Goal: Task Accomplishment & Management: Manage account settings

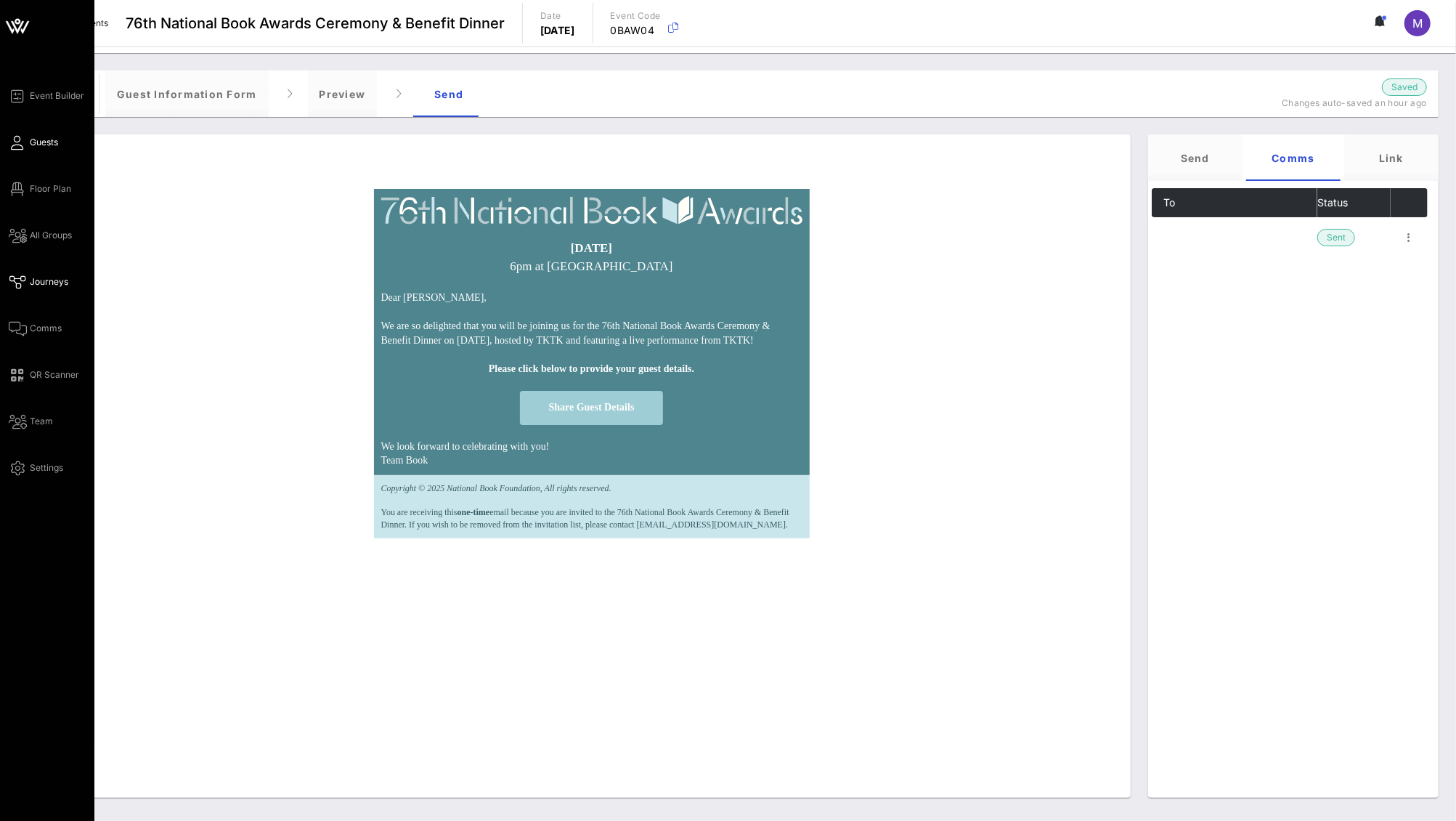
click at [36, 141] on span "Guests" at bounding box center [44, 143] width 28 height 13
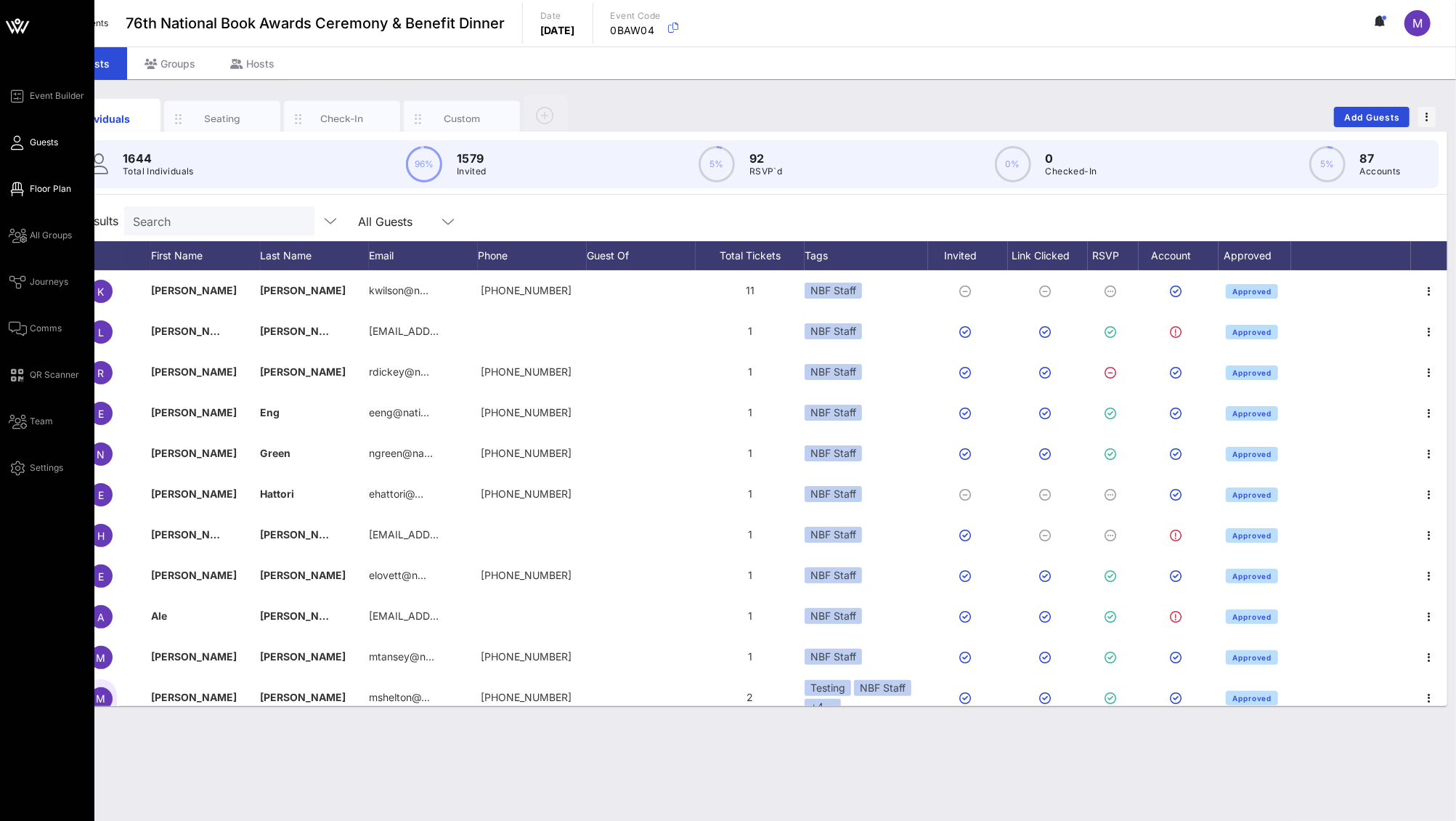
click at [45, 187] on span "Floor Plan" at bounding box center [50, 189] width 41 height 13
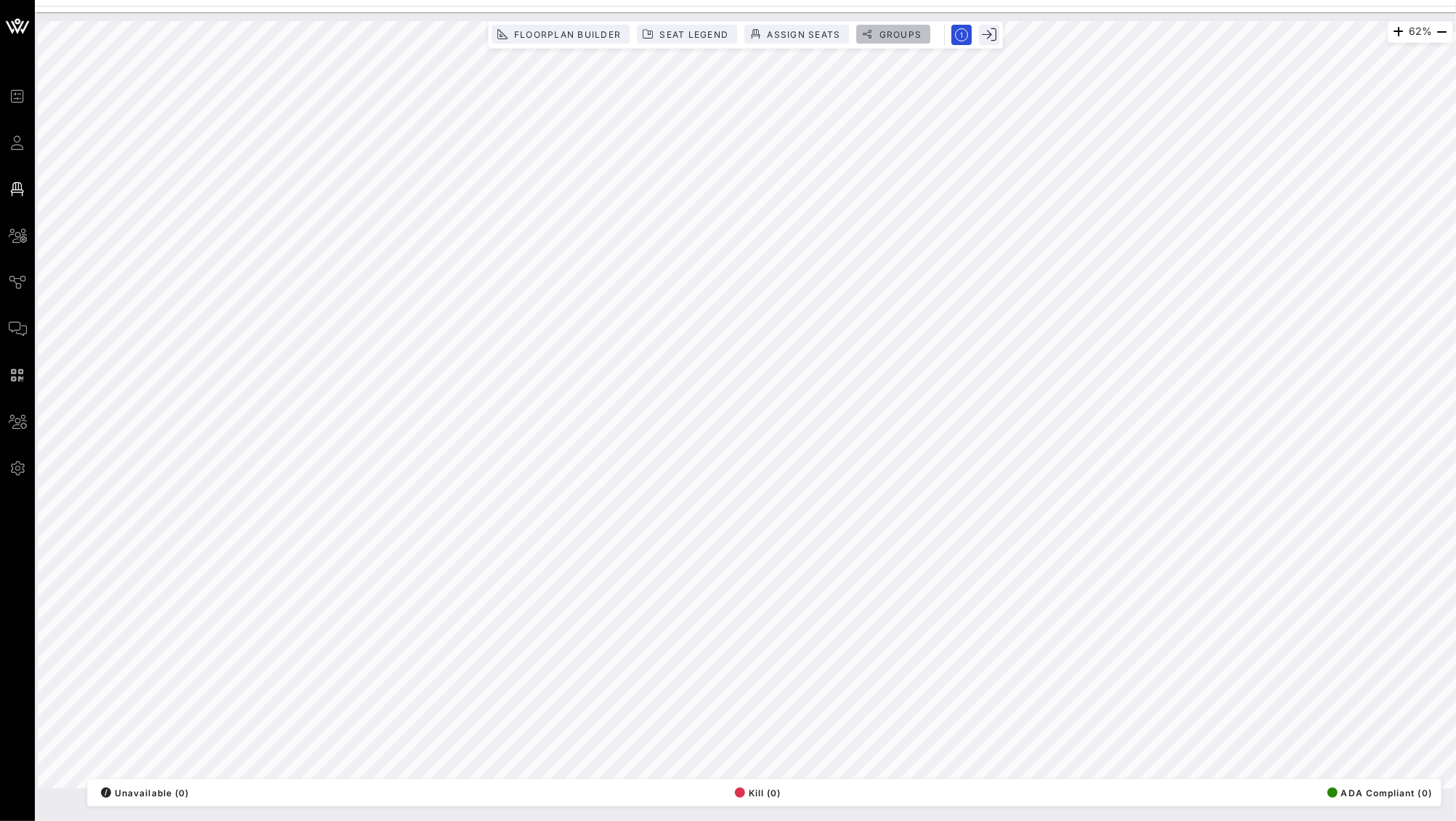
click at [901, 32] on span "Groups" at bounding box center [899, 34] width 44 height 11
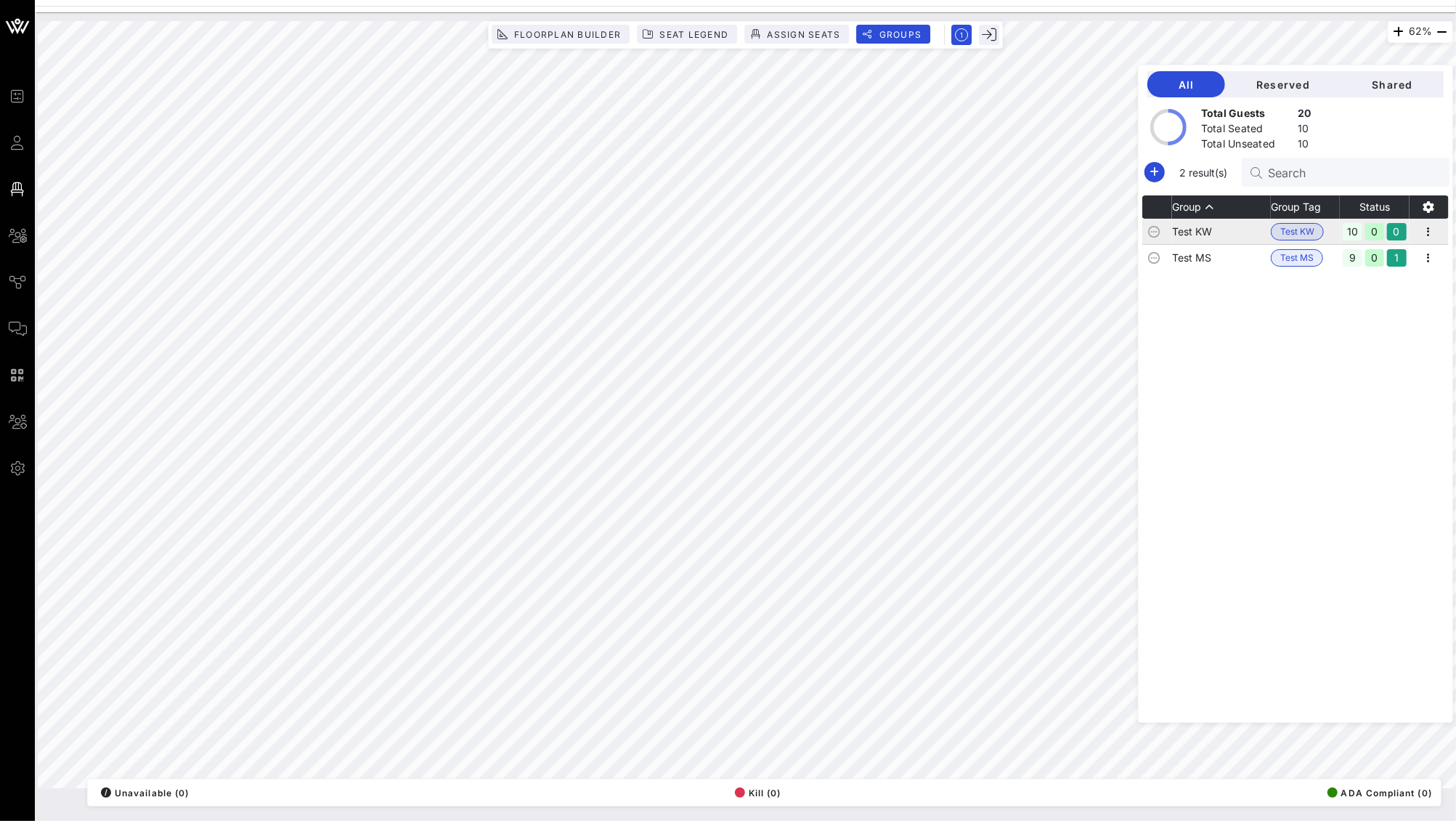
click at [1263, 232] on td "Test KW" at bounding box center [1221, 231] width 99 height 26
click at [1257, 236] on td "Test KW" at bounding box center [1221, 231] width 99 height 26
click at [1303, 84] on span "Reserved" at bounding box center [1282, 85] width 92 height 13
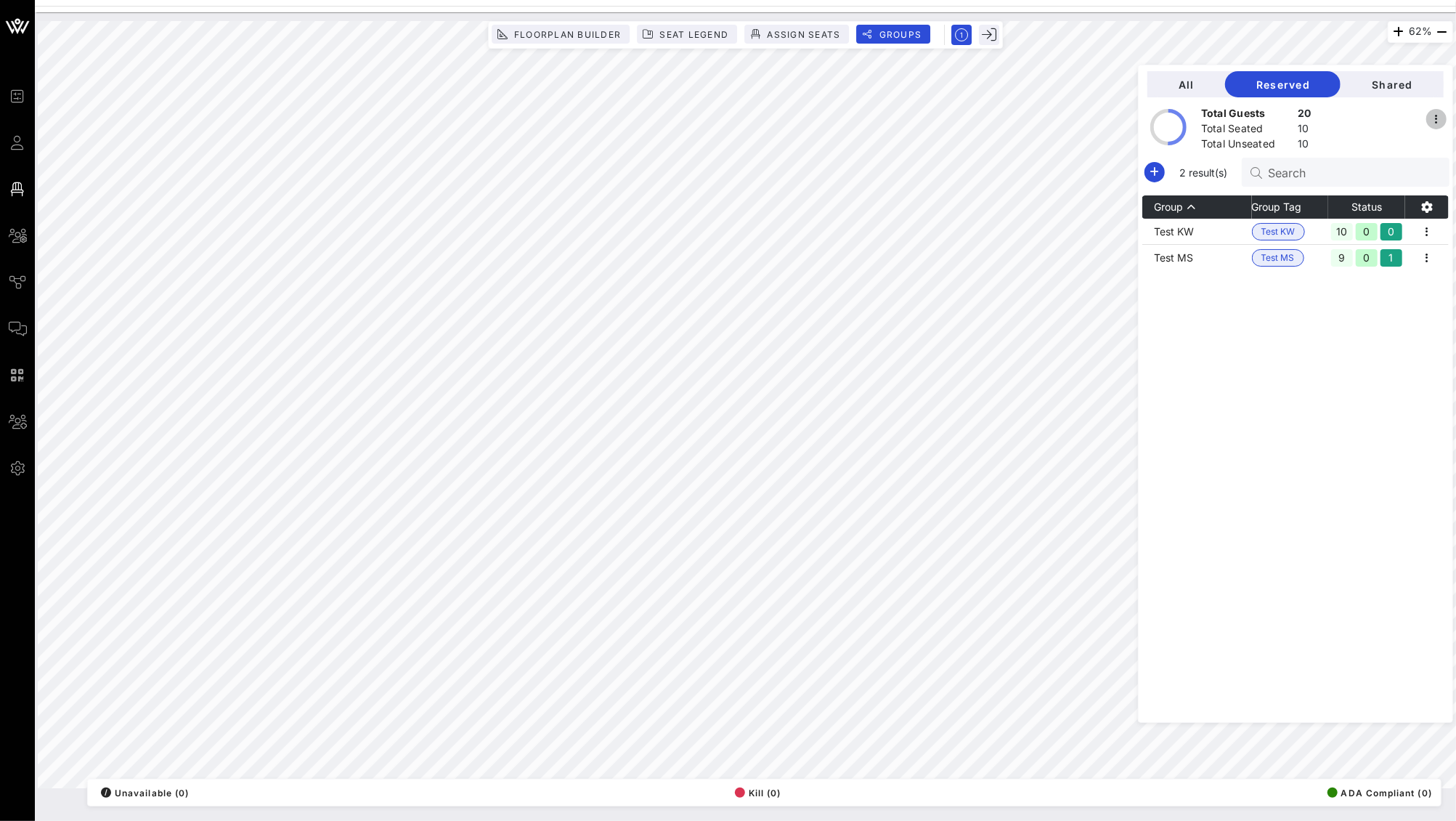
click at [1433, 117] on icon "button" at bounding box center [1436, 119] width 18 height 18
click at [1388, 109] on div at bounding box center [1376, 129] width 142 height 40
click at [1391, 91] on button "Shared" at bounding box center [1391, 84] width 103 height 26
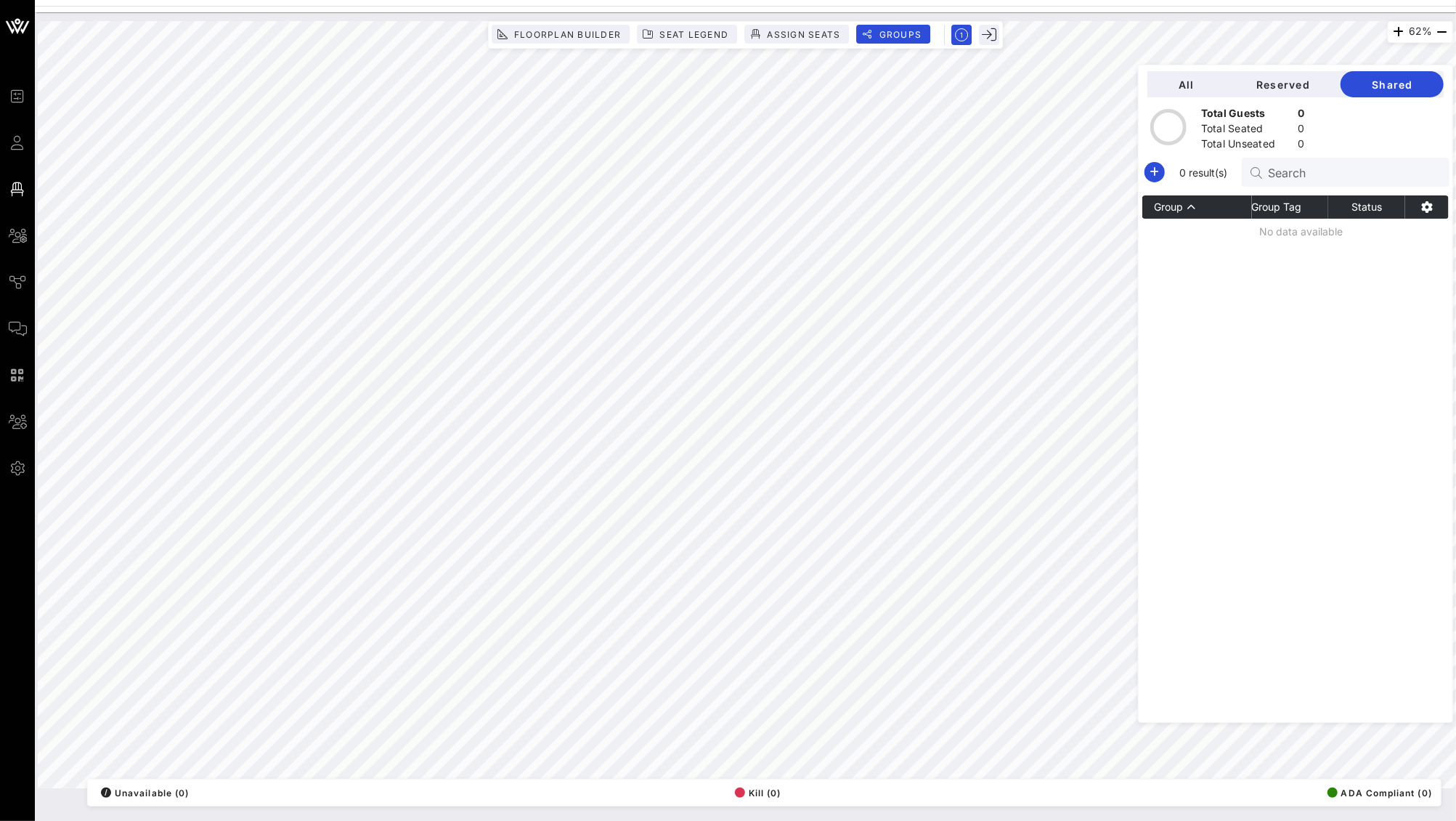
click at [1305, 68] on div "All Reserved Shared Total Guests 0 Total Seated 0 Total Unseated 0 0 result(s) …" at bounding box center [1296, 393] width 315 height 658
click at [1305, 90] on span "Reserved" at bounding box center [1282, 85] width 92 height 13
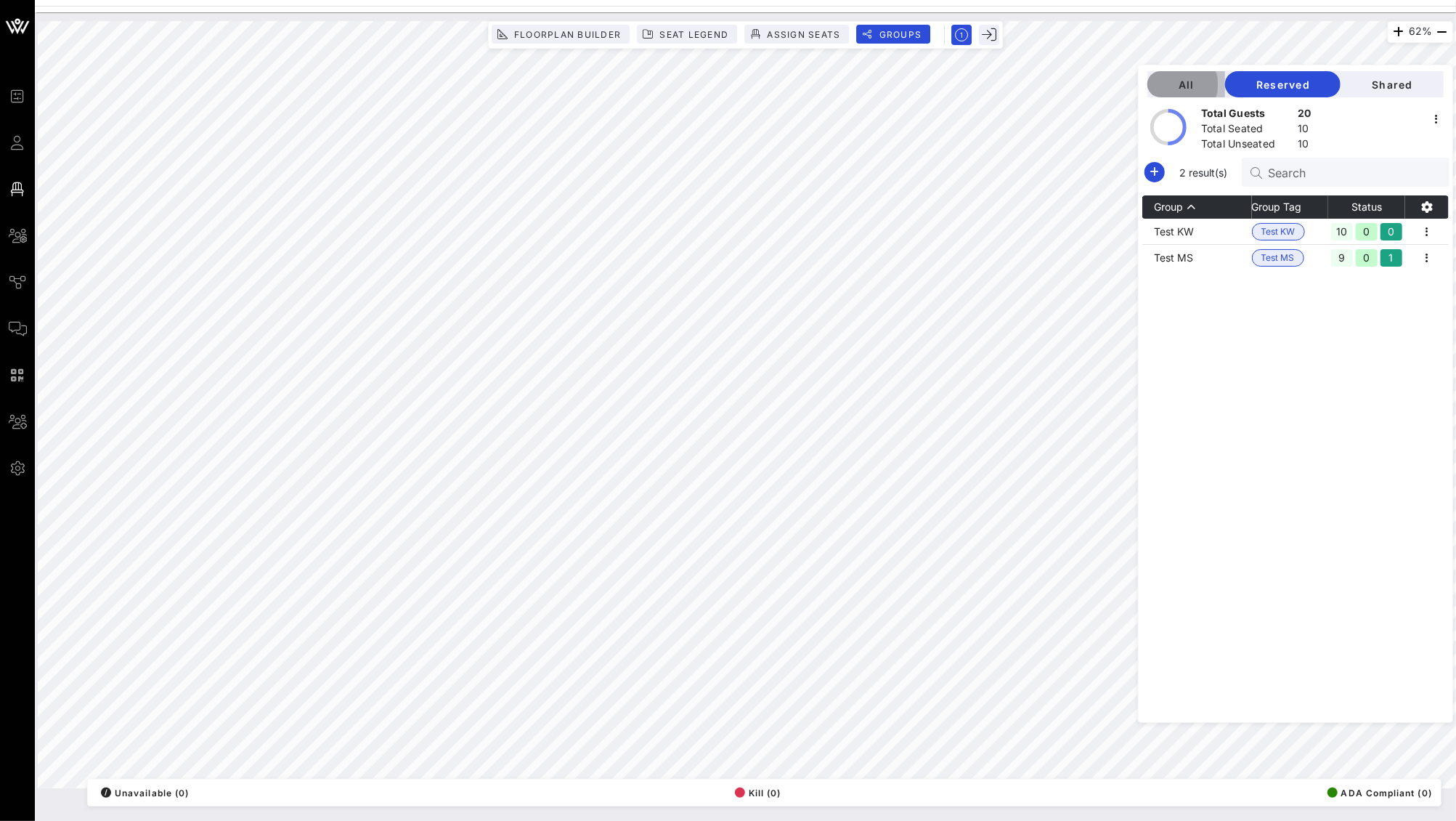
click at [1197, 84] on span "All" at bounding box center [1186, 85] width 54 height 13
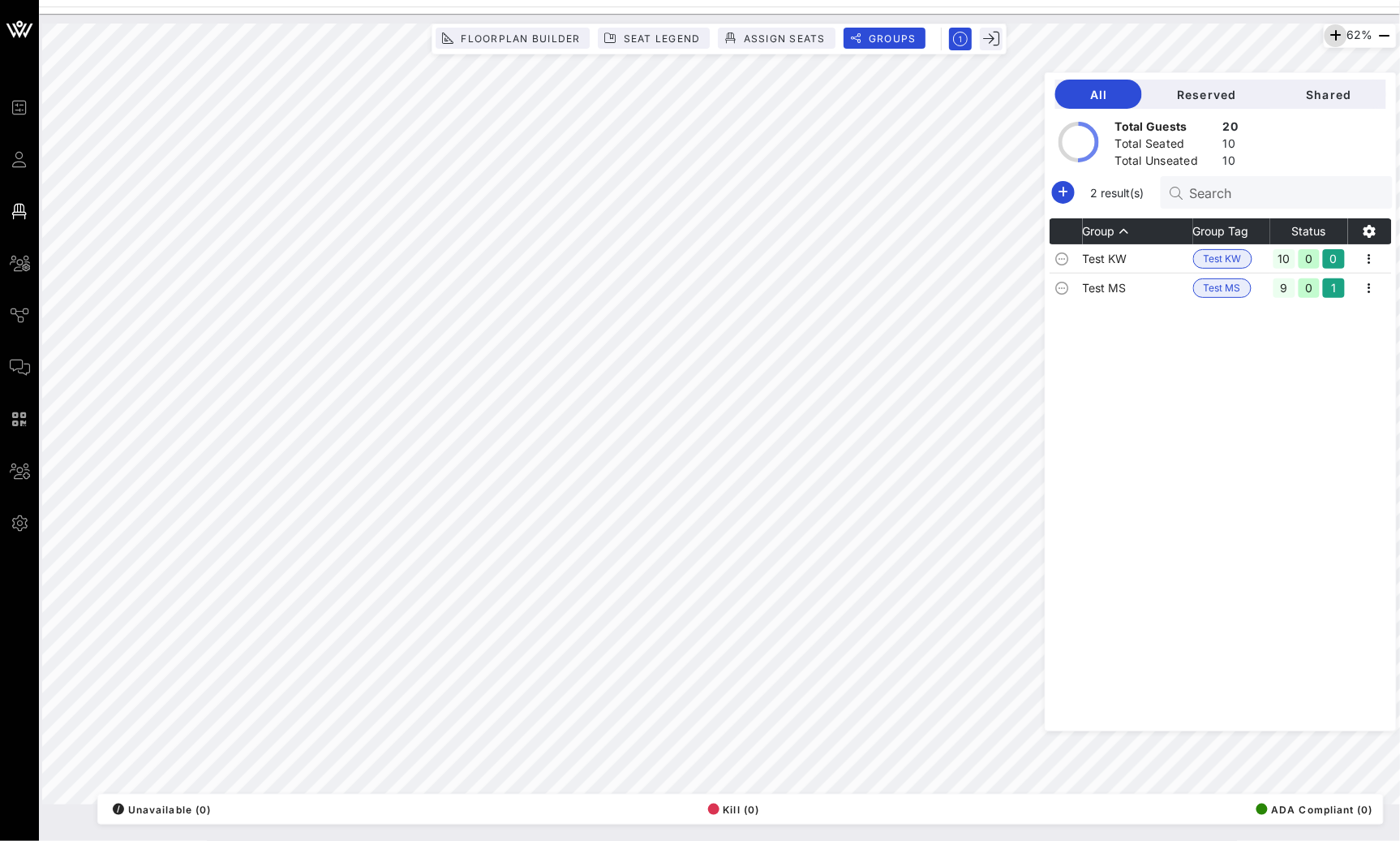
click at [1331, 43] on icon "button" at bounding box center [1335, 36] width 20 height 20
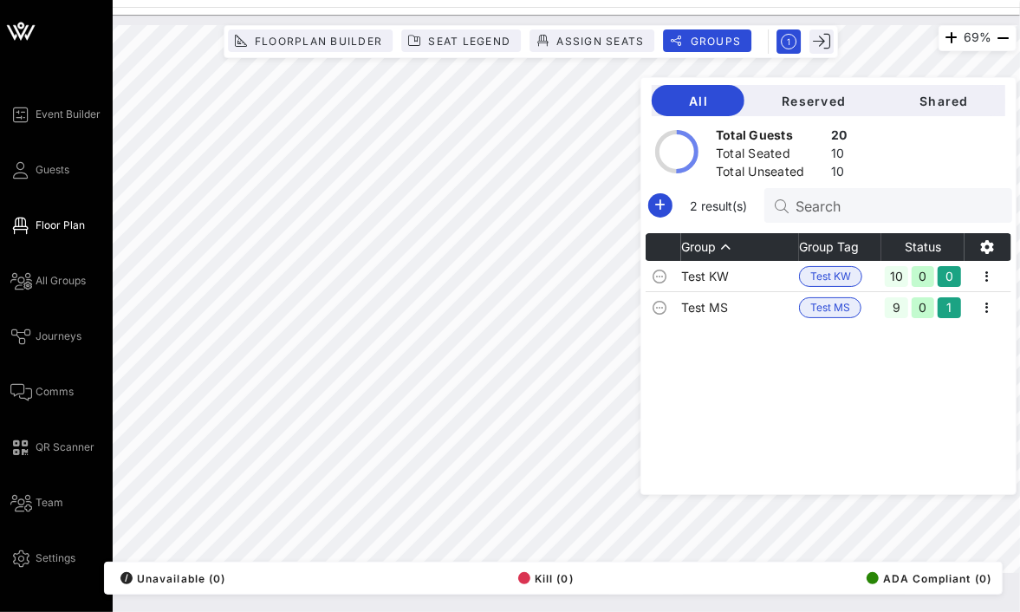
click at [43, 218] on span "Floor Plan" at bounding box center [60, 225] width 49 height 16
click at [51, 159] on link "Guests" at bounding box center [39, 169] width 59 height 21
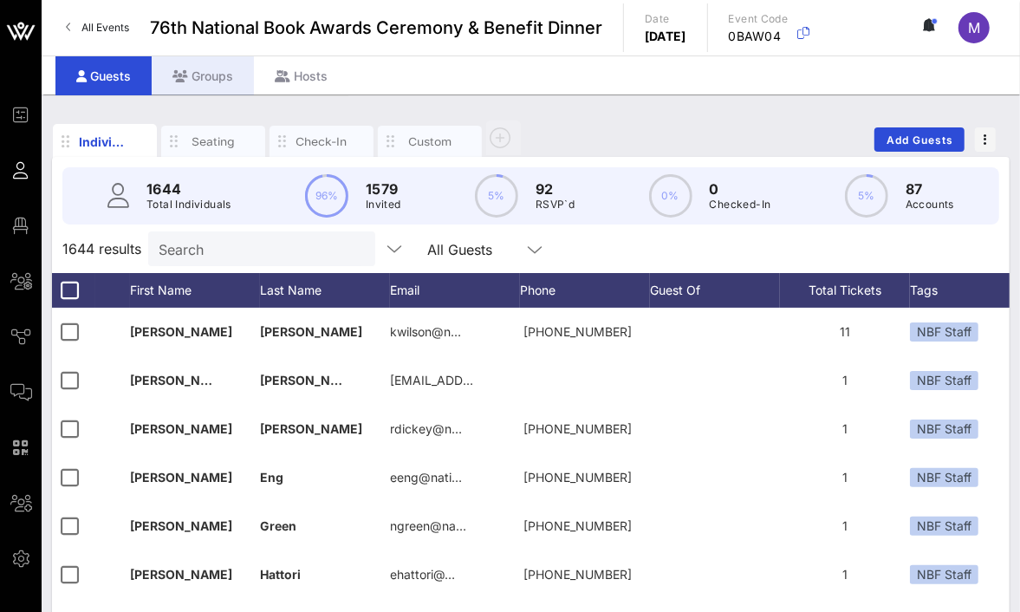
click at [218, 87] on div "Groups" at bounding box center [203, 75] width 102 height 39
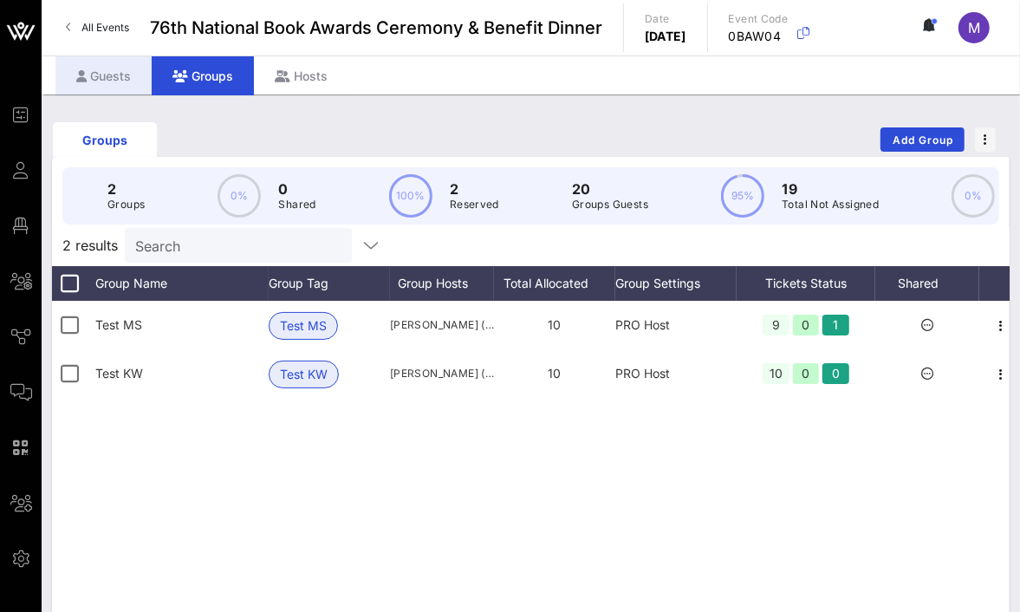
click at [111, 87] on div "Guests" at bounding box center [103, 75] width 96 height 39
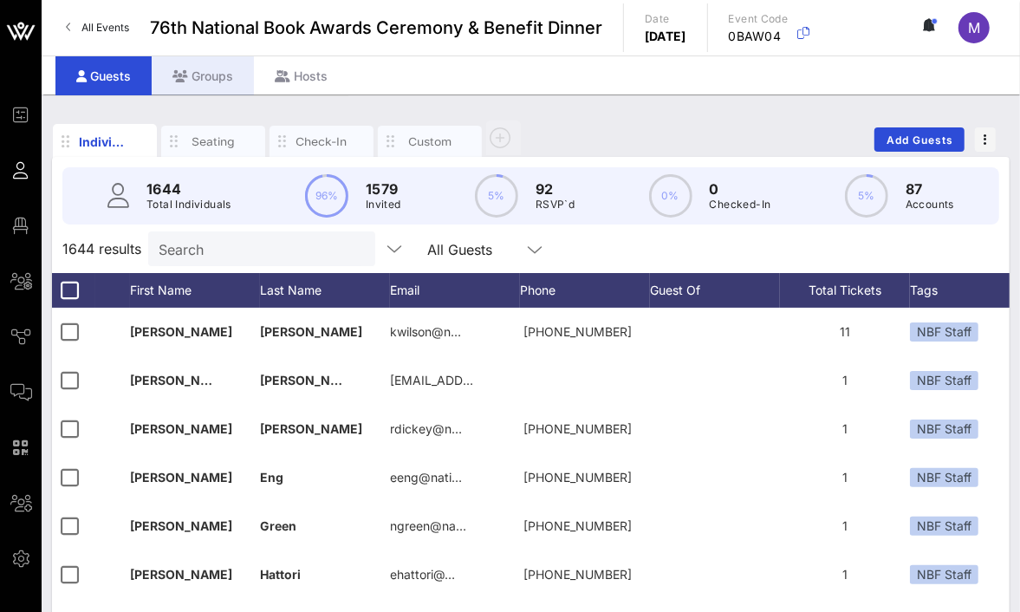
click at [217, 76] on div "Groups" at bounding box center [203, 75] width 102 height 39
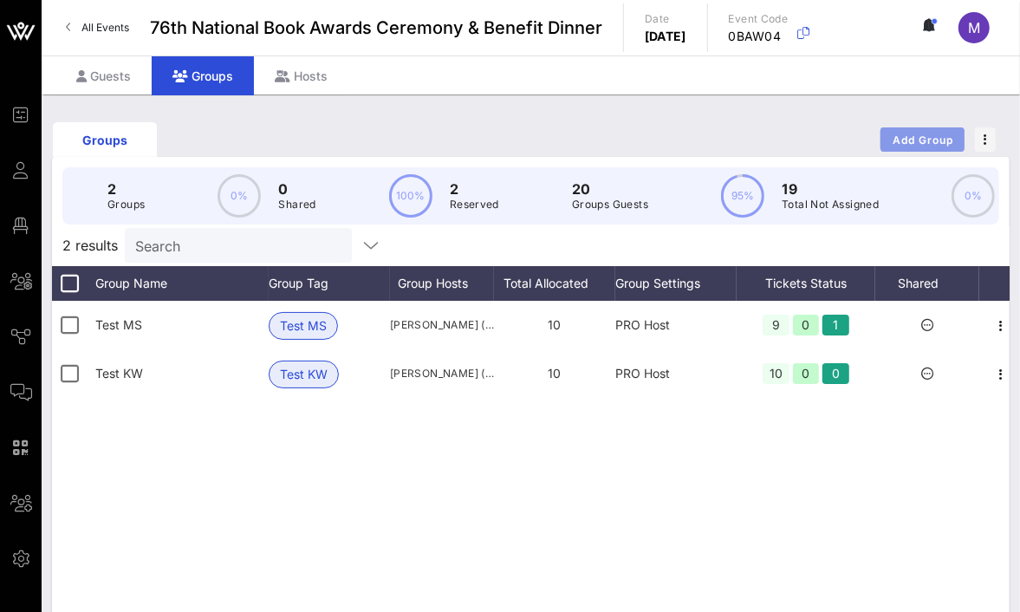
click at [905, 147] on button "Add Group" at bounding box center [922, 139] width 84 height 24
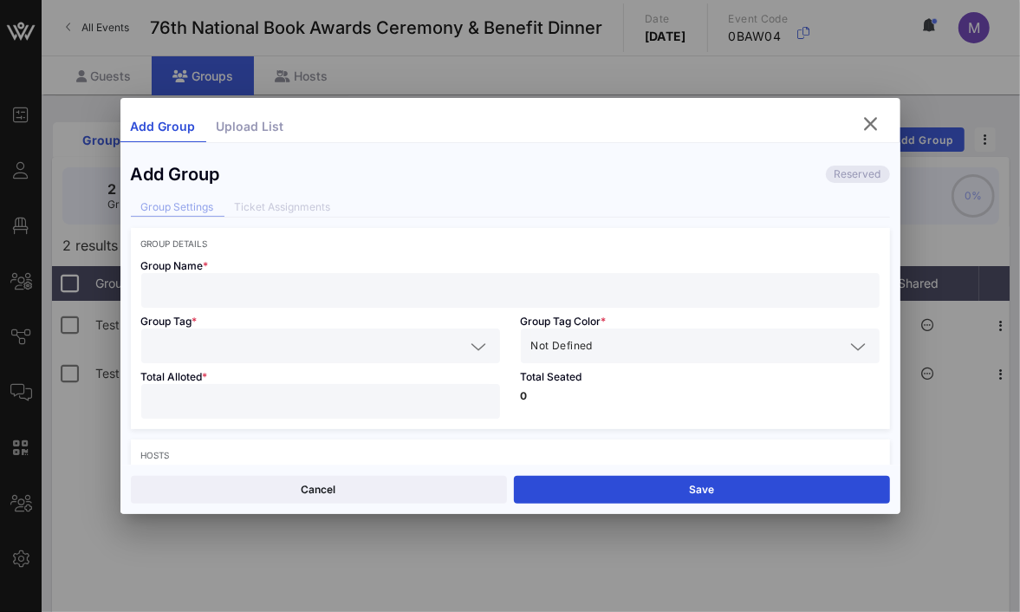
click at [553, 294] on input "text" at bounding box center [510, 290] width 717 height 23
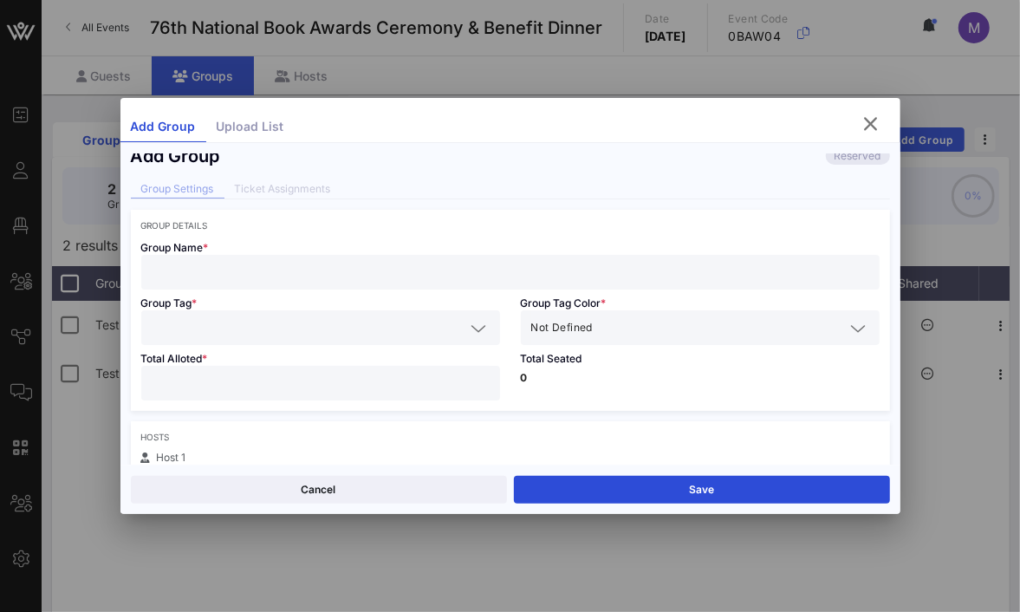
scroll to position [36, 0]
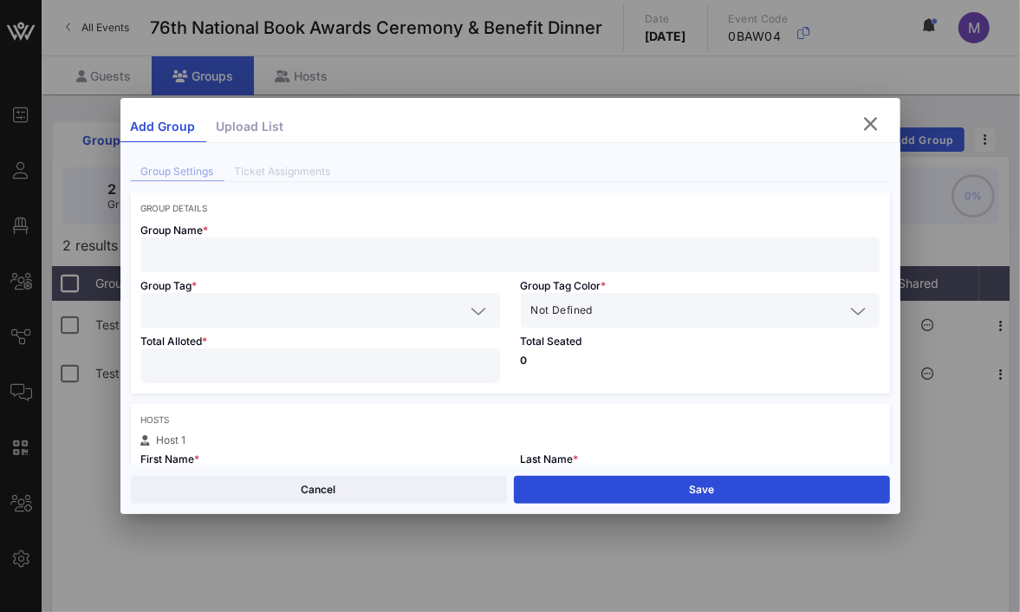
click at [413, 303] on input "text" at bounding box center [309, 310] width 314 height 23
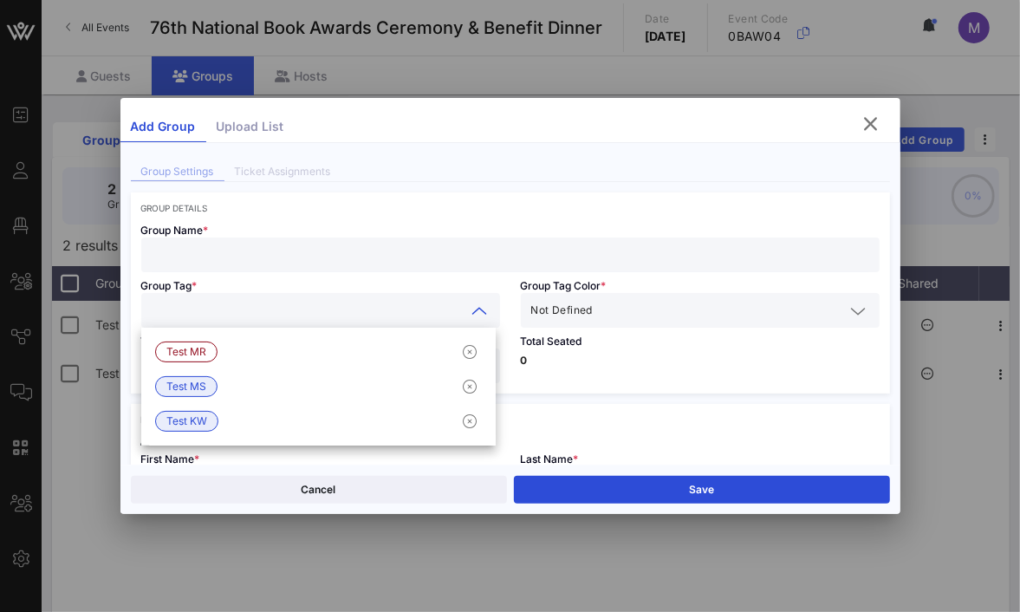
click at [475, 245] on input "text" at bounding box center [510, 254] width 717 height 23
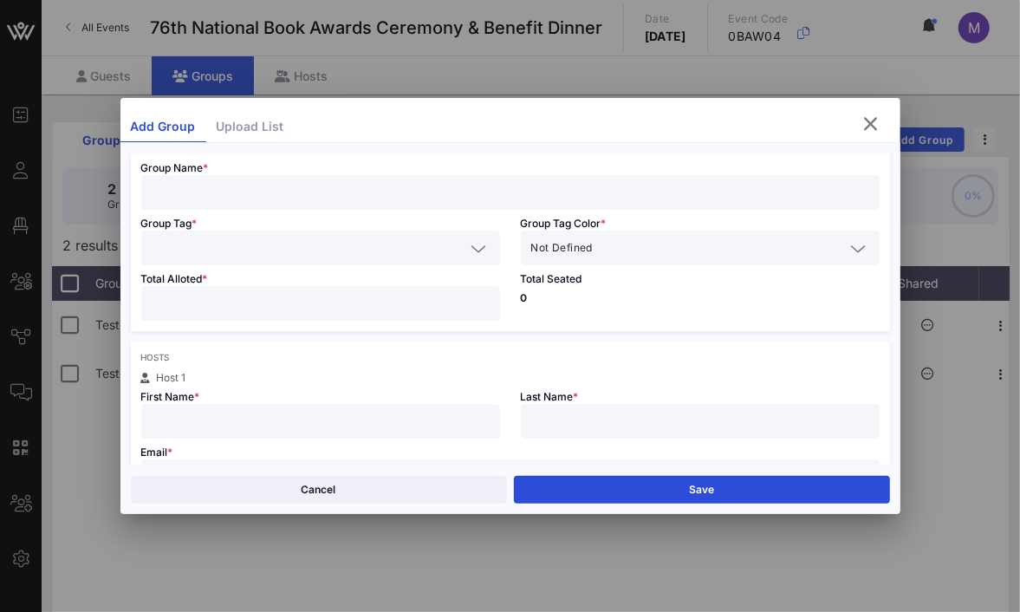
scroll to position [99, 0]
click at [465, 299] on input "number" at bounding box center [321, 302] width 338 height 23
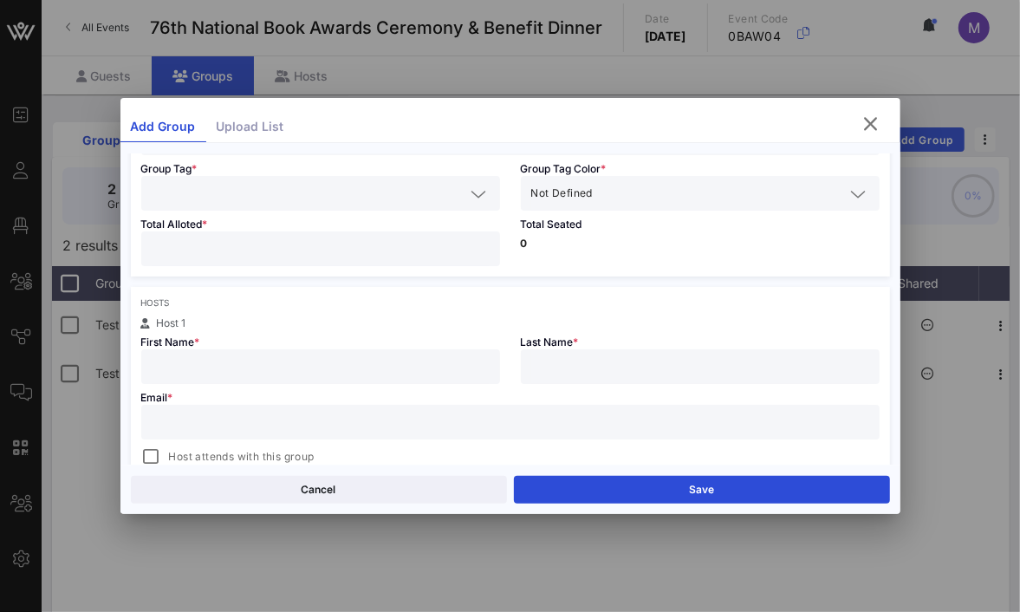
scroll to position [199, 0]
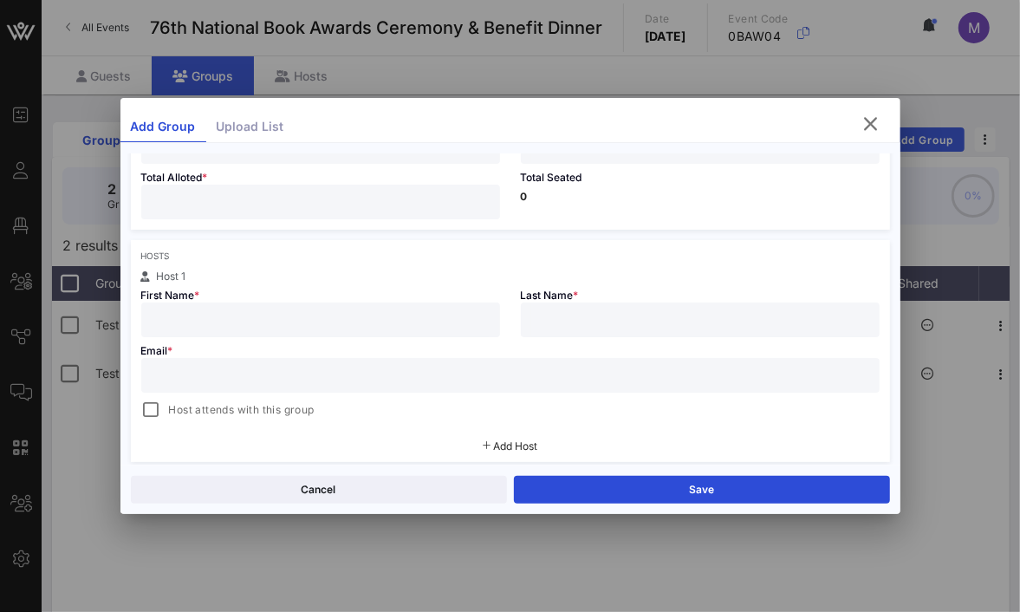
click at [212, 323] on input "text" at bounding box center [321, 319] width 338 height 23
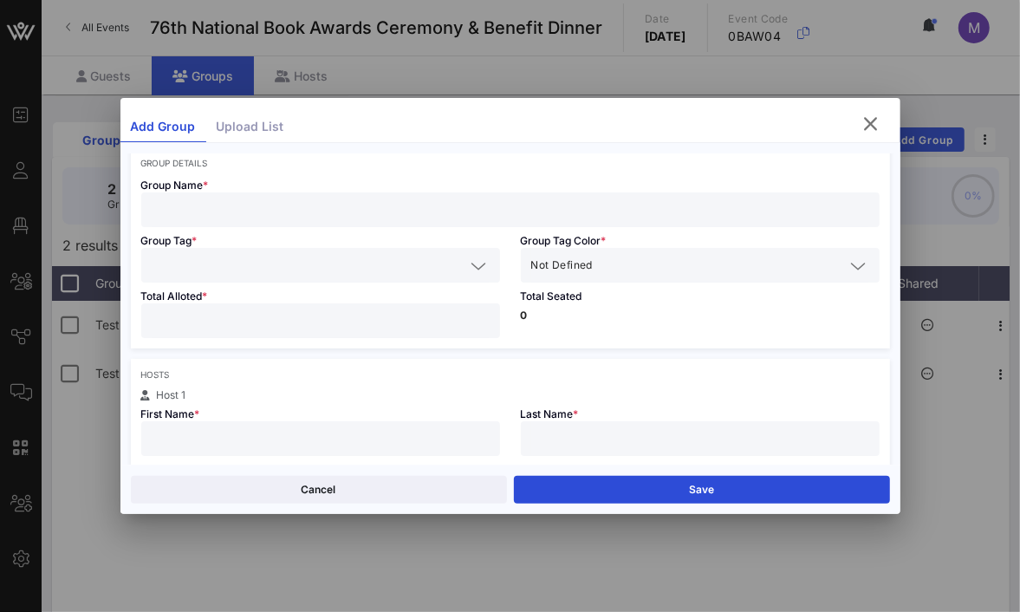
scroll to position [0, 0]
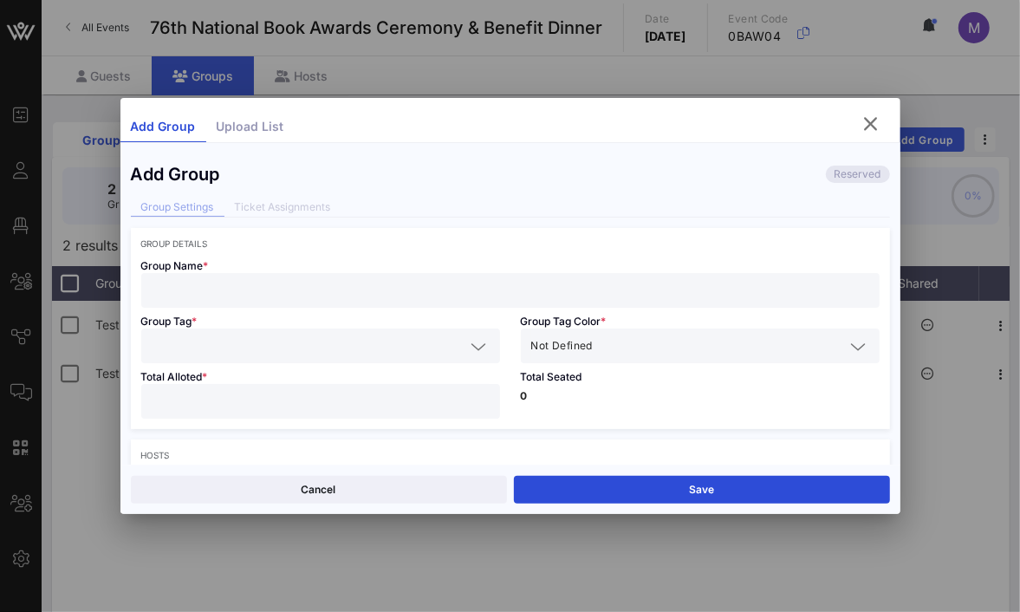
drag, startPoint x: 316, startPoint y: 294, endPoint x: 336, endPoint y: 292, distance: 20.0
click at [316, 294] on input "text" at bounding box center [510, 290] width 717 height 23
type input "M"
type input "Test MT"
click at [346, 349] on input "text" at bounding box center [309, 345] width 314 height 23
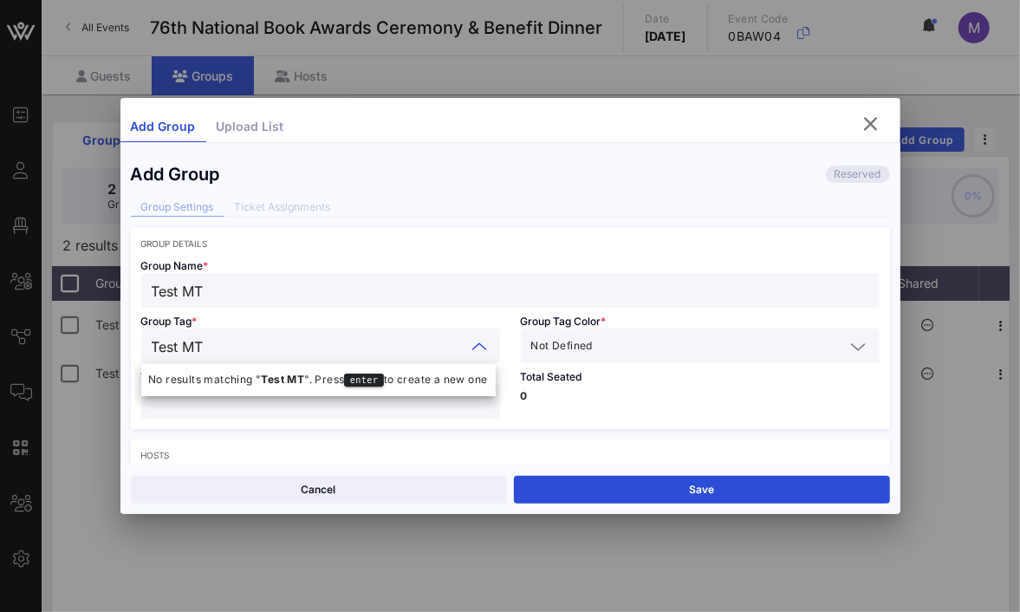
type input "Test MT"
click at [433, 310] on div "Group Tag * Test MT" at bounding box center [320, 335] width 379 height 55
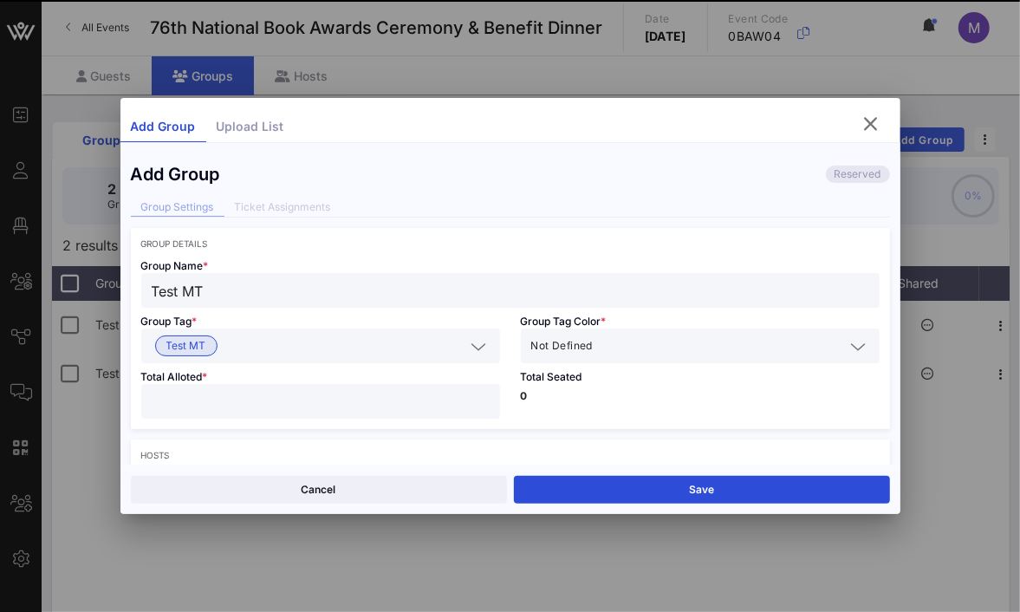
click at [665, 345] on input "text" at bounding box center [720, 345] width 249 height 23
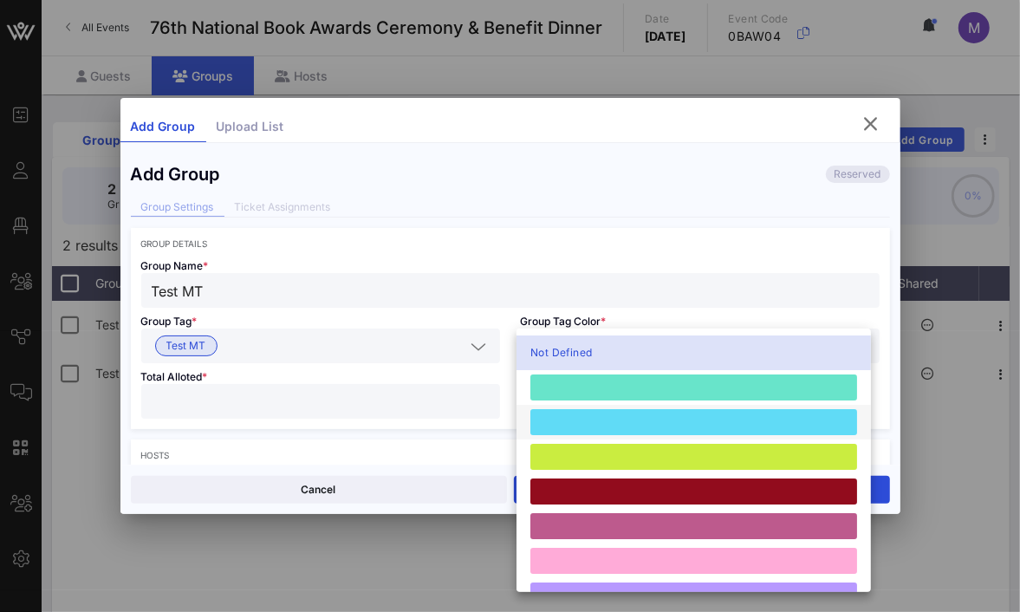
click at [675, 418] on div at bounding box center [693, 422] width 327 height 26
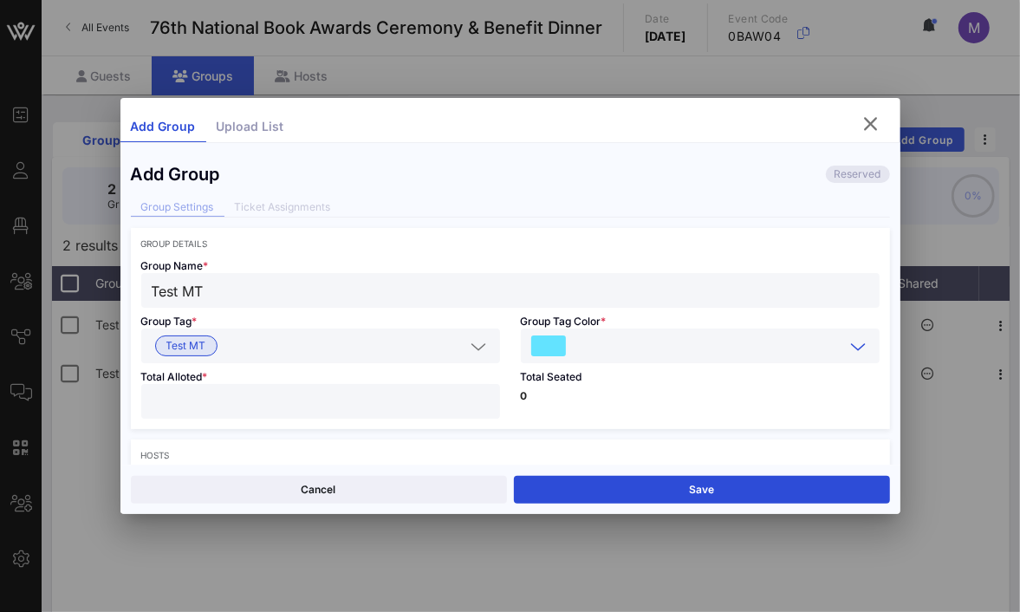
click at [355, 401] on input "number" at bounding box center [321, 401] width 338 height 23
type input "**"
click at [645, 400] on p "0" at bounding box center [700, 396] width 359 height 10
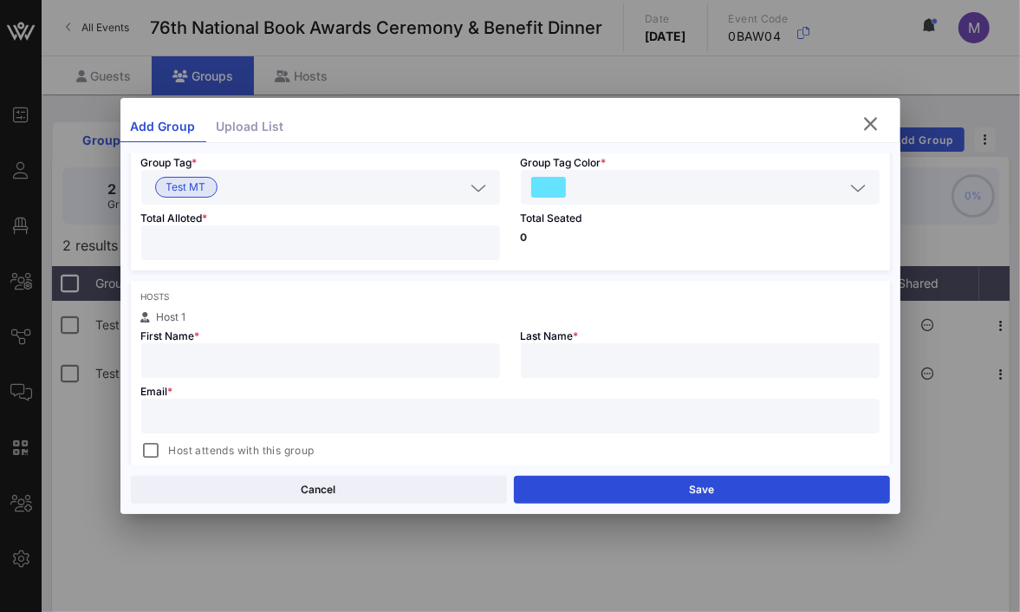
scroll to position [225, 0]
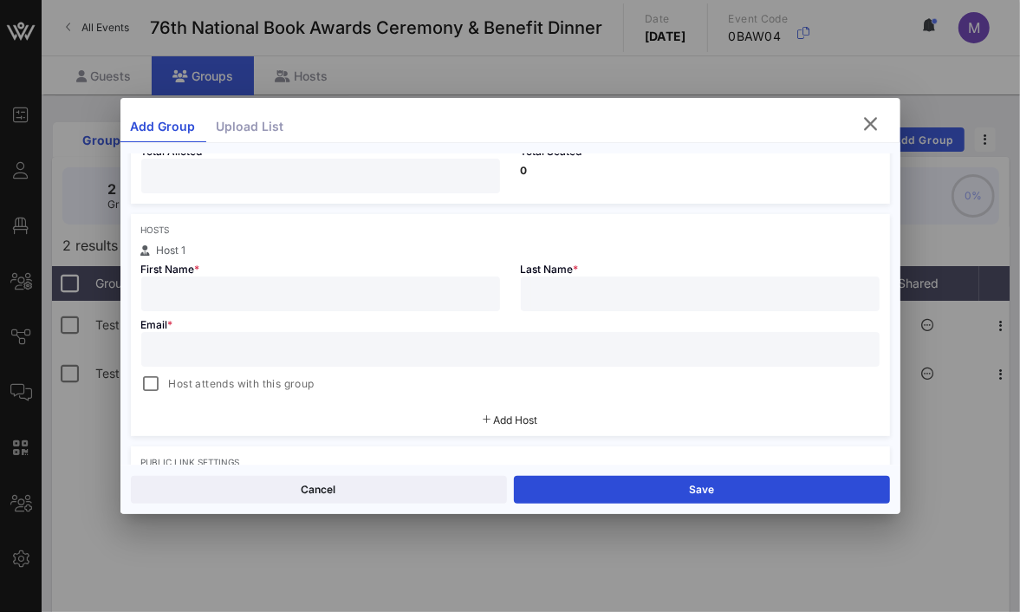
click at [181, 299] on input "text" at bounding box center [321, 293] width 338 height 23
type input "[PERSON_NAME]"
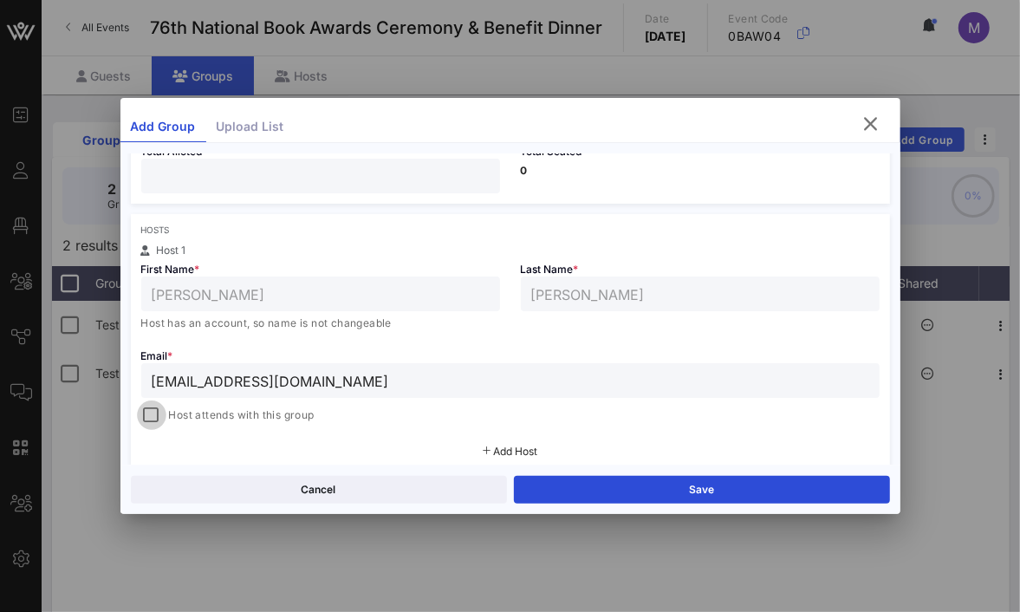
type input "[EMAIL_ADDRESS][DOMAIN_NAME]"
click at [154, 405] on div at bounding box center [151, 415] width 24 height 24
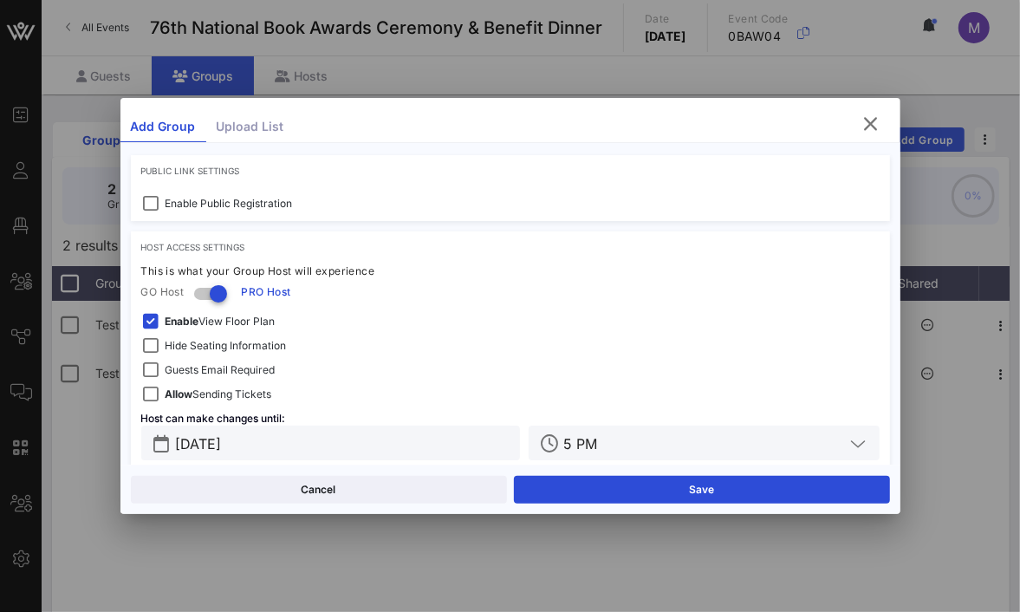
scroll to position [570, 0]
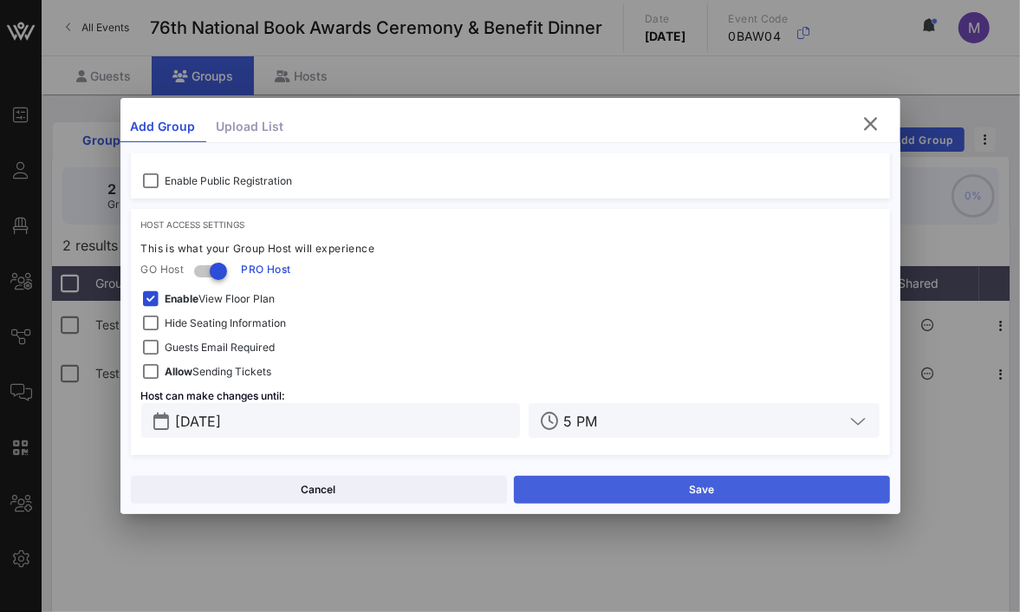
click at [716, 486] on button "Save" at bounding box center [702, 490] width 376 height 28
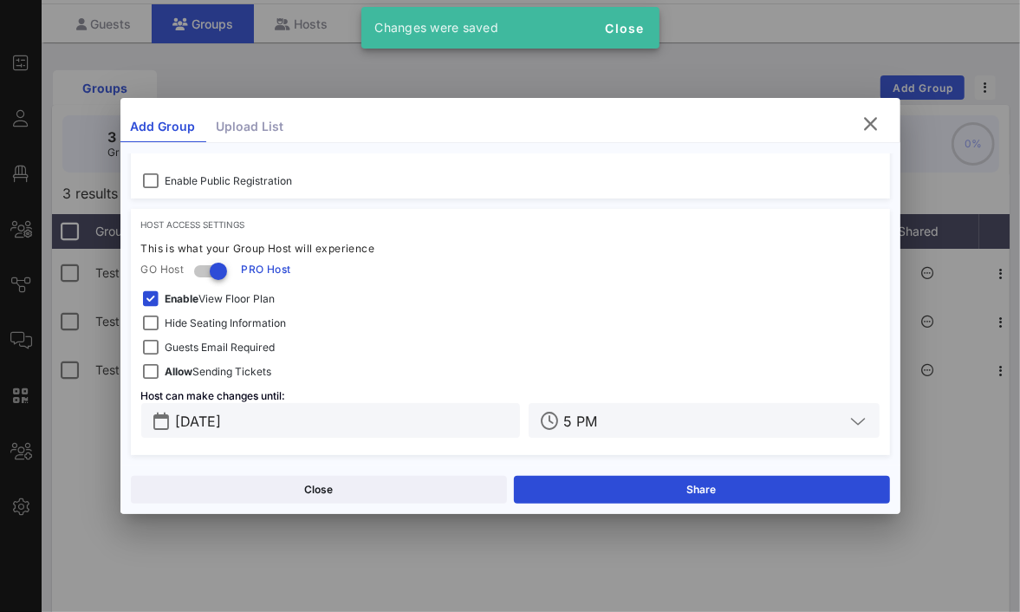
scroll to position [67, 0]
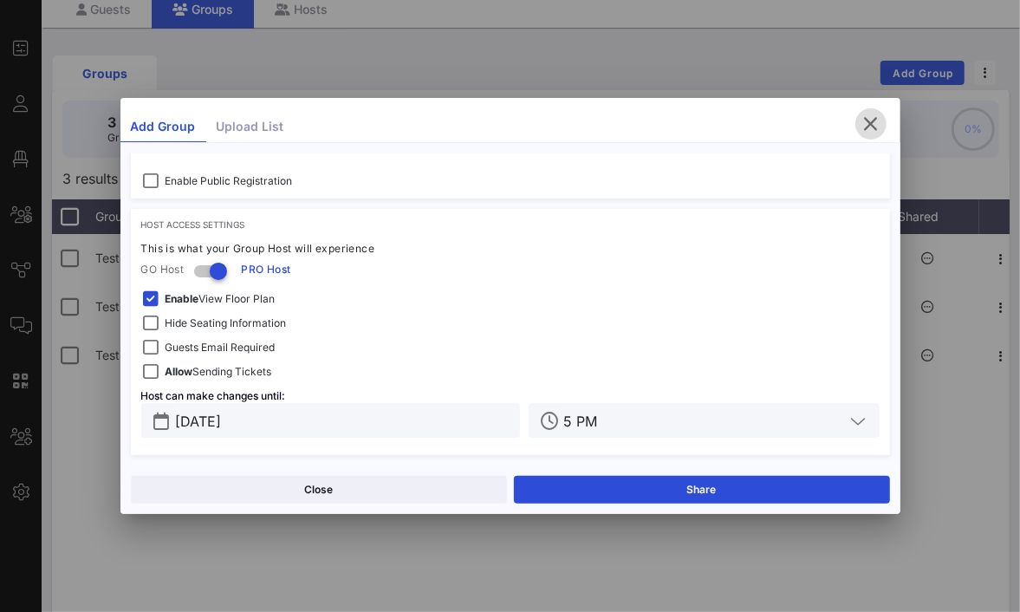
click at [874, 120] on icon "button" at bounding box center [870, 123] width 21 height 21
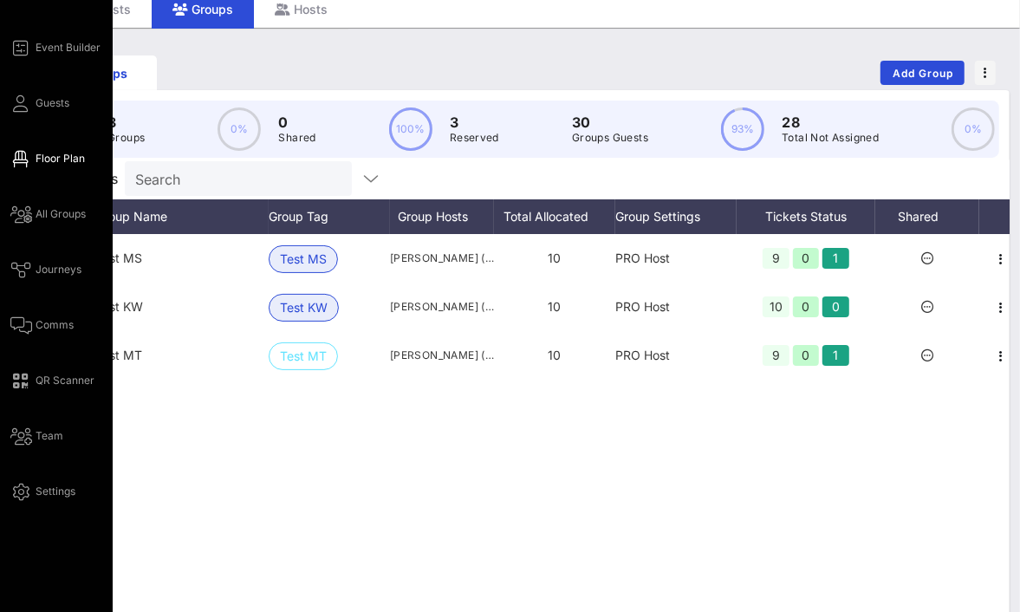
click at [38, 152] on span "Floor Plan" at bounding box center [60, 159] width 49 height 16
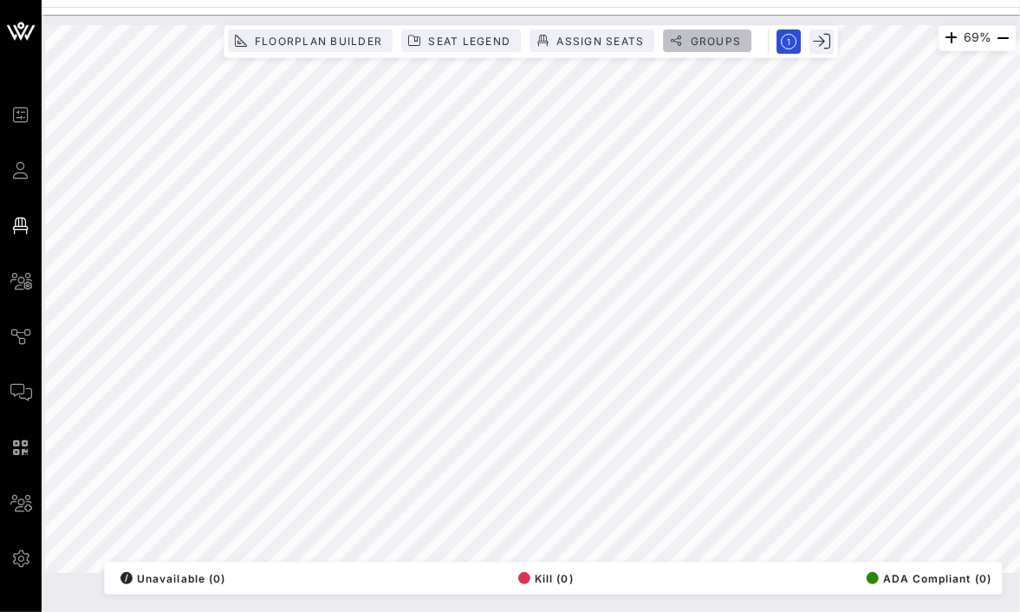
click at [707, 36] on span "Groups" at bounding box center [715, 41] width 52 height 13
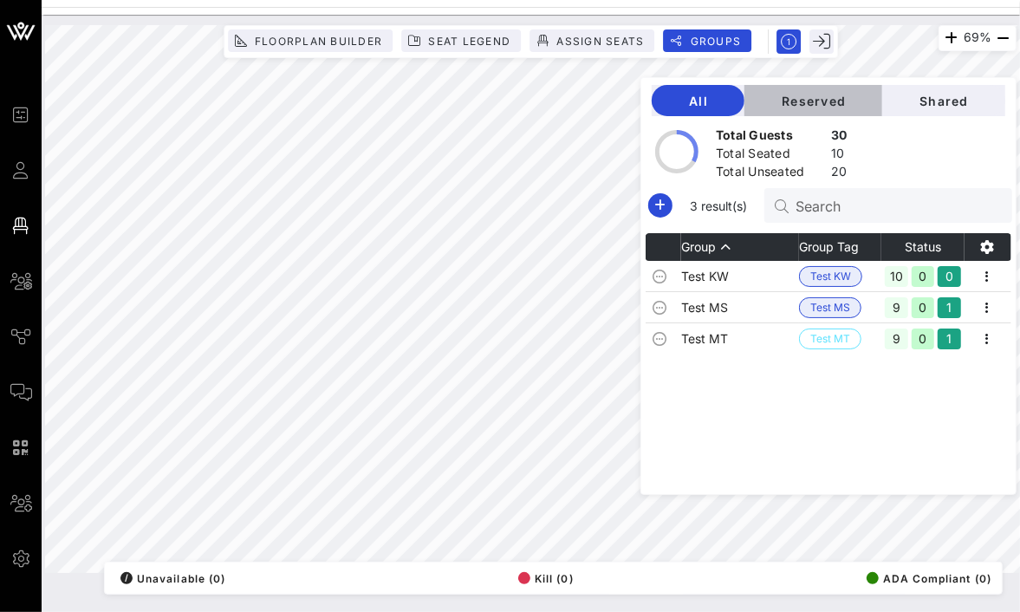
click at [833, 99] on span "Reserved" at bounding box center [813, 101] width 110 height 15
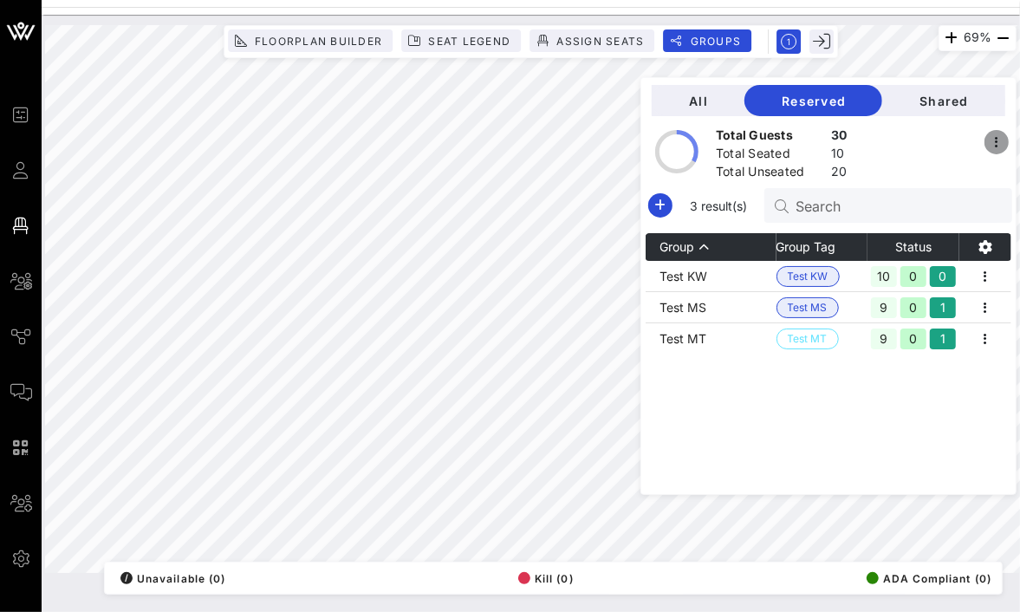
click at [1001, 136] on icon "button" at bounding box center [996, 142] width 21 height 21
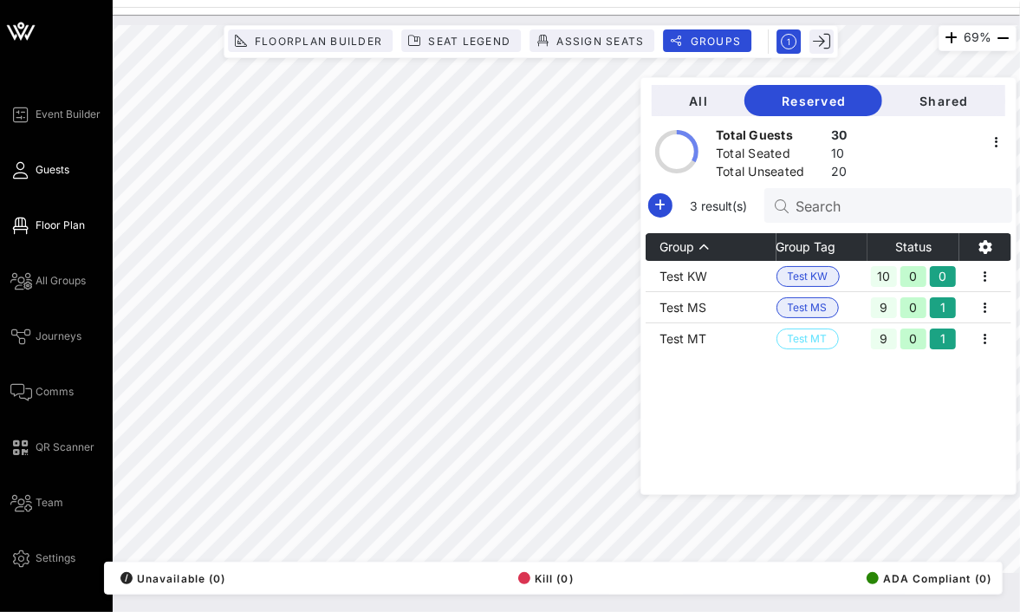
click at [44, 165] on span "Guests" at bounding box center [53, 170] width 34 height 16
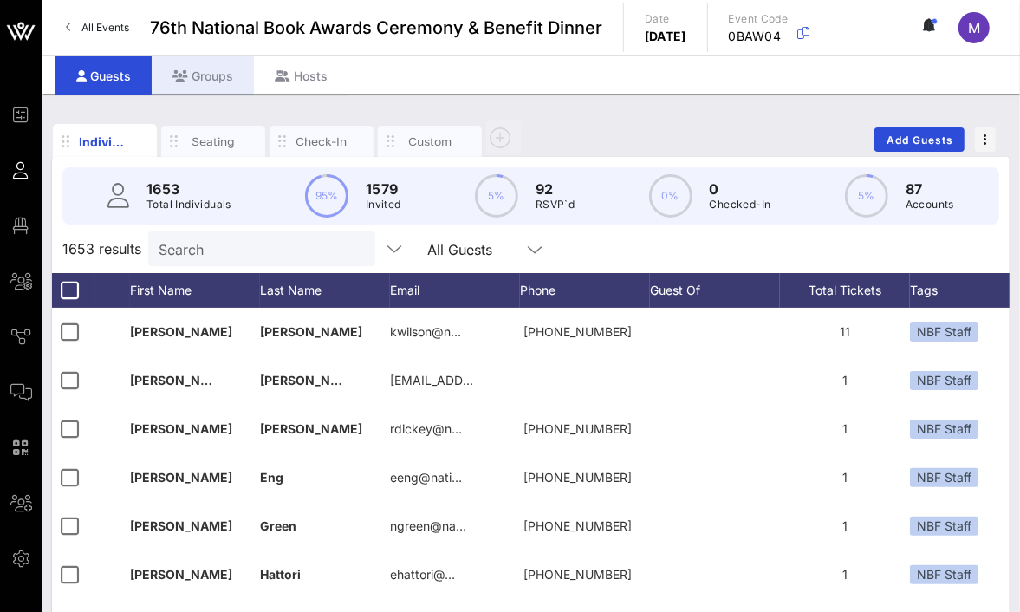
click at [207, 73] on div "Groups" at bounding box center [203, 75] width 102 height 39
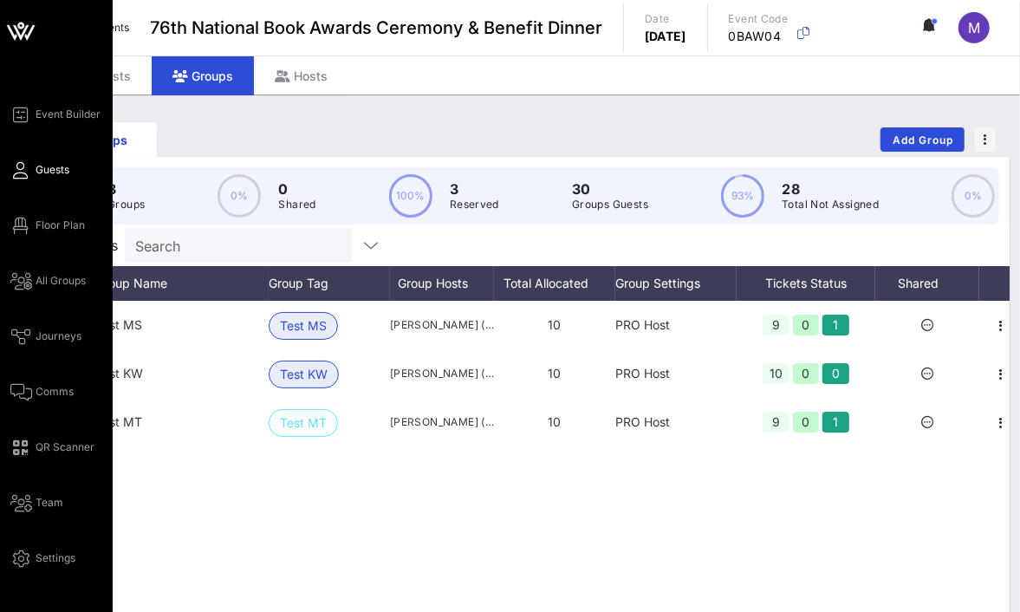
click at [66, 172] on span "Guests" at bounding box center [53, 170] width 34 height 16
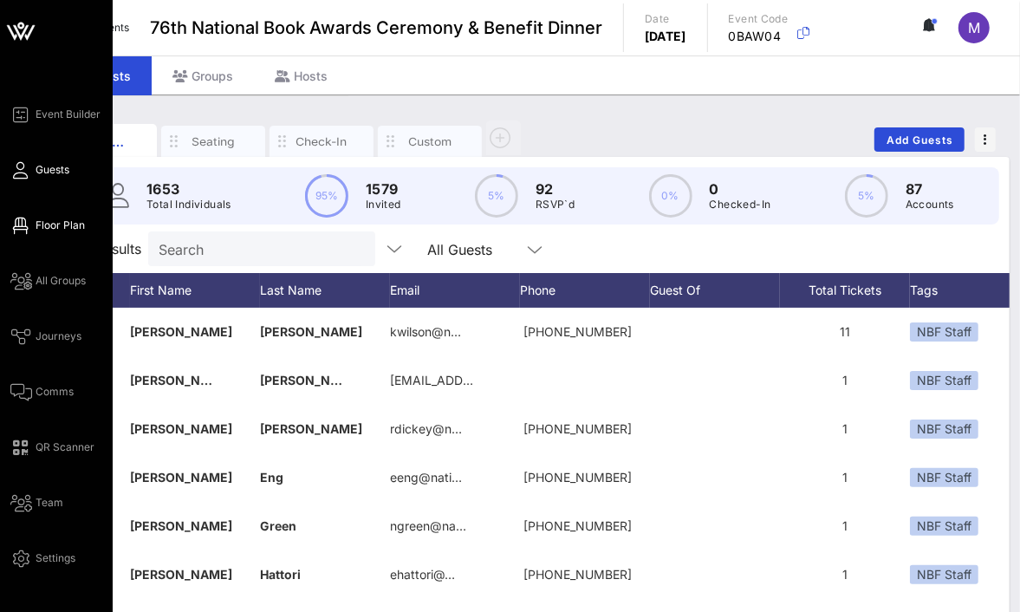
click at [52, 221] on span "Floor Plan" at bounding box center [60, 225] width 49 height 16
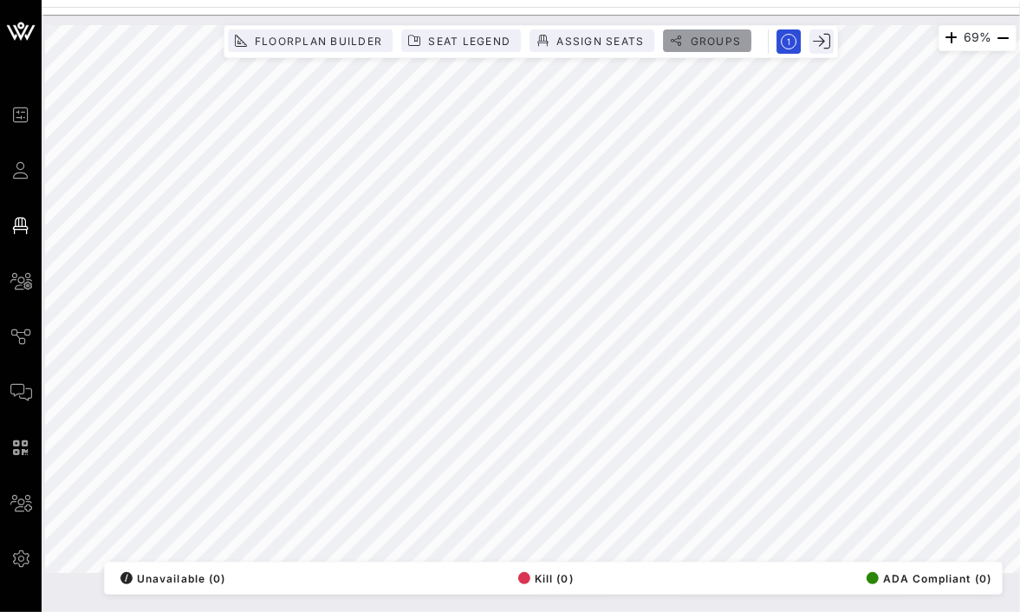
click at [692, 37] on span "Groups" at bounding box center [715, 41] width 52 height 13
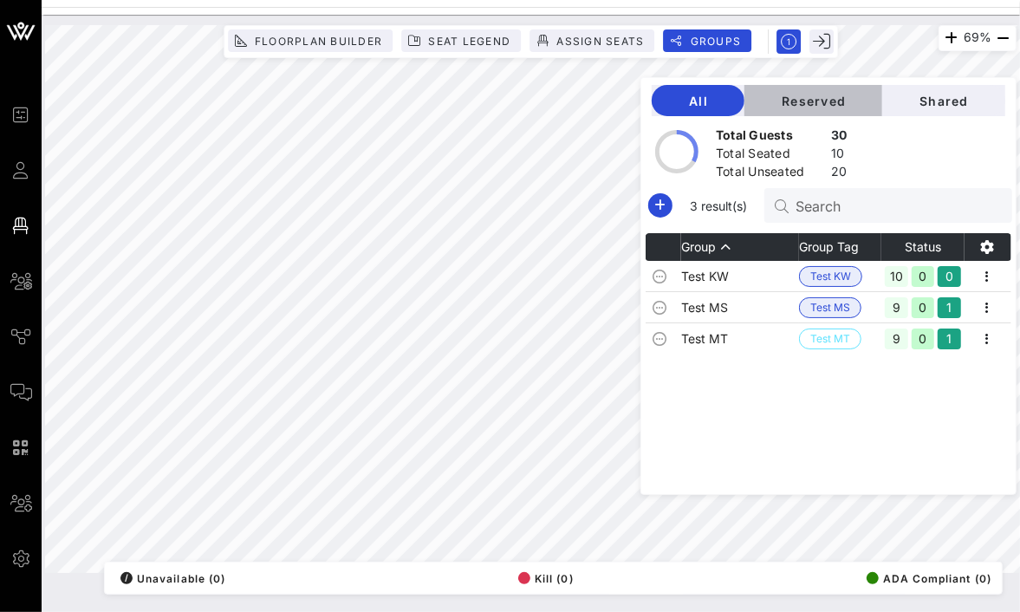
click at [856, 98] on span "Reserved" at bounding box center [813, 101] width 110 height 15
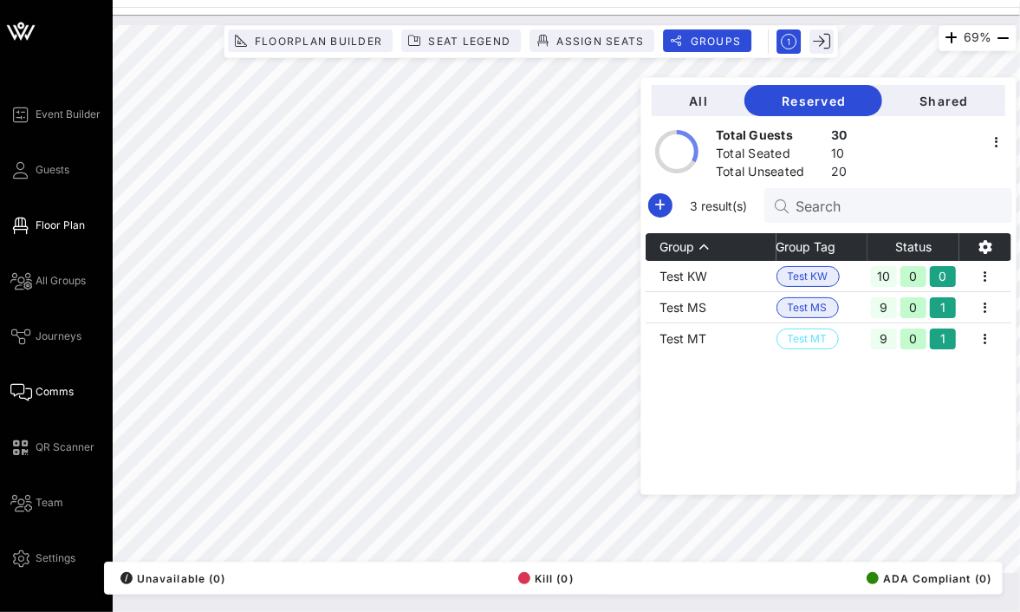
click at [60, 384] on span "Comms" at bounding box center [55, 392] width 38 height 16
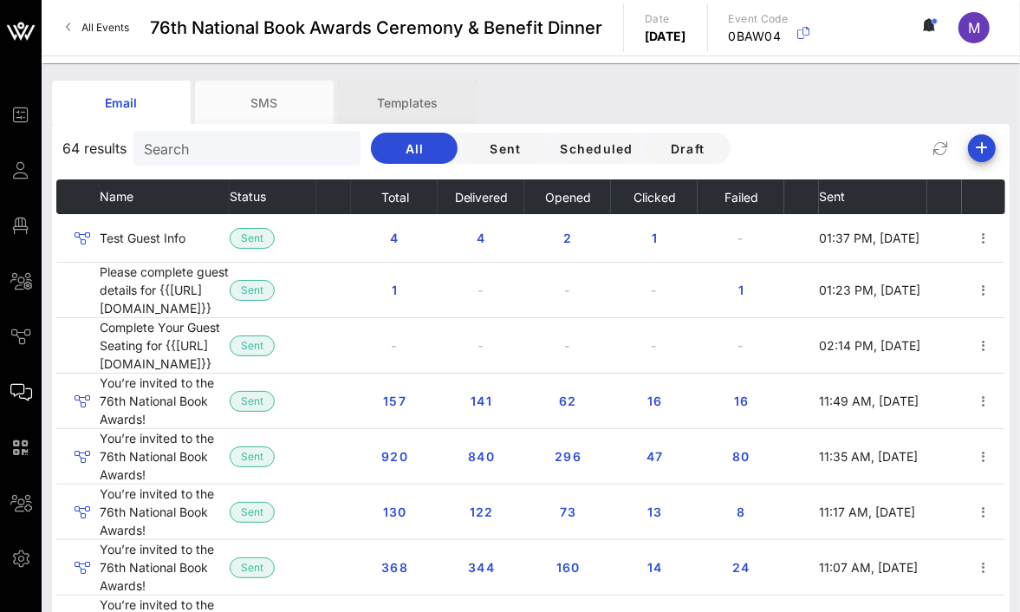
click at [395, 96] on div "Templates" at bounding box center [407, 102] width 139 height 43
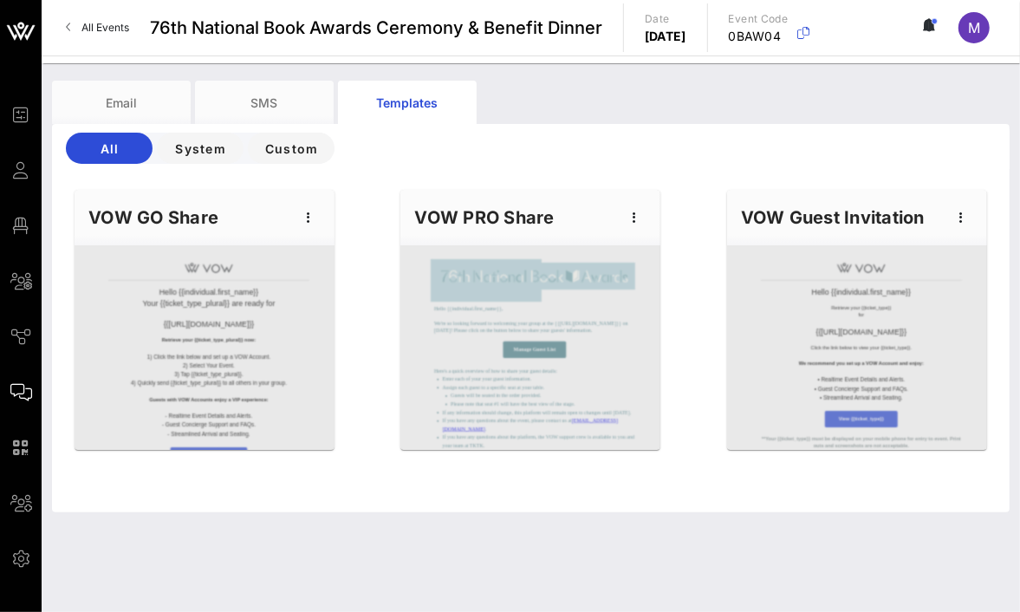
click at [535, 224] on div "VOW PRO Share" at bounding box center [530, 217] width 260 height 55
click at [630, 214] on icon "button" at bounding box center [634, 217] width 21 height 21
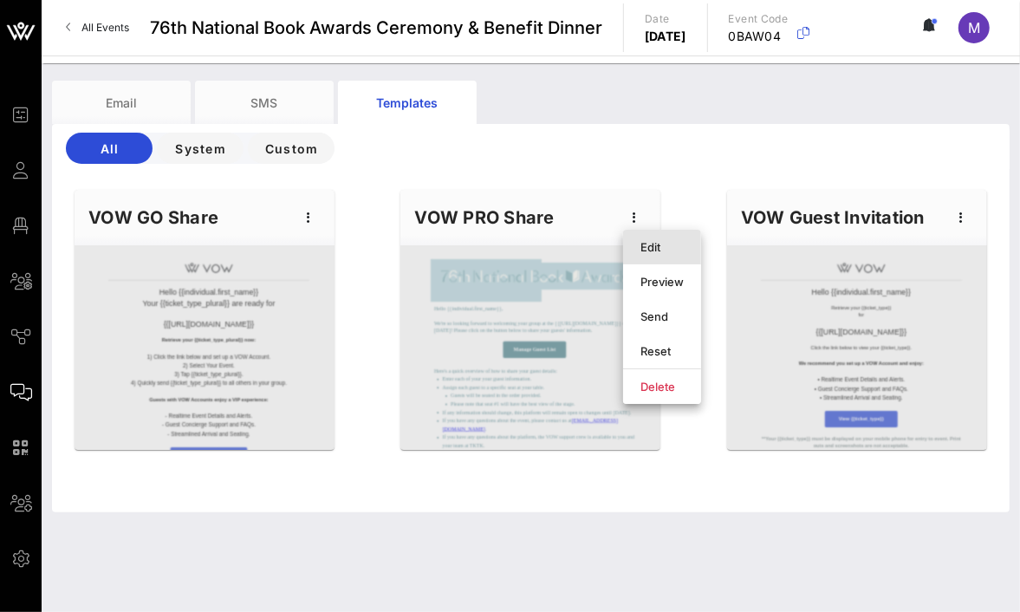
click at [645, 237] on div "Edit" at bounding box center [661, 247] width 43 height 28
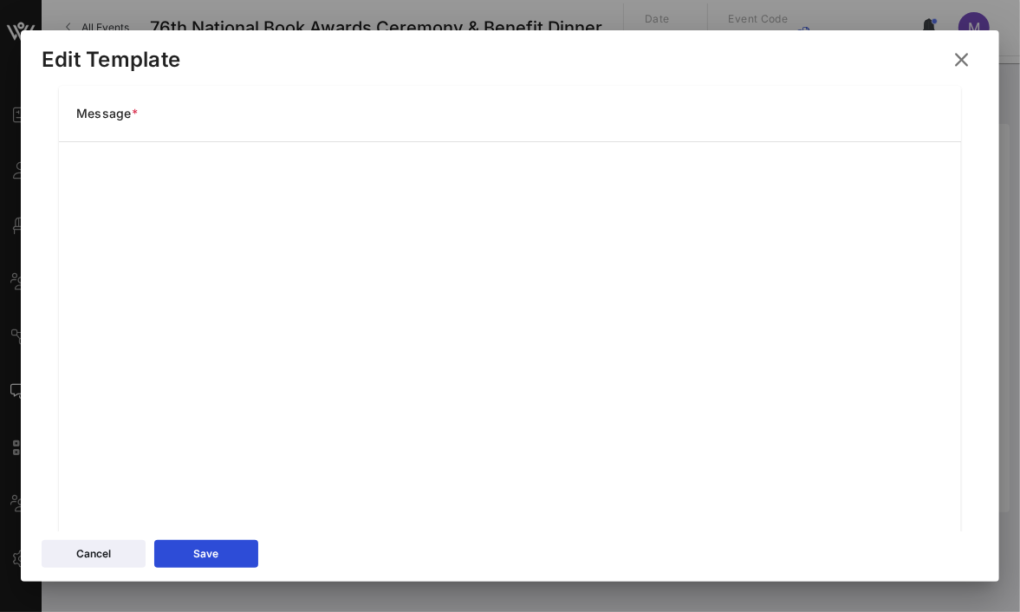
scroll to position [238, 0]
click at [968, 62] on icon at bounding box center [960, 59] width 23 height 21
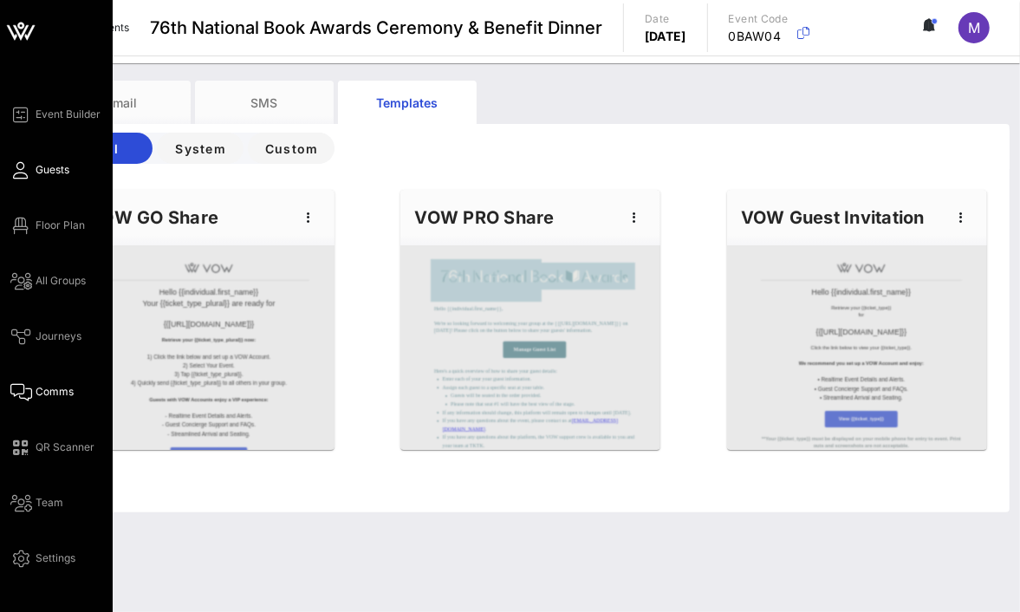
click at [33, 169] on link "Guests" at bounding box center [39, 169] width 59 height 21
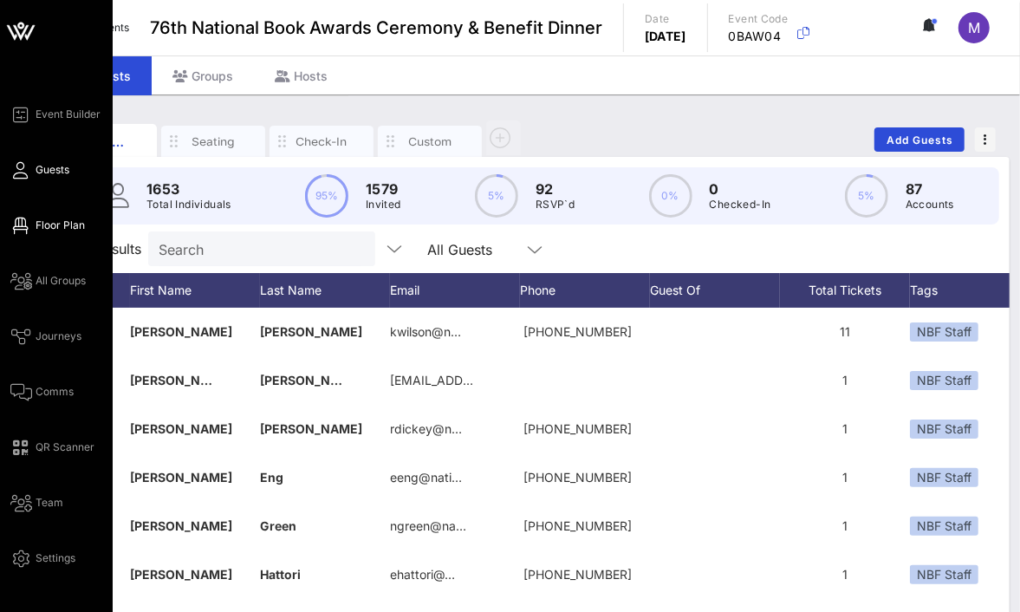
click at [49, 219] on span "Floor Plan" at bounding box center [60, 225] width 49 height 16
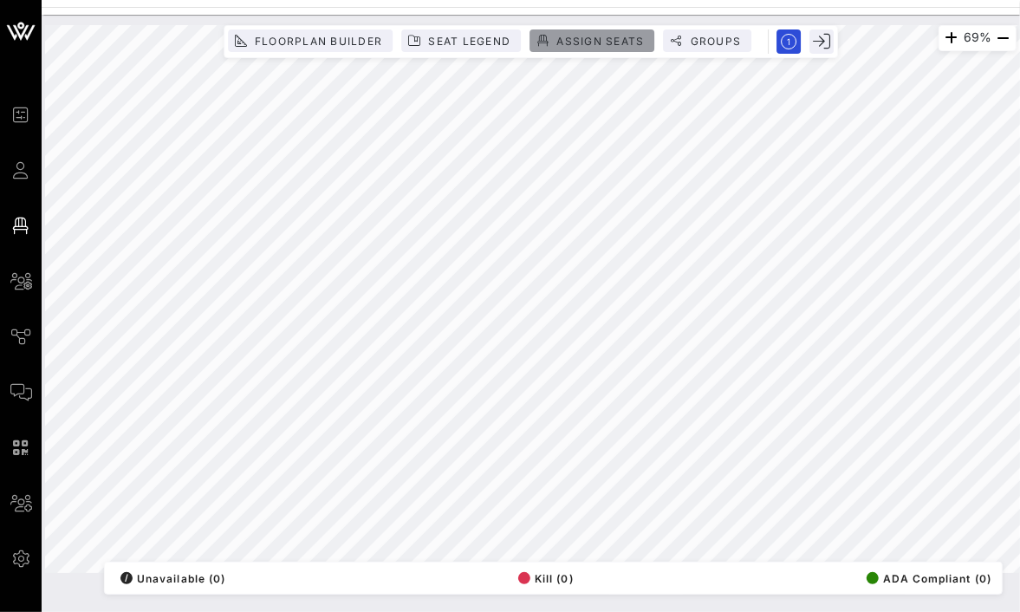
click at [614, 35] on span "Assign Seats" at bounding box center [599, 41] width 88 height 13
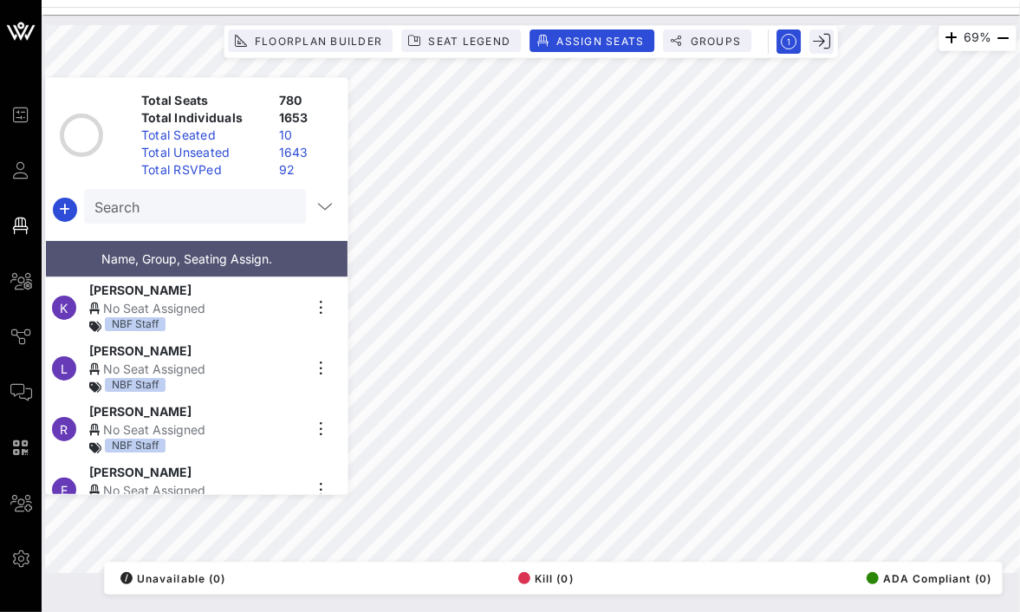
click at [195, 210] on input "Search" at bounding box center [193, 206] width 198 height 23
type input "m"
type input "e"
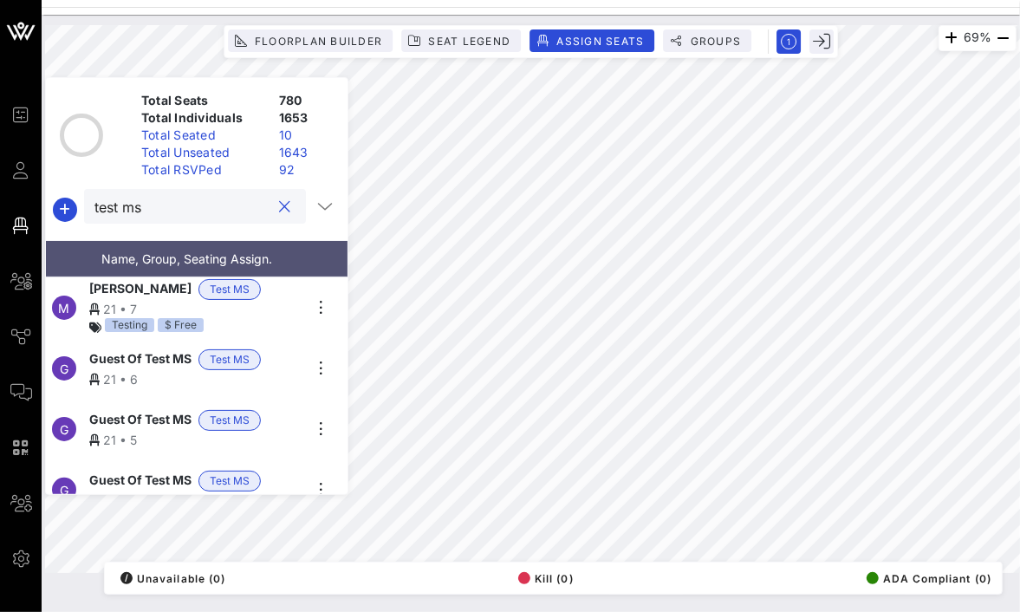
click at [301, 301] on div "21 • 7" at bounding box center [195, 309] width 213 height 18
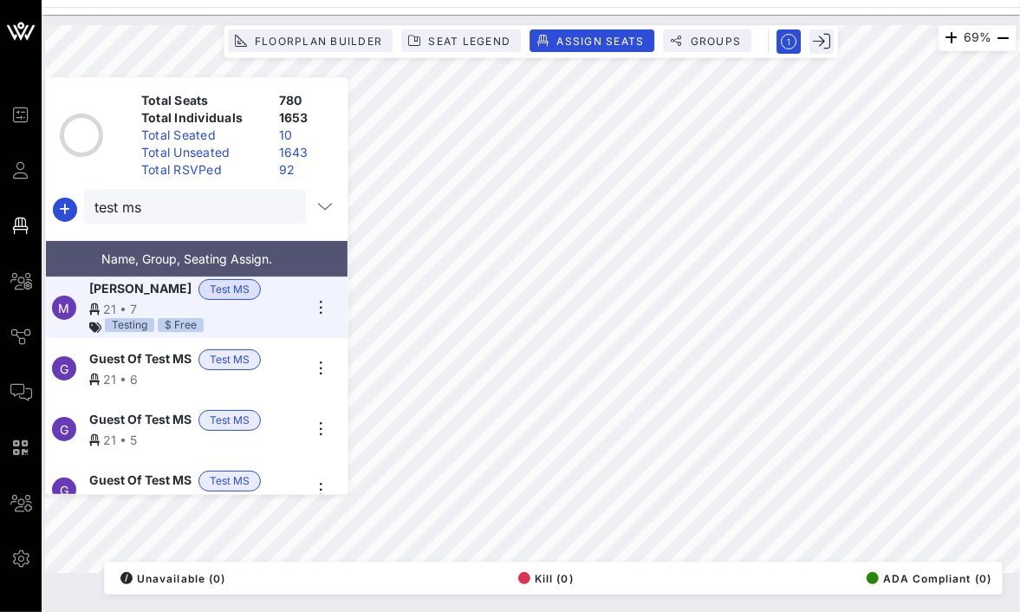
click at [297, 370] on div "21 • 6" at bounding box center [195, 379] width 213 height 18
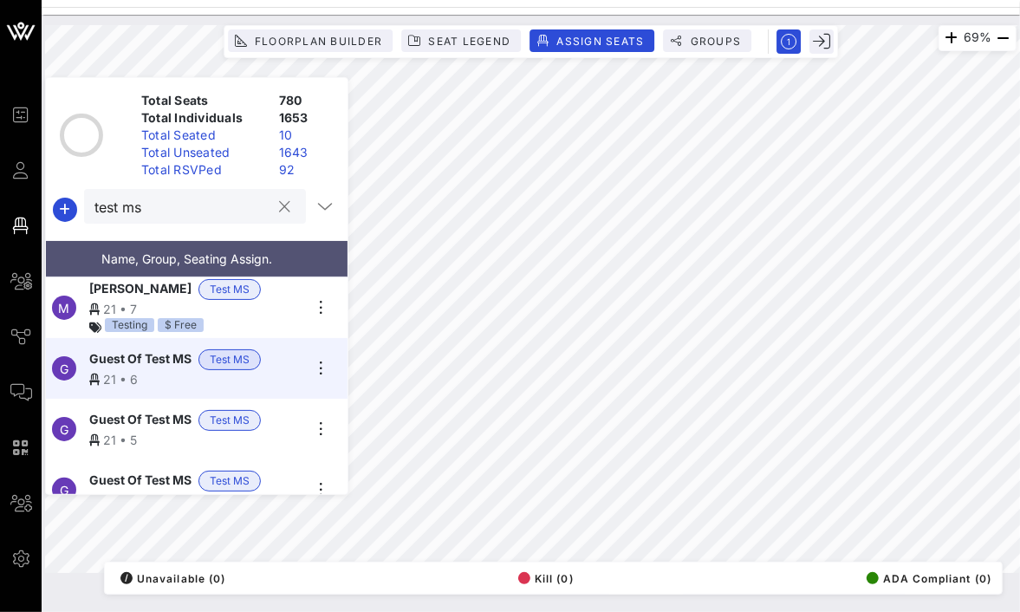
click at [171, 210] on input "test ms" at bounding box center [182, 206] width 177 height 23
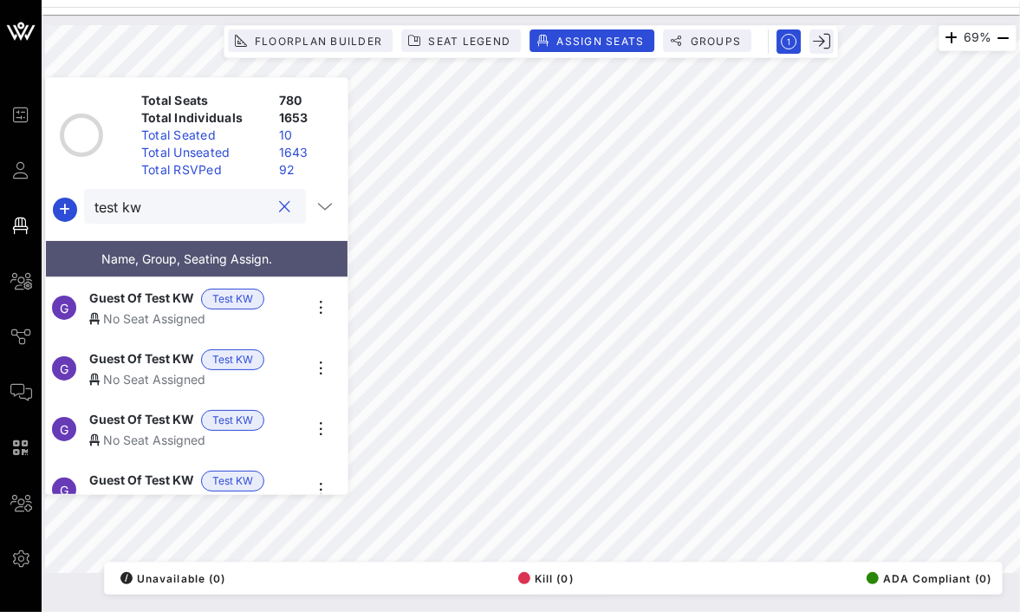
type input "test kw"
click at [274, 317] on div "No Seat Assigned" at bounding box center [195, 318] width 213 height 18
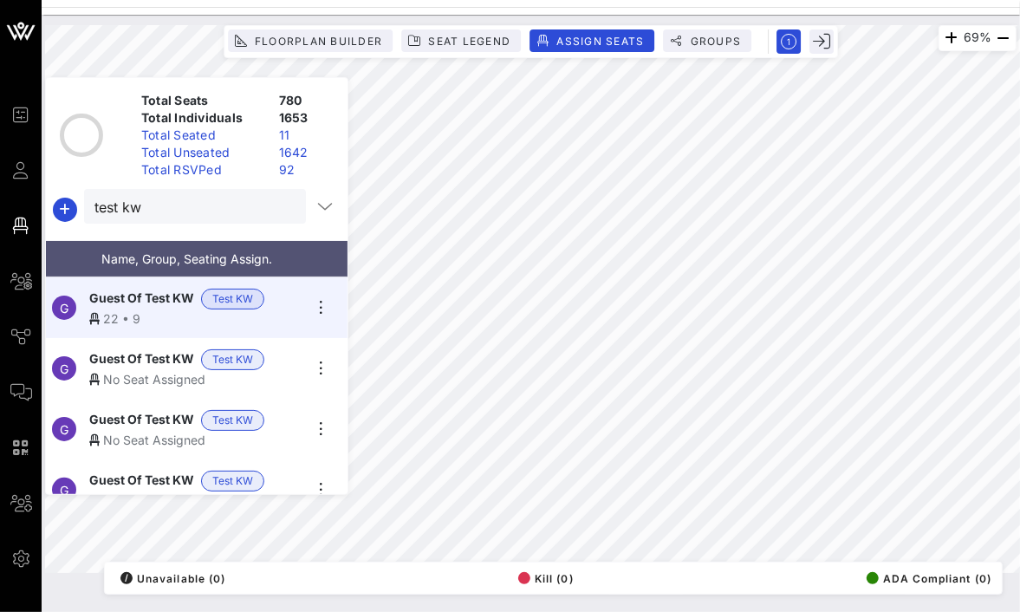
click at [151, 349] on span "Guest Of Test KW" at bounding box center [141, 359] width 105 height 21
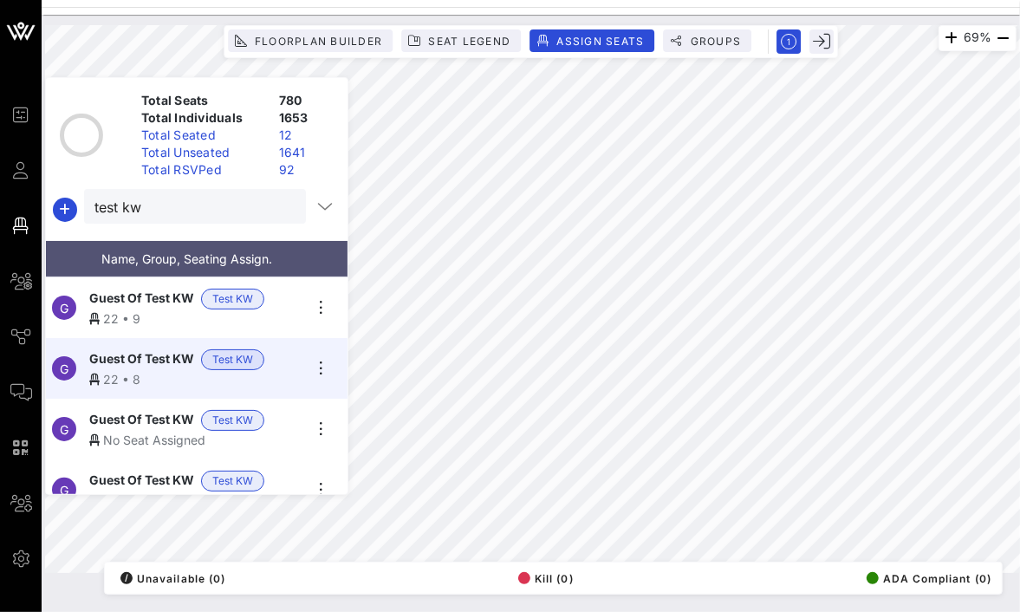
click at [107, 417] on span "Guest Of Test KW" at bounding box center [141, 420] width 105 height 21
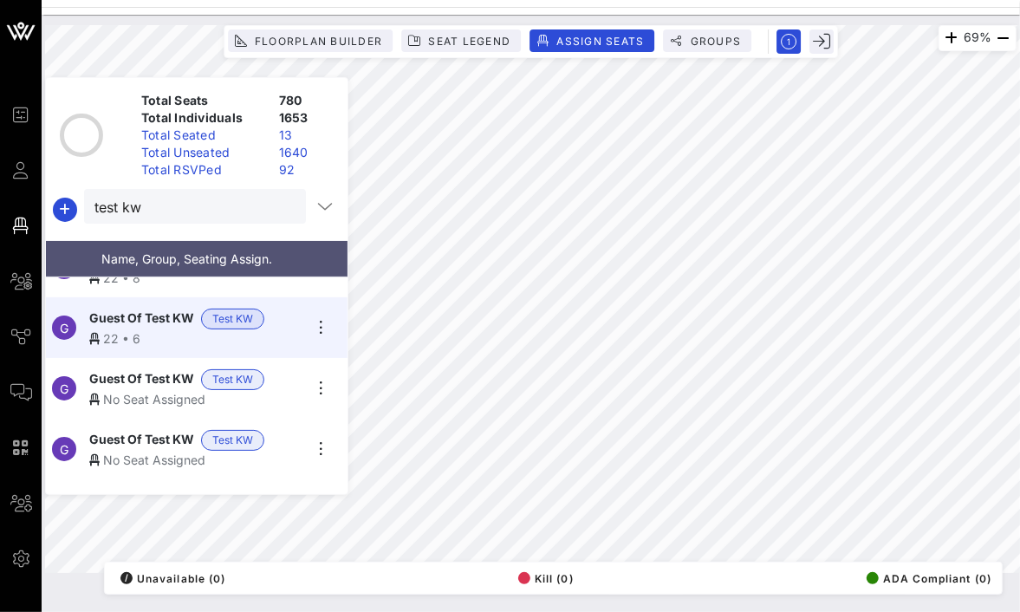
scroll to position [102, 0]
drag, startPoint x: 154, startPoint y: 379, endPoint x: 241, endPoint y: 366, distance: 87.6
click at [154, 379] on span "Guest Of Test KW" at bounding box center [141, 378] width 105 height 21
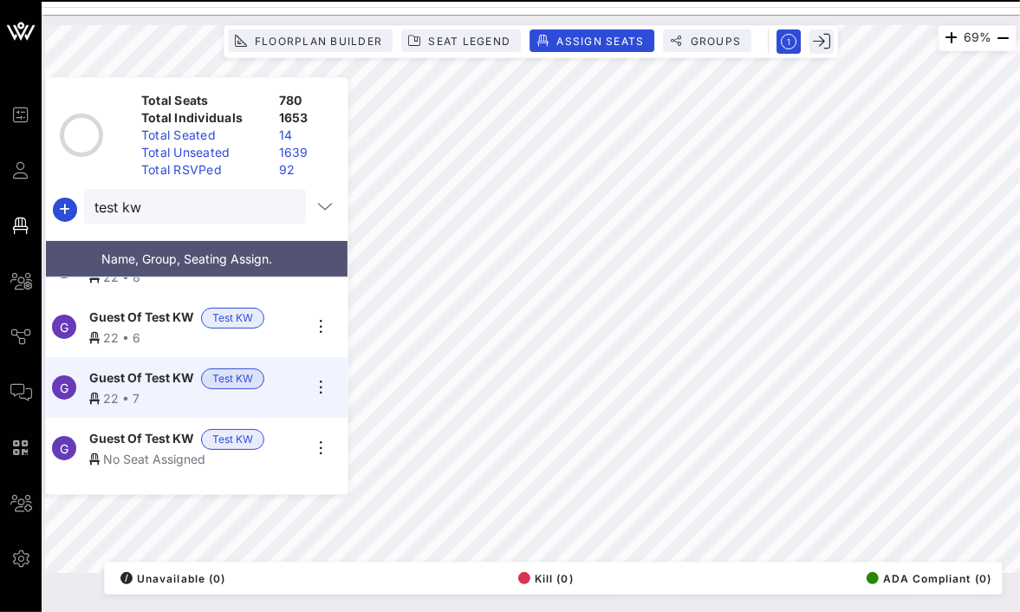
scroll to position [135, 0]
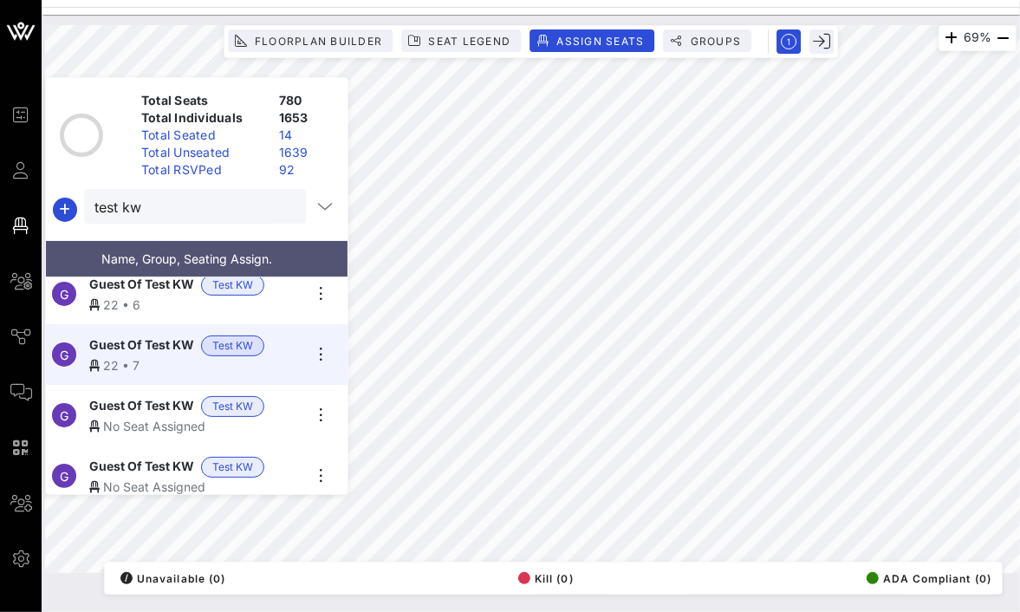
click at [139, 399] on span "Guest Of Test KW" at bounding box center [141, 406] width 105 height 21
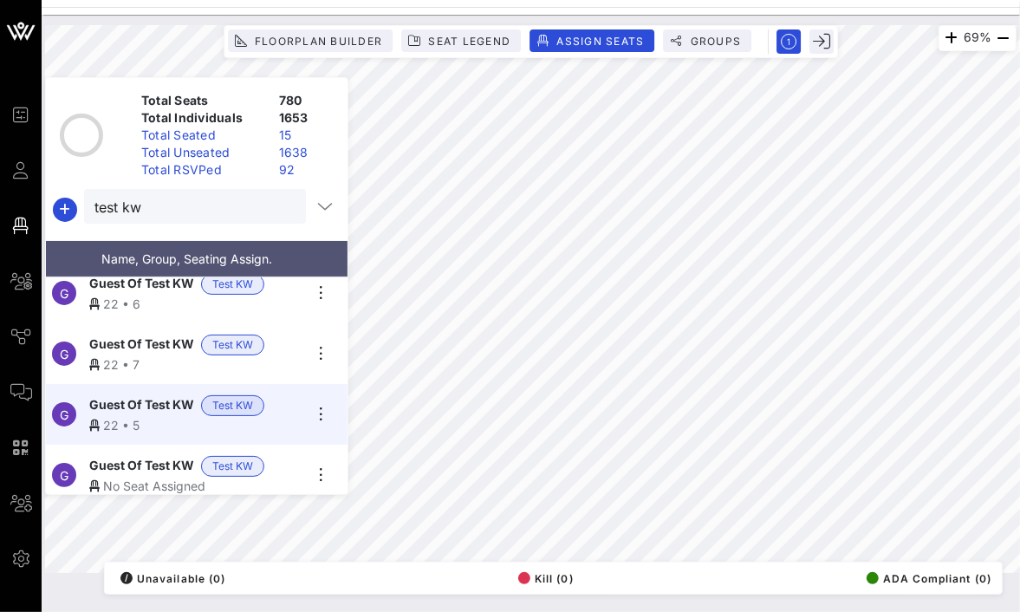
scroll to position [149, 0]
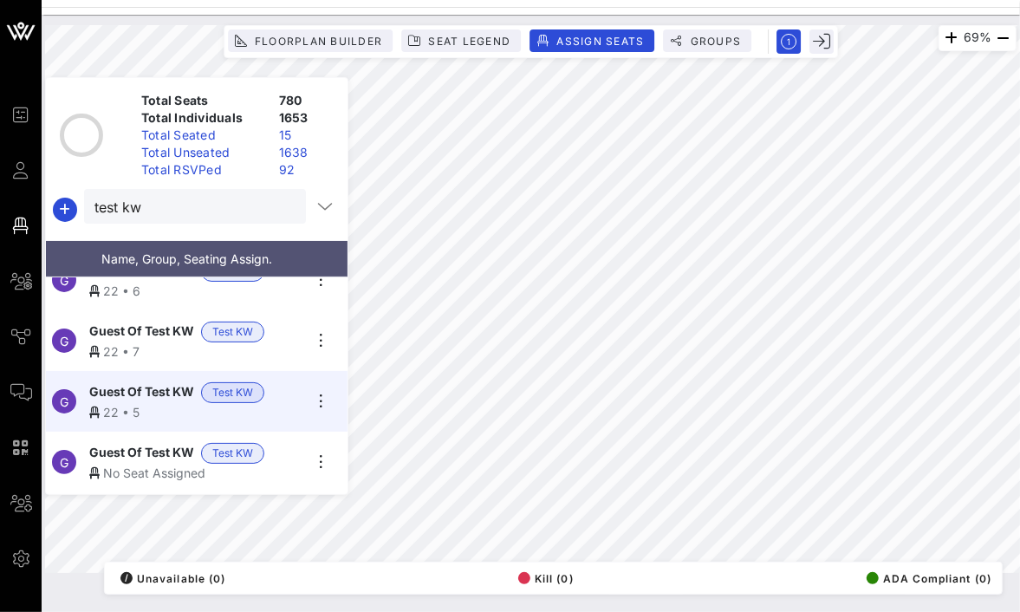
click at [163, 447] on span "Guest Of Test KW" at bounding box center [141, 453] width 105 height 21
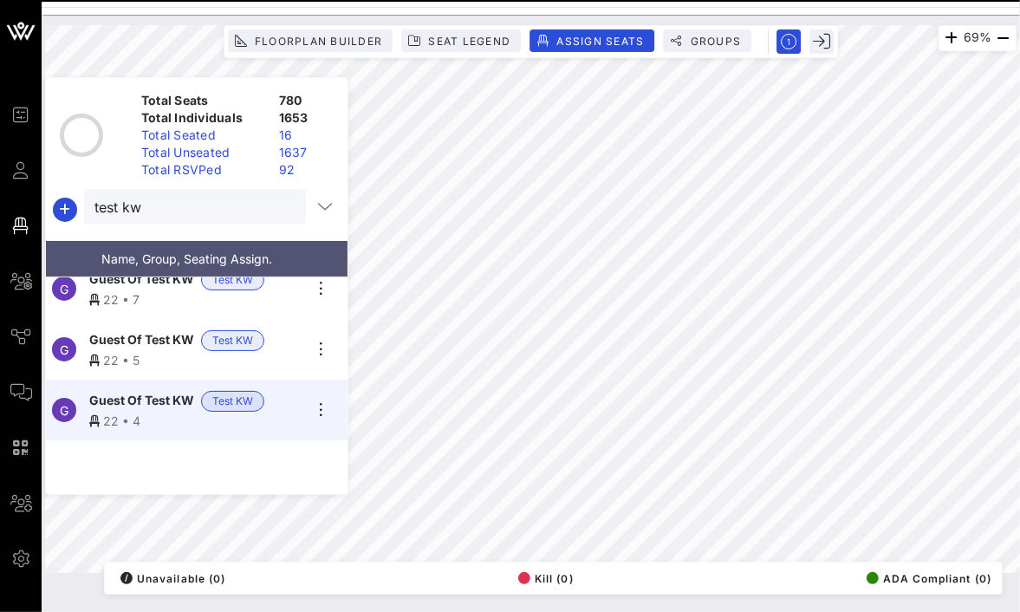
scroll to position [216, 0]
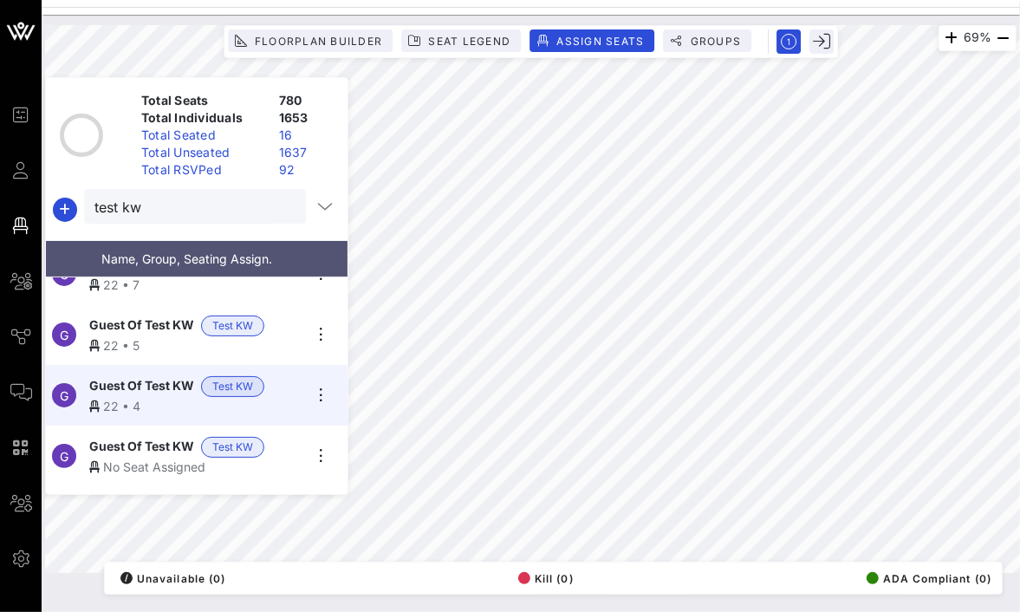
drag, startPoint x: 152, startPoint y: 431, endPoint x: 185, endPoint y: 418, distance: 35.7
click at [152, 437] on span "Guest Of Test KW" at bounding box center [141, 447] width 105 height 21
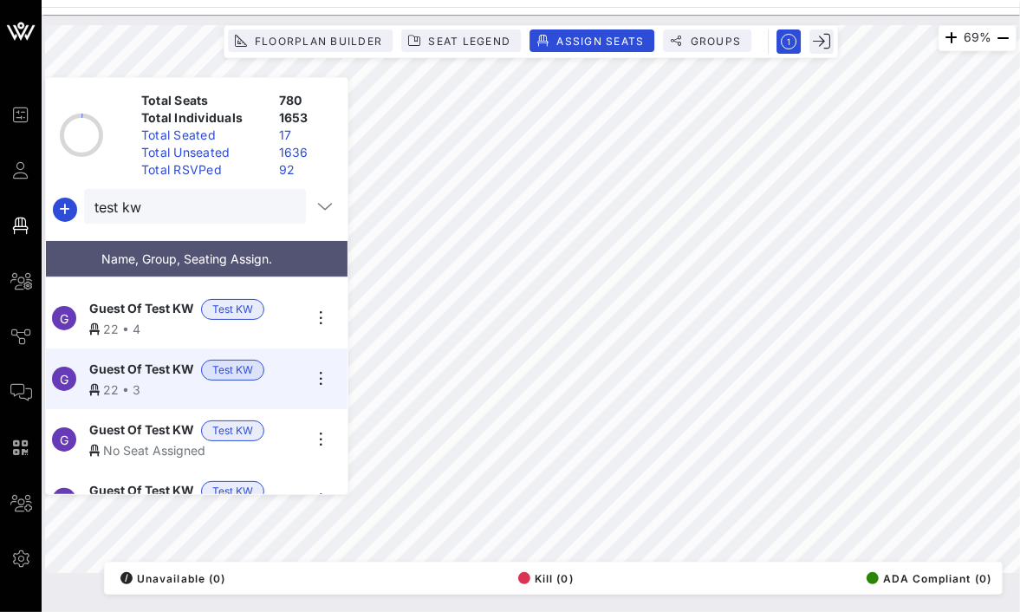
scroll to position [369, 0]
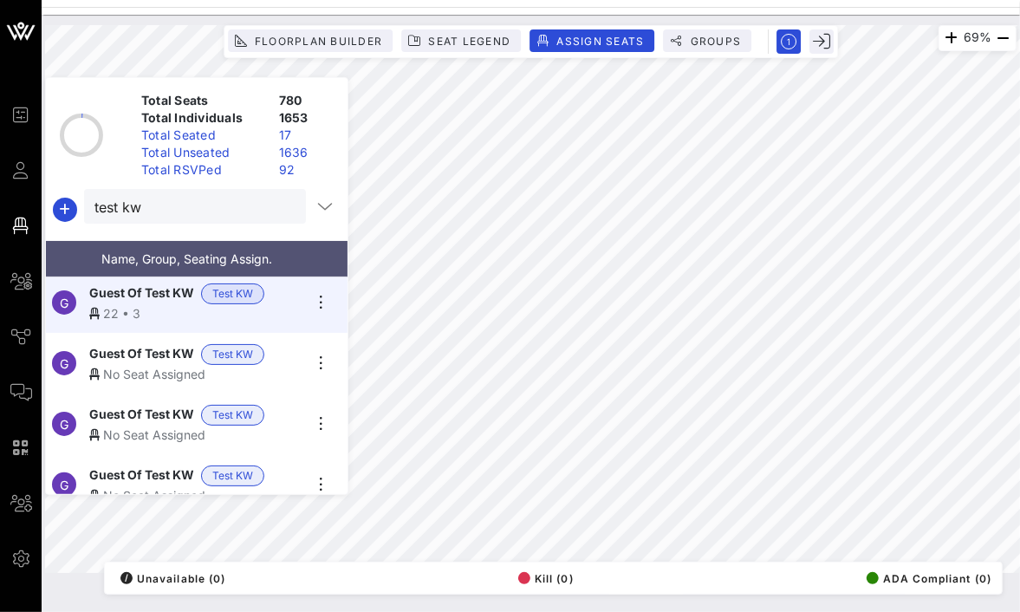
click at [143, 354] on span "Guest Of Test KW" at bounding box center [141, 354] width 105 height 21
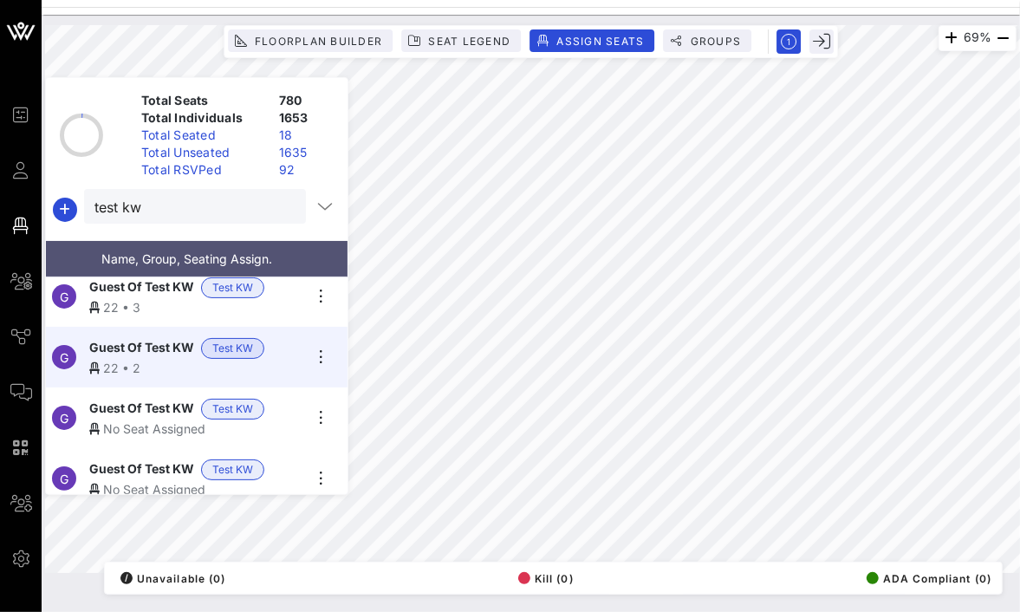
scroll to position [382, 0]
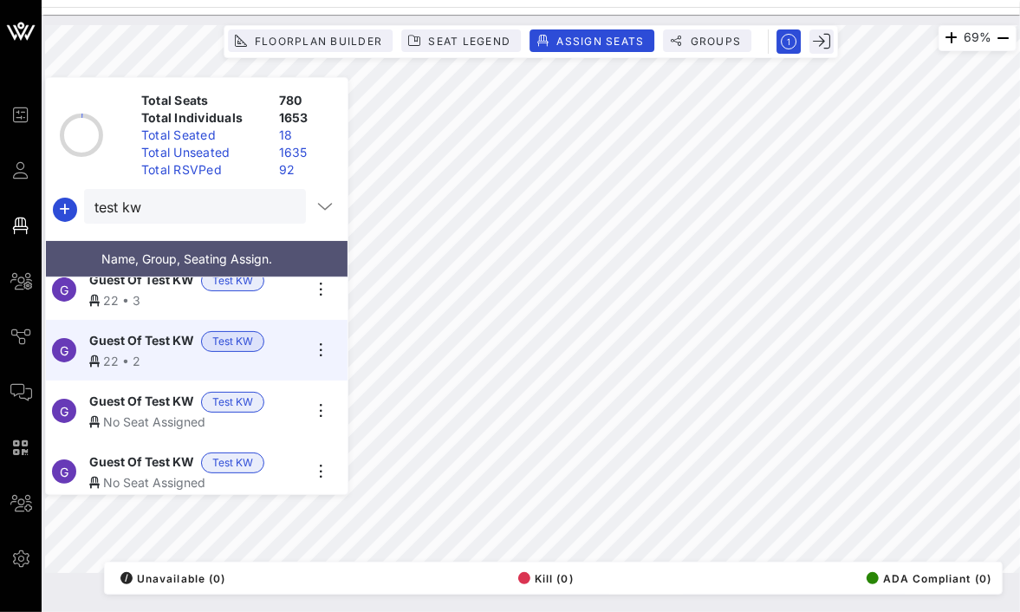
click at [165, 394] on span "Guest Of Test KW" at bounding box center [141, 402] width 105 height 21
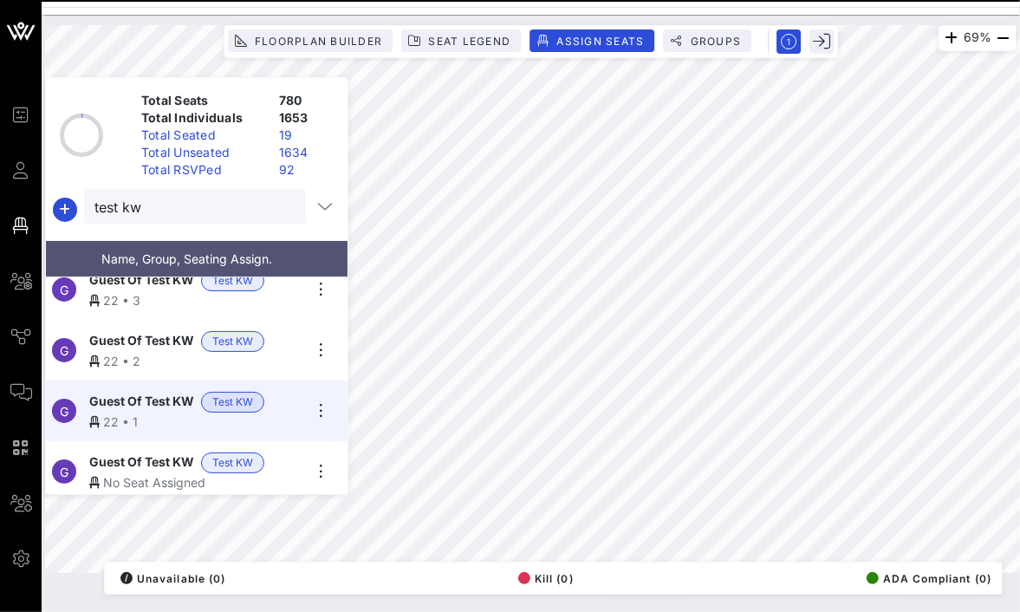
click at [140, 461] on span "Guest Of Test KW" at bounding box center [141, 462] width 105 height 21
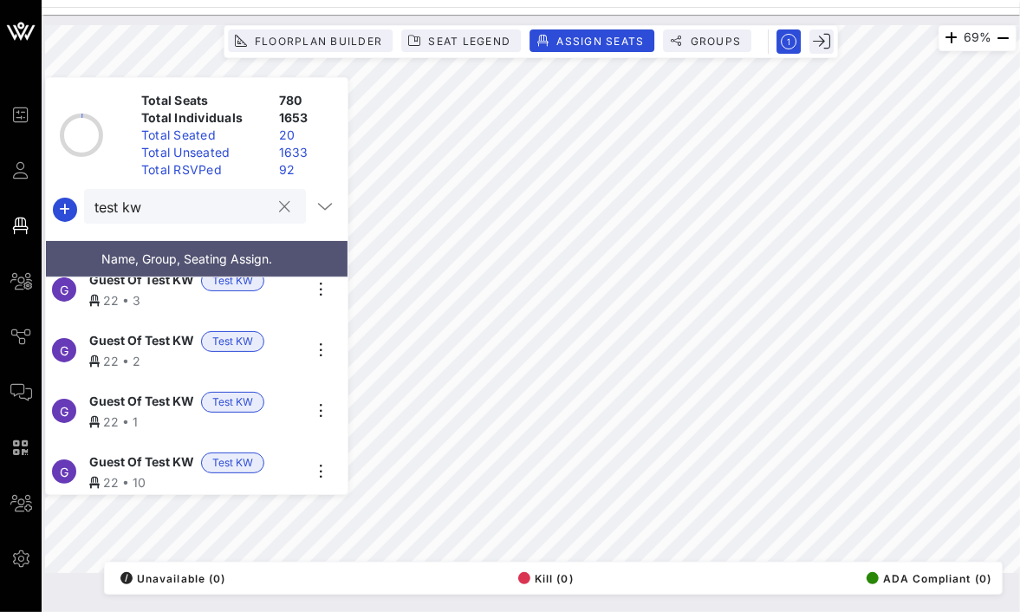
click at [246, 197] on input "test kw" at bounding box center [182, 206] width 177 height 23
click at [723, 25] on div "Floorplan Builder Seat Legend Assign Seats Groups" at bounding box center [531, 41] width 614 height 33
click at [723, 33] on button "Groups" at bounding box center [707, 40] width 88 height 23
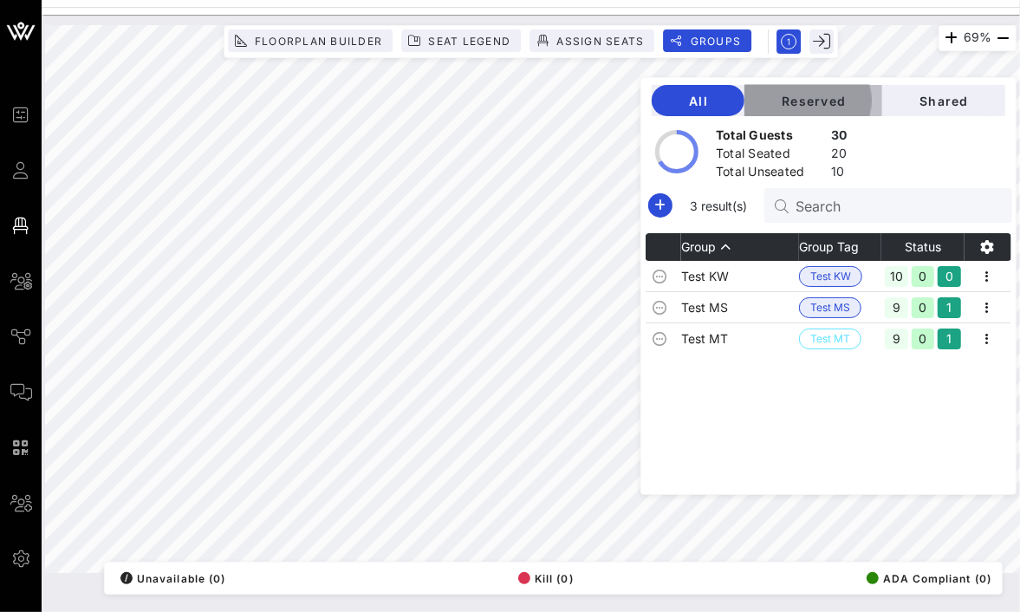
click at [850, 108] on button "Reserved" at bounding box center [813, 100] width 138 height 31
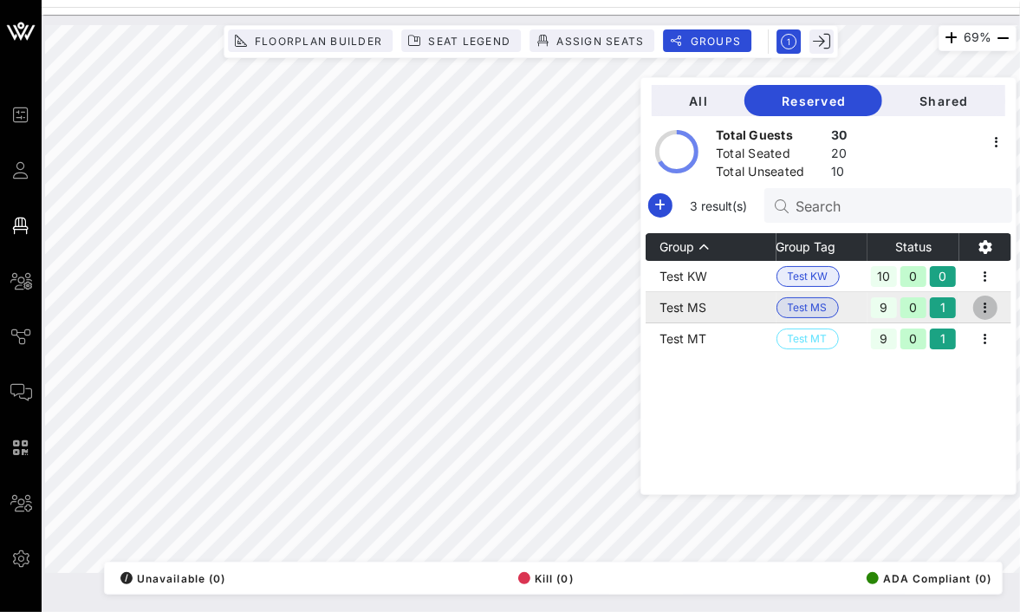
click at [994, 306] on icon "button" at bounding box center [985, 307] width 21 height 21
click at [741, 308] on td "Test MS" at bounding box center [710, 307] width 131 height 31
click at [970, 157] on div at bounding box center [924, 154] width 169 height 48
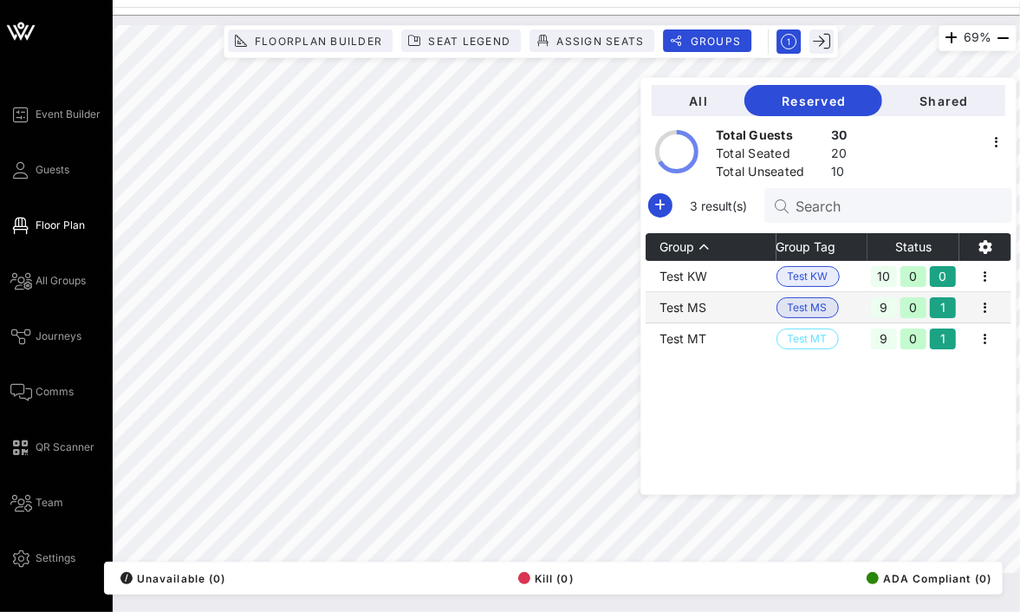
click at [30, 225] on icon at bounding box center [21, 225] width 22 height 3
click at [62, 290] on link "All Groups" at bounding box center [47, 280] width 75 height 21
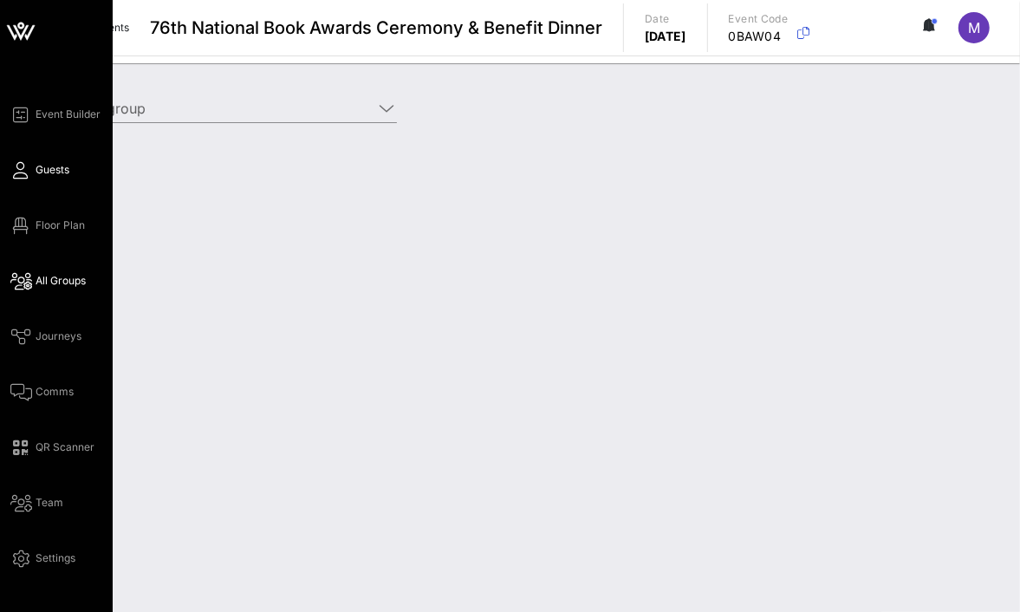
click at [65, 170] on span "Guests" at bounding box center [53, 170] width 34 height 16
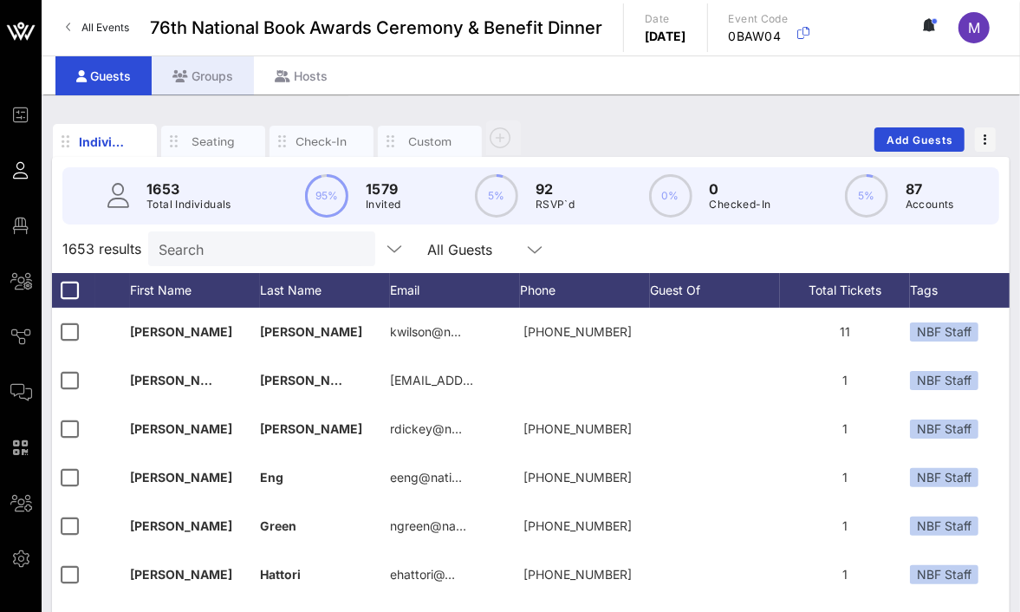
drag, startPoint x: 206, startPoint y: 75, endPoint x: 279, endPoint y: 79, distance: 72.9
click at [206, 75] on div "Groups" at bounding box center [203, 75] width 102 height 39
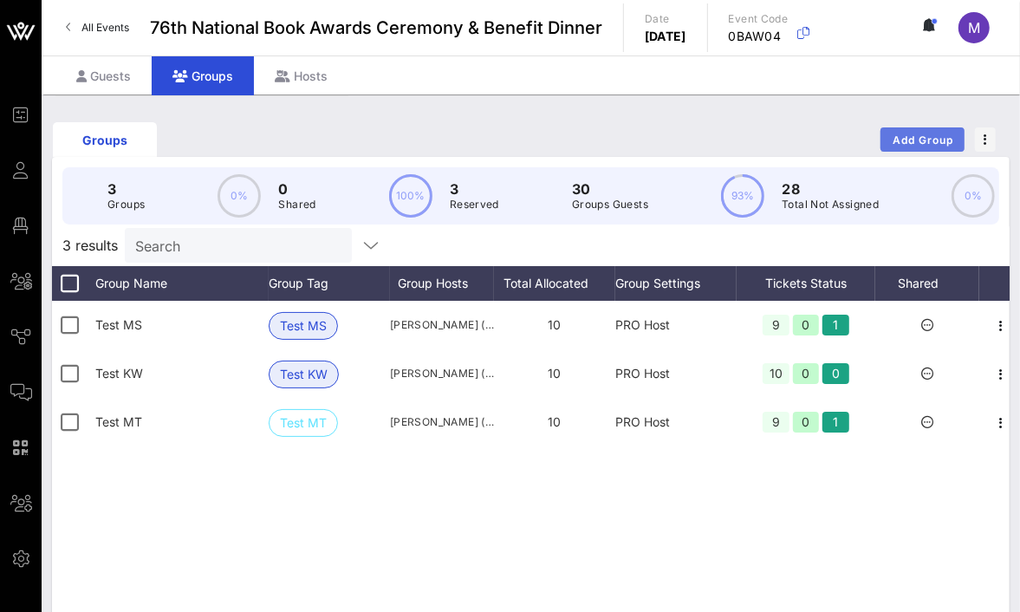
click at [928, 139] on span "Add Group" at bounding box center [922, 139] width 62 height 13
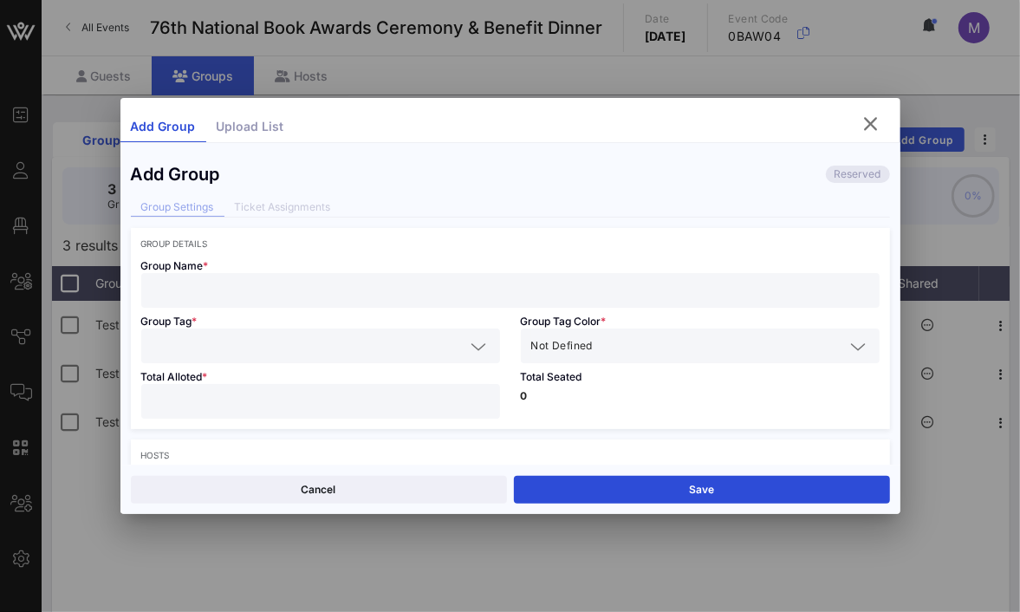
click at [251, 286] on input "text" at bounding box center [510, 290] width 717 height 23
type input "Test MR"
click at [230, 347] on input "text" at bounding box center [309, 345] width 314 height 23
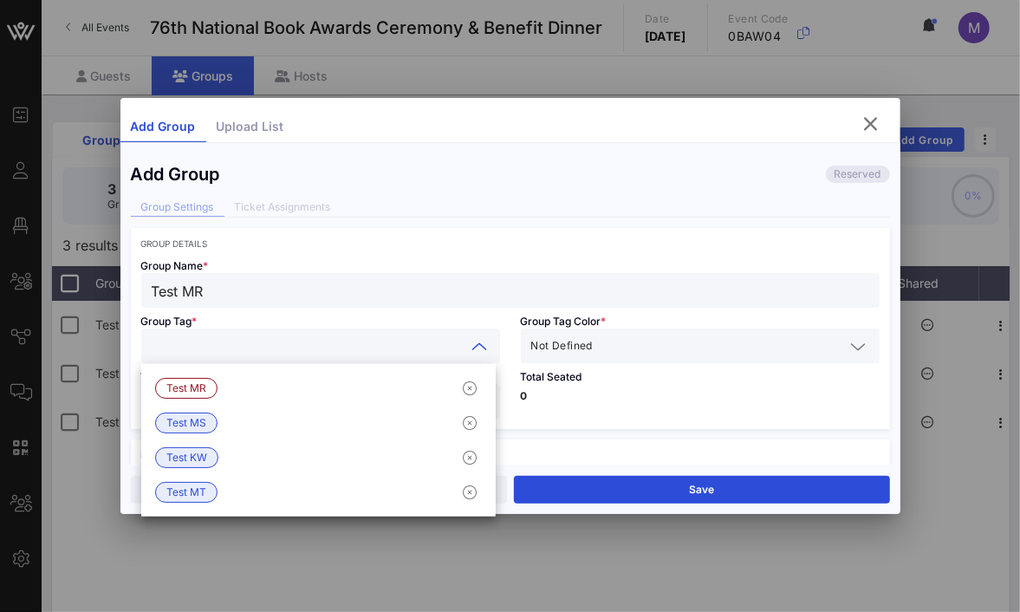
type input "T"
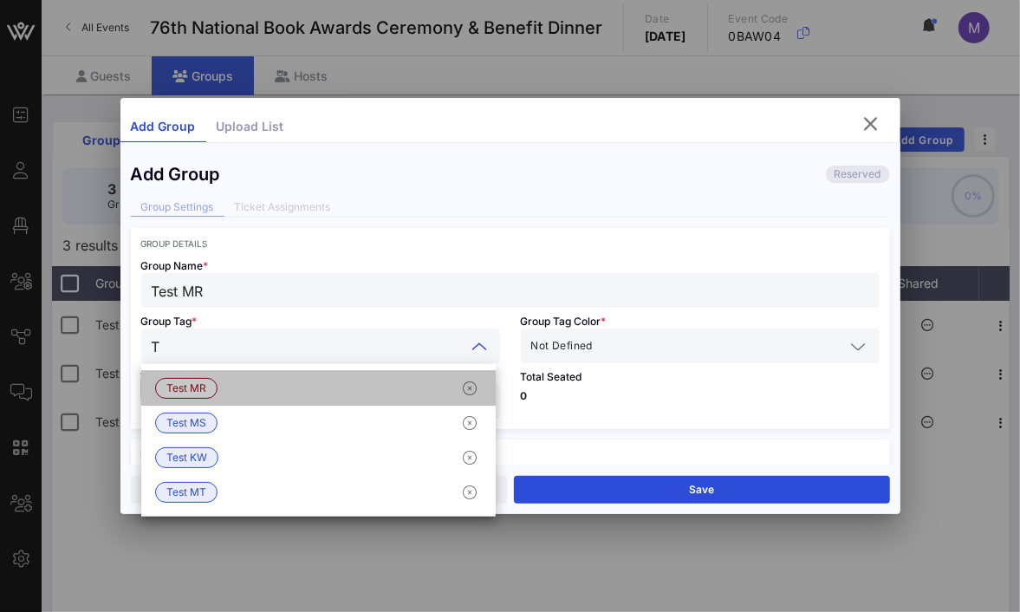
click at [285, 381] on div "Test MR" at bounding box center [318, 388] width 354 height 35
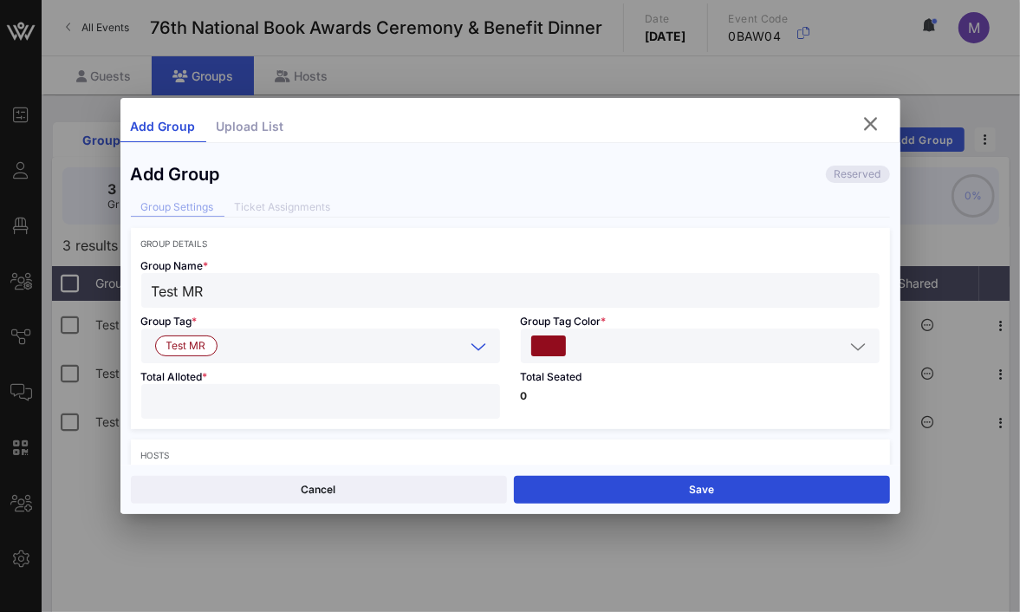
click at [292, 410] on input "number" at bounding box center [321, 401] width 338 height 23
type input "*"
type input "**"
click at [671, 410] on div "Total Seated 0" at bounding box center [699, 396] width 379 height 66
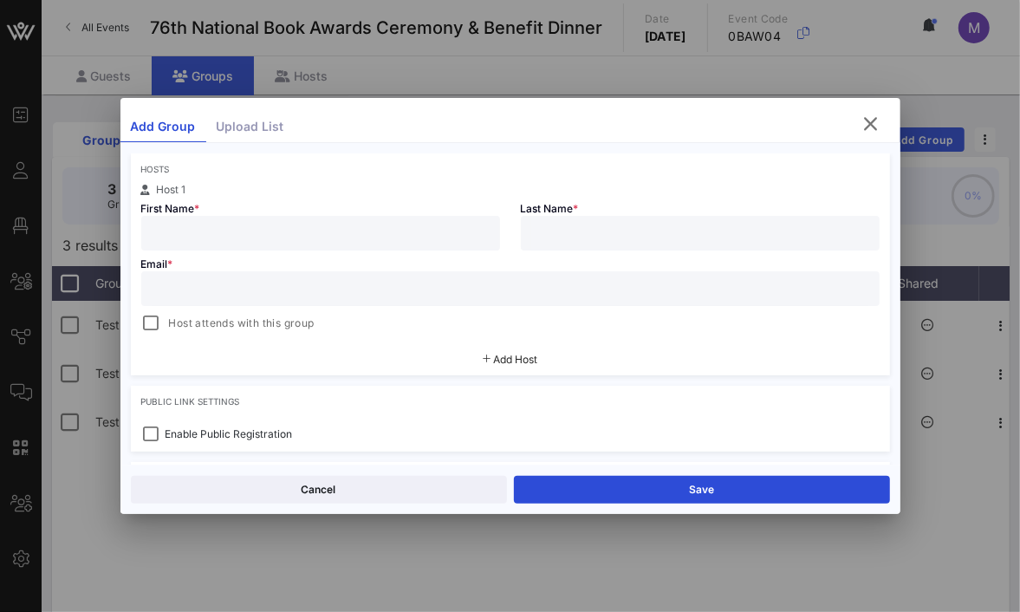
scroll to position [227, 0]
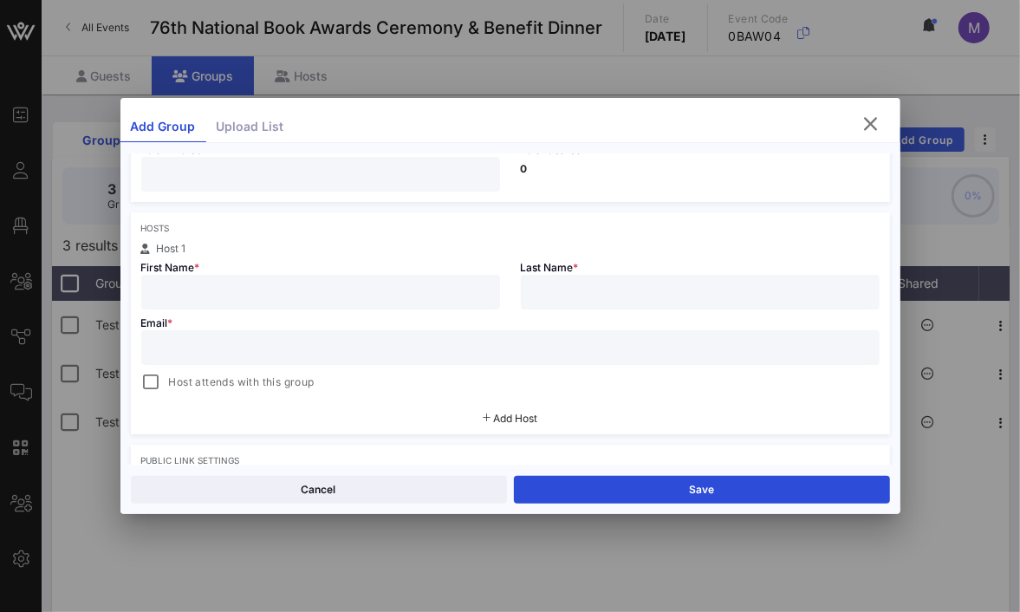
click at [277, 295] on input "text" at bounding box center [321, 292] width 338 height 23
type input "[PERSON_NAME]"
type input "T"
type input "[PERSON_NAME]"
click at [261, 353] on input "text" at bounding box center [510, 347] width 717 height 23
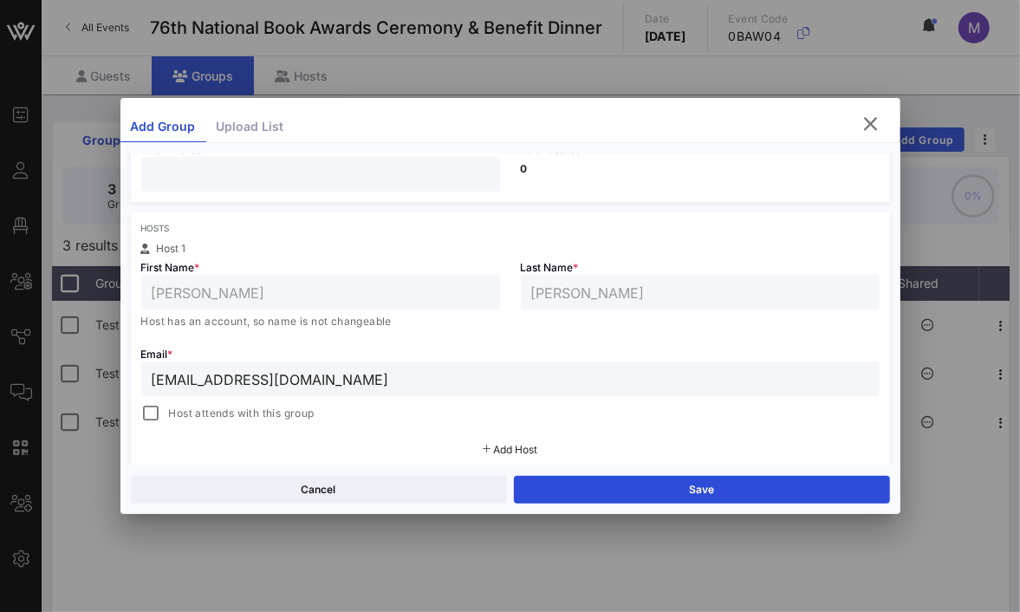
type input "[EMAIL_ADDRESS][DOMAIN_NAME]"
click at [133, 412] on div "Email * [EMAIL_ADDRESS][DOMAIN_NAME] Host attends with this group" at bounding box center [510, 381] width 759 height 83
click at [164, 415] on div "Host attends with this group" at bounding box center [227, 413] width 173 height 21
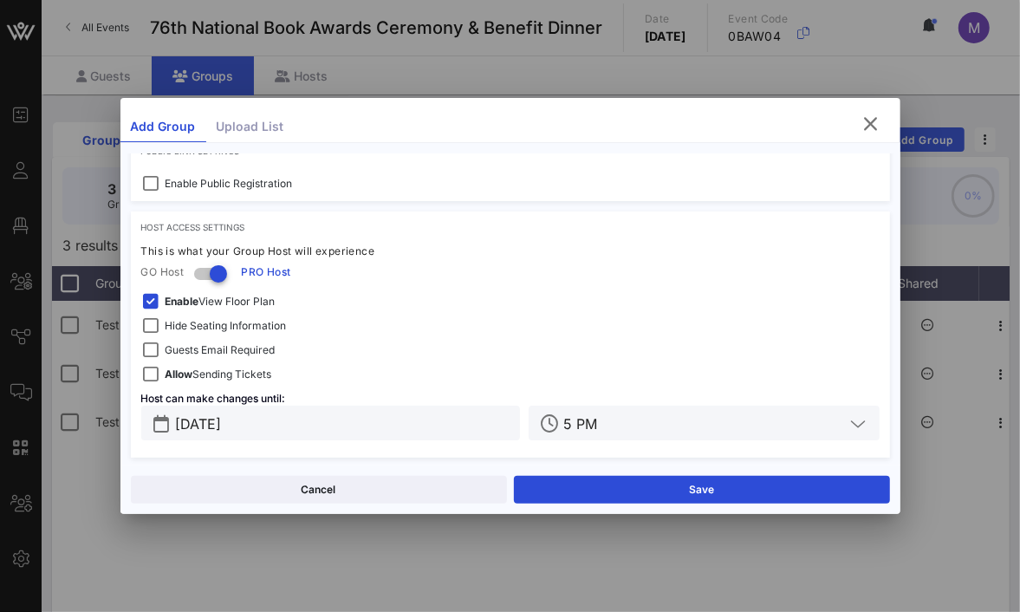
scroll to position [570, 0]
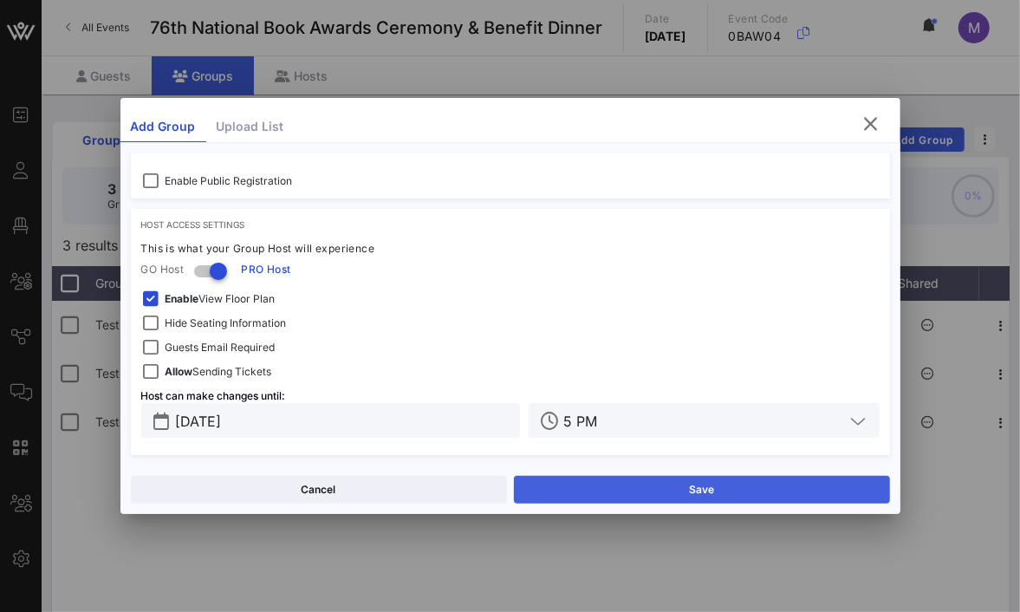
click at [653, 492] on button "Save" at bounding box center [702, 490] width 376 height 28
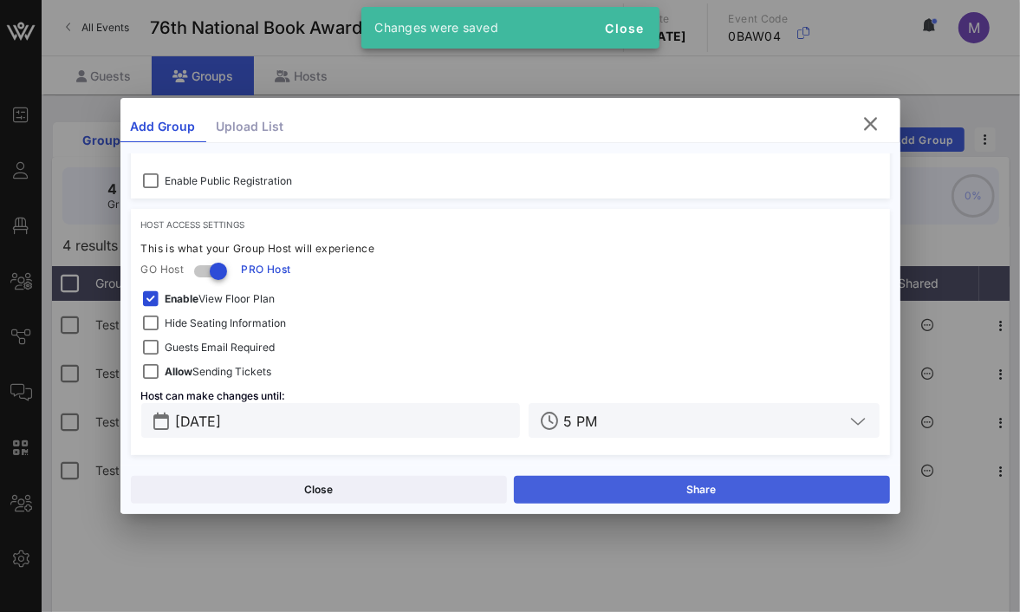
click at [662, 485] on button "Share" at bounding box center [702, 490] width 376 height 28
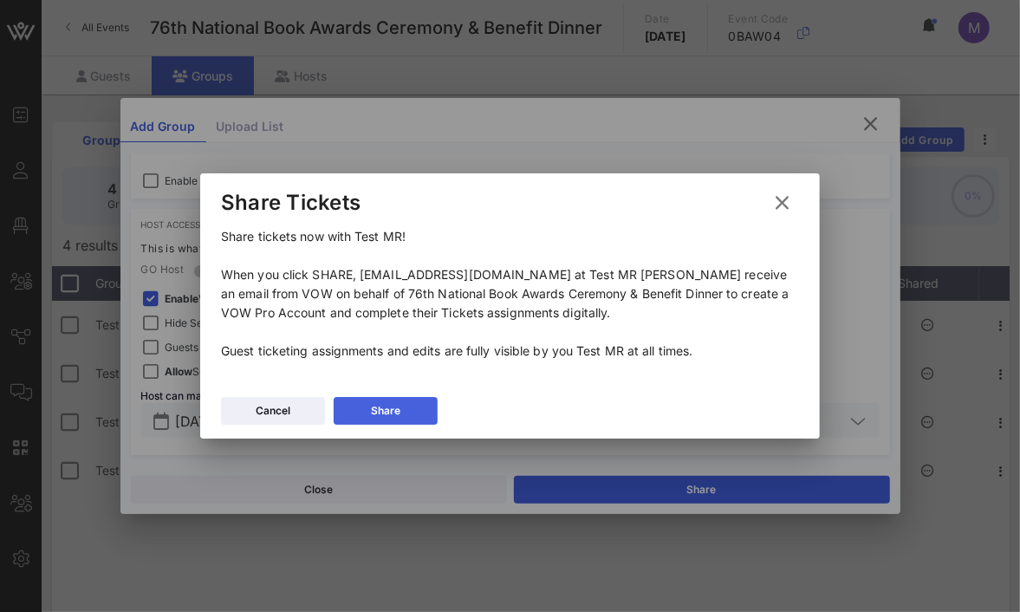
click at [408, 403] on button "Share" at bounding box center [386, 411] width 104 height 28
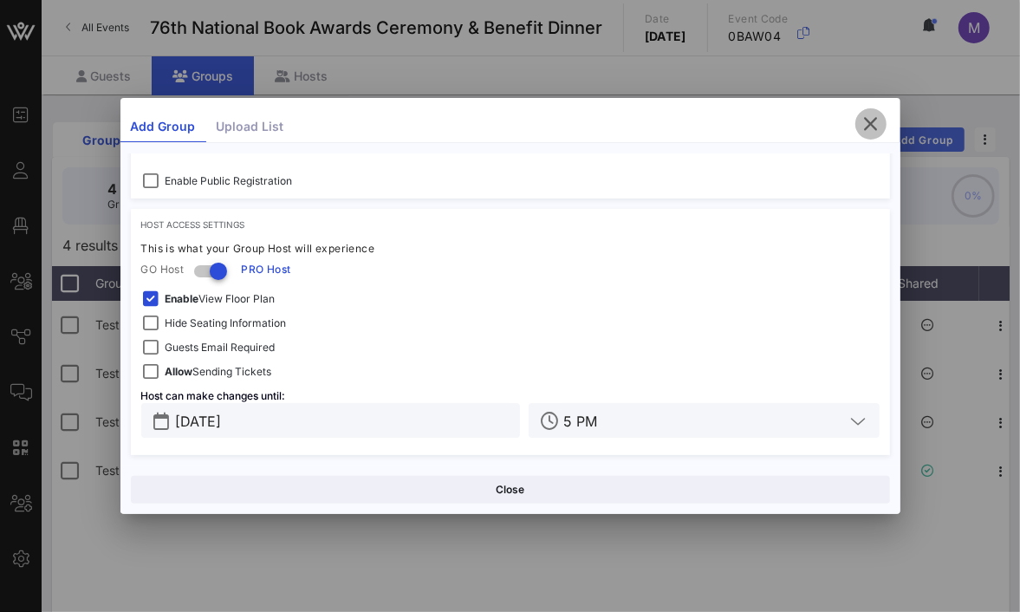
drag, startPoint x: 881, startPoint y: 128, endPoint x: 899, endPoint y: 137, distance: 20.2
click at [881, 128] on span "button" at bounding box center [870, 123] width 31 height 21
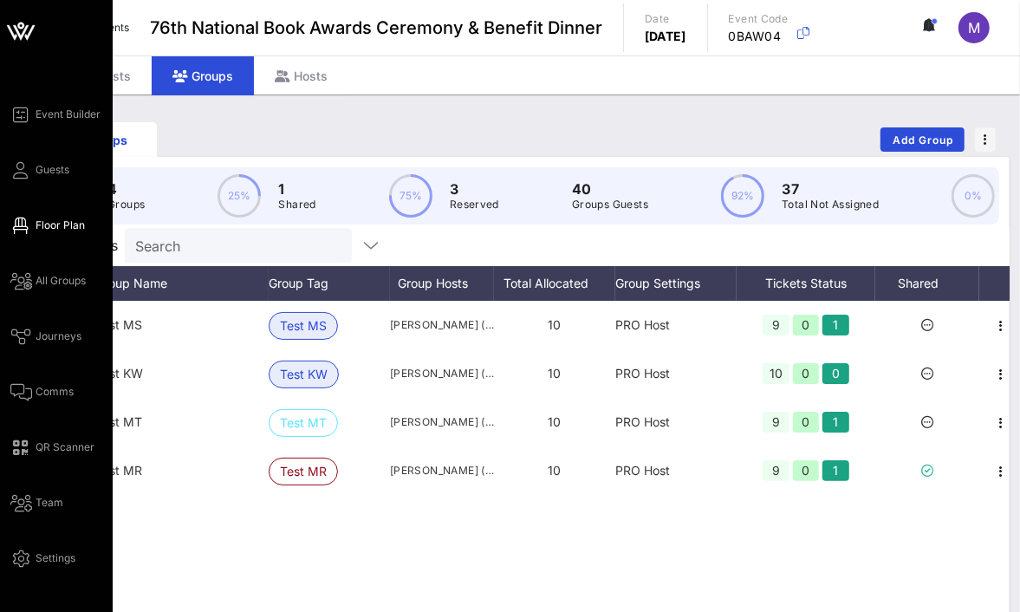
click at [55, 223] on span "Floor Plan" at bounding box center [60, 225] width 49 height 16
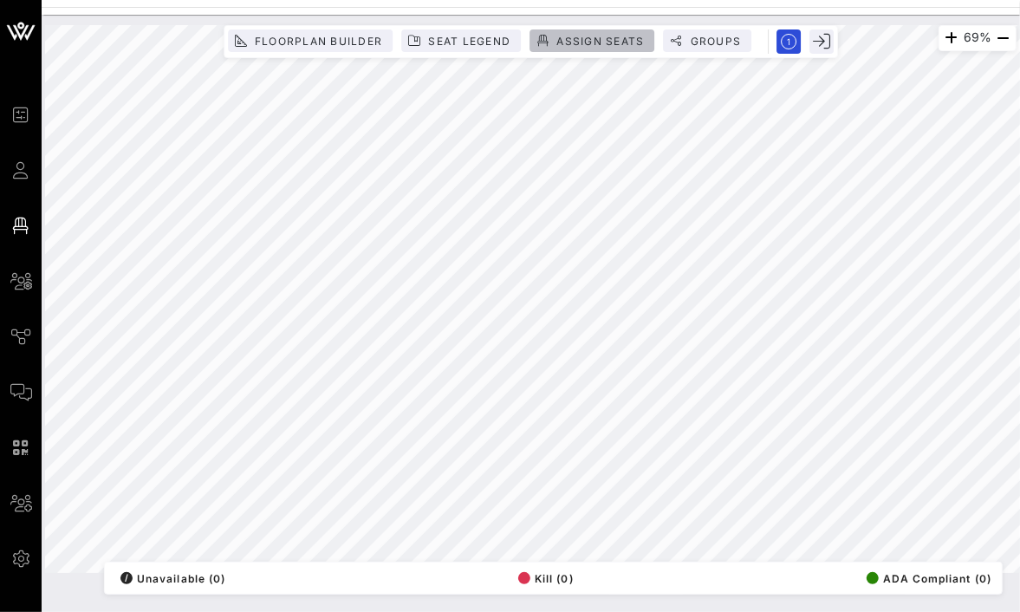
click at [609, 46] on span "Assign Seats" at bounding box center [599, 41] width 88 height 13
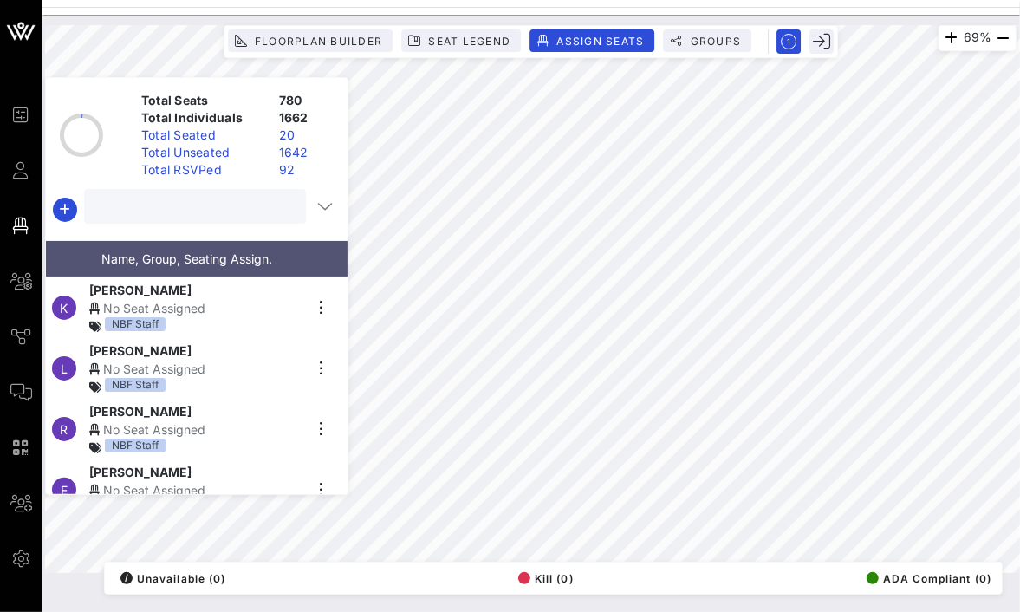
click at [198, 214] on input "text" at bounding box center [193, 206] width 198 height 23
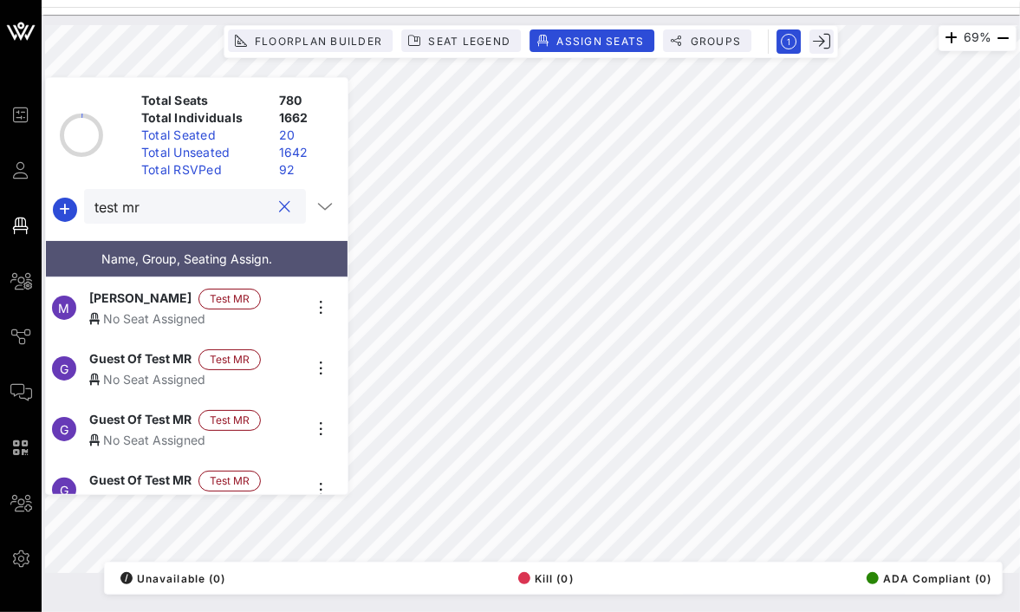
type input "test mr"
click at [260, 309] on div "No Seat Assigned" at bounding box center [195, 318] width 213 height 18
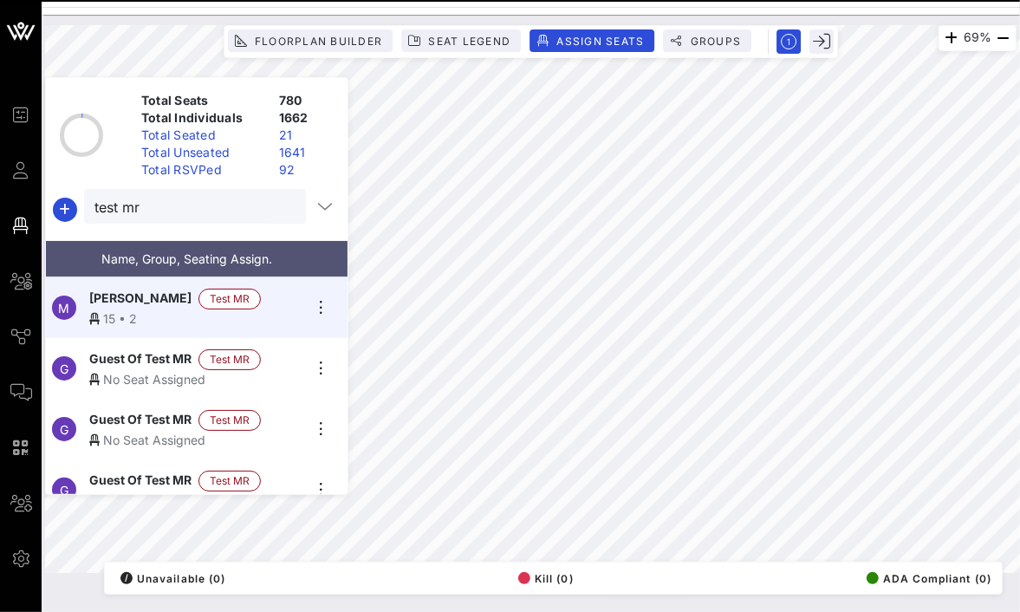
click at [269, 357] on div "Guest Of Test MR Test MR" at bounding box center [195, 359] width 213 height 21
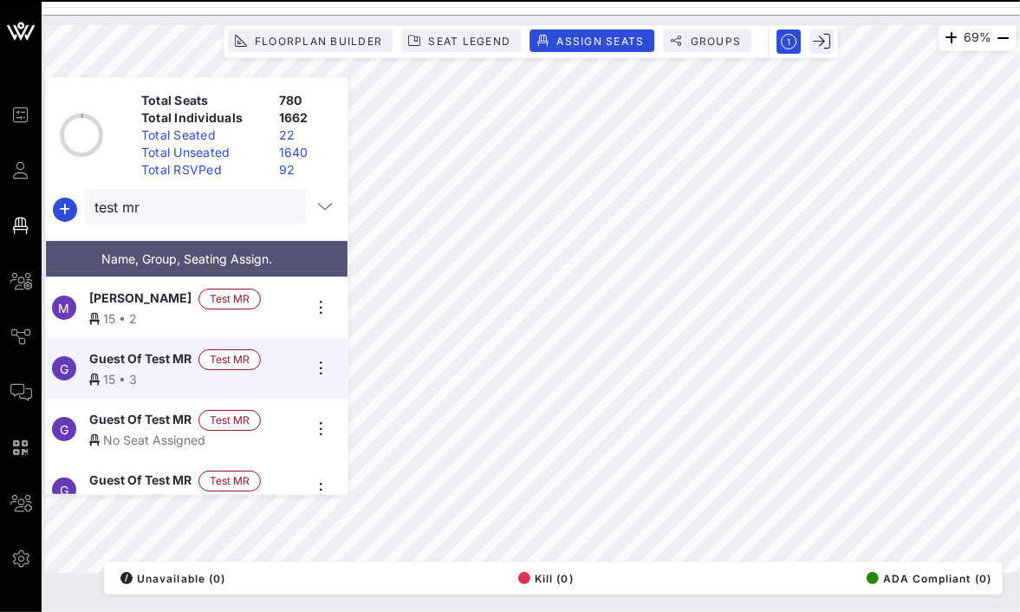
click at [290, 420] on div "Guest Of Test MR Test MR" at bounding box center [195, 420] width 213 height 21
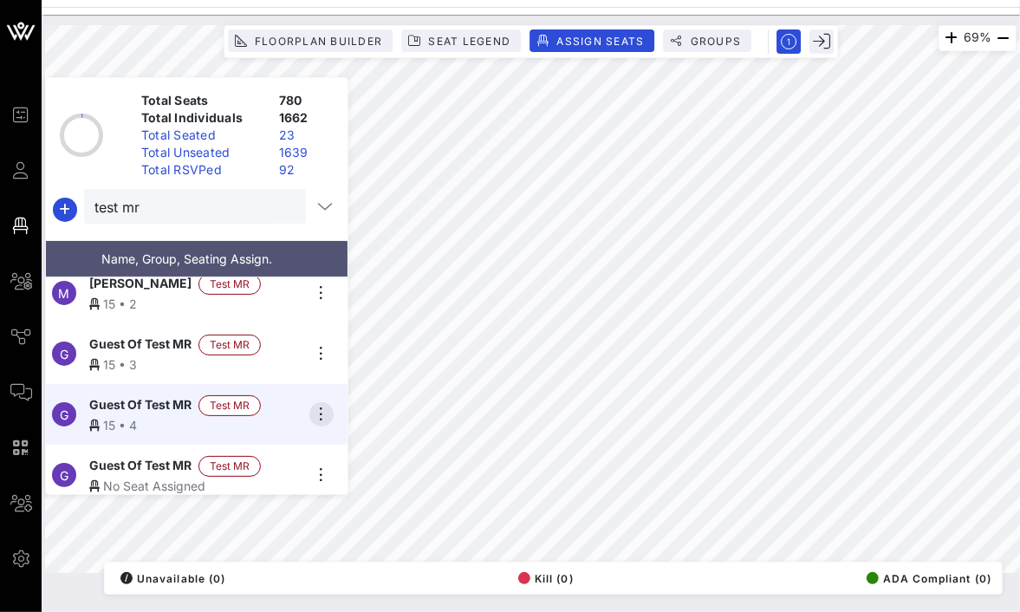
scroll to position [29, 0]
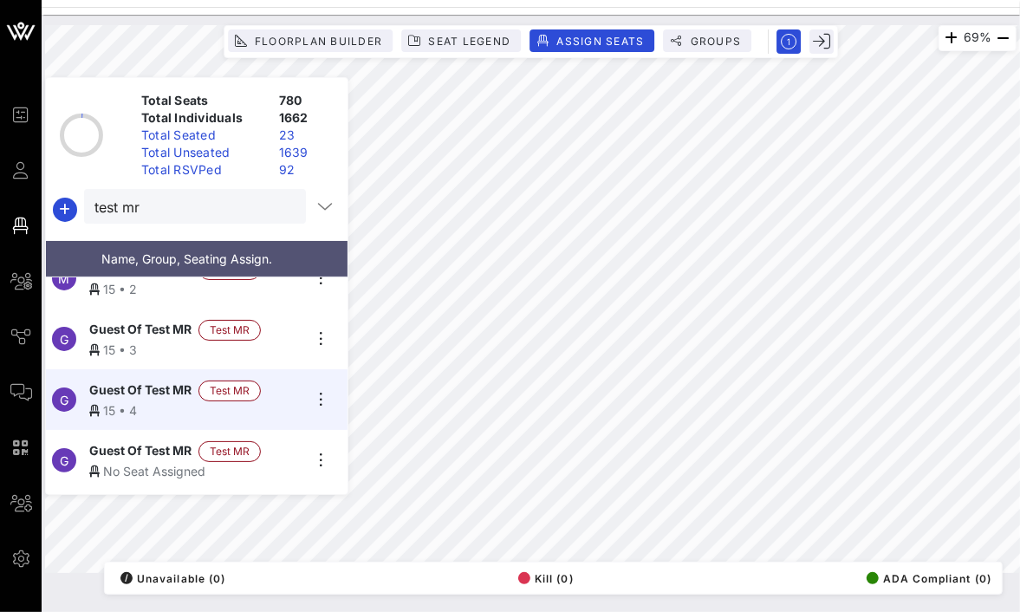
click at [282, 441] on div "Guest Of Test MR Test MR" at bounding box center [195, 451] width 213 height 21
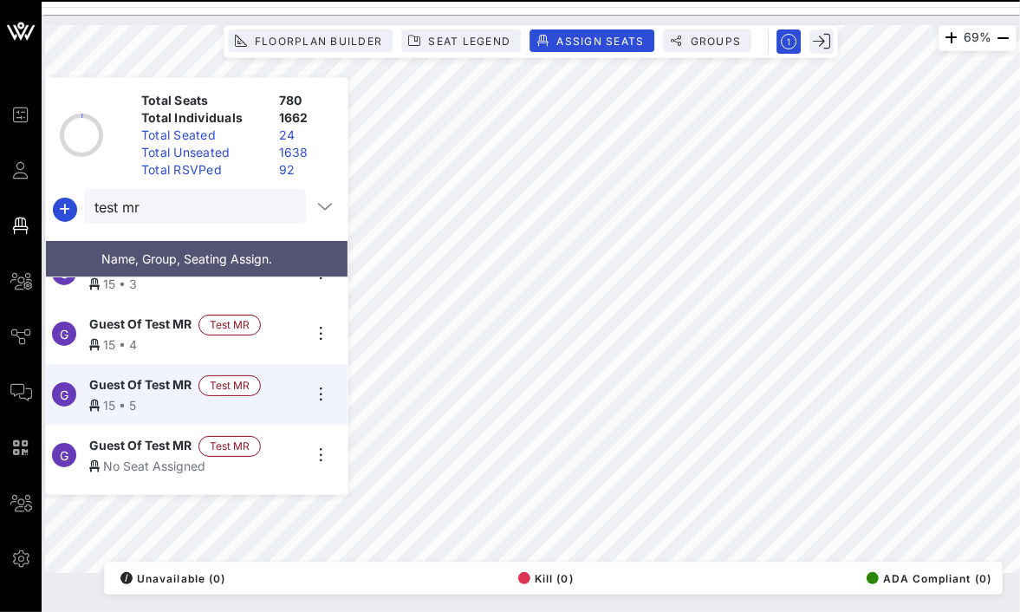
scroll to position [123, 0]
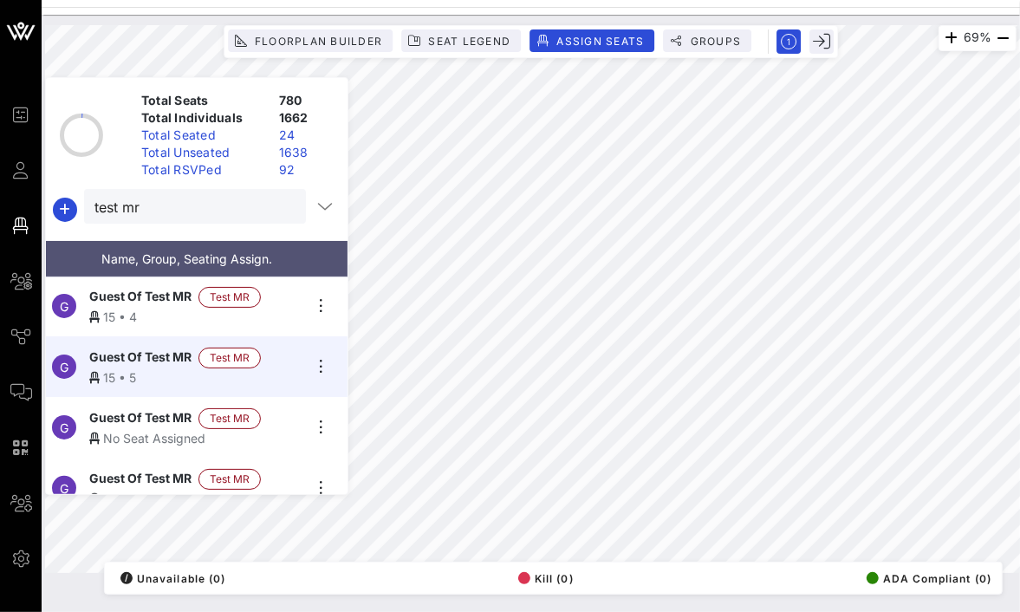
click at [272, 408] on div "Guest Of Test MR Test MR" at bounding box center [195, 418] width 213 height 21
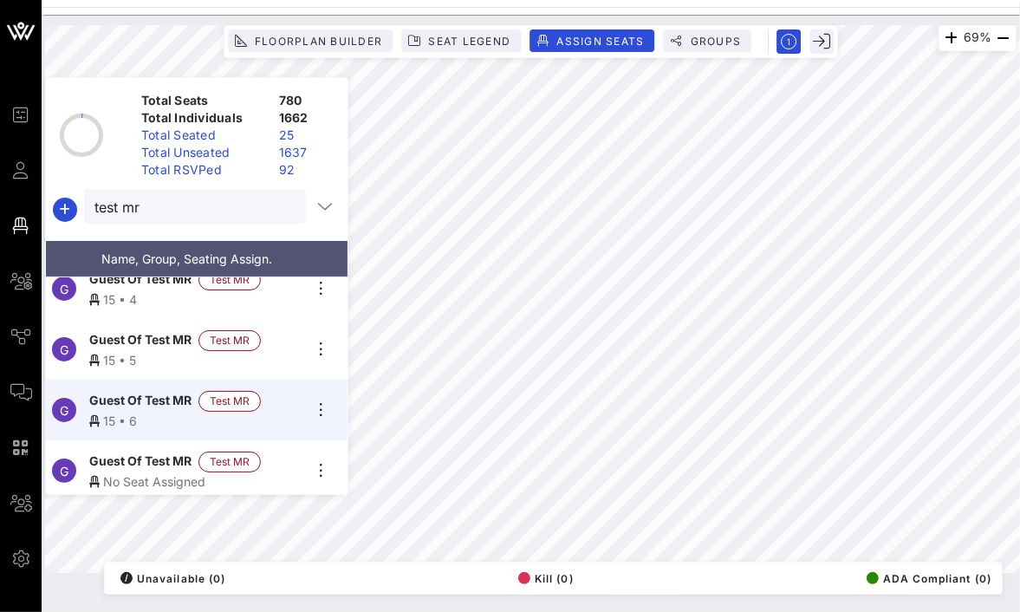
scroll to position [141, 0]
click at [284, 450] on div "Guest Of Test MR Test MR" at bounding box center [195, 460] width 213 height 21
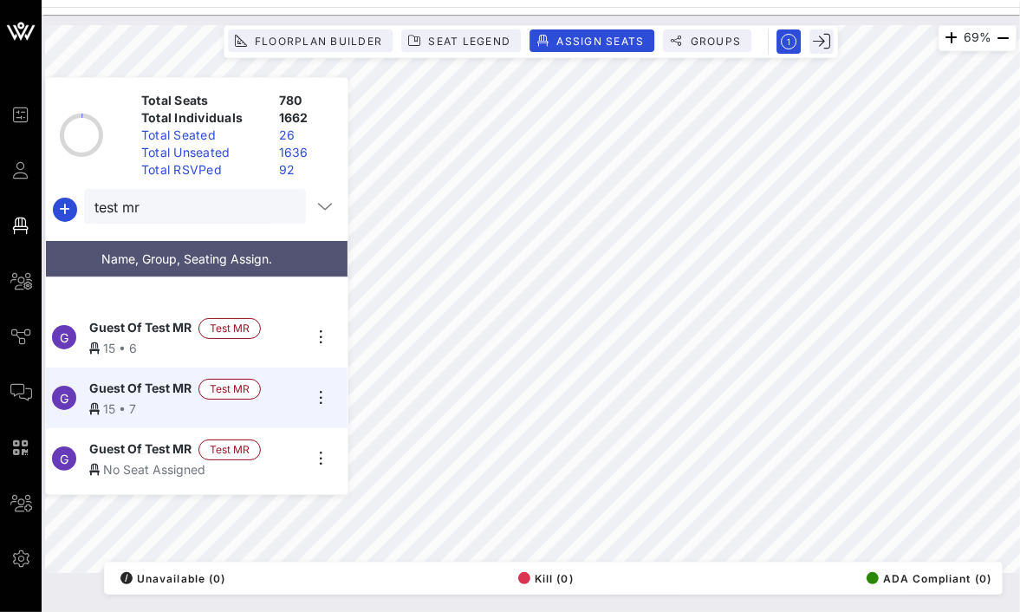
scroll to position [309, 0]
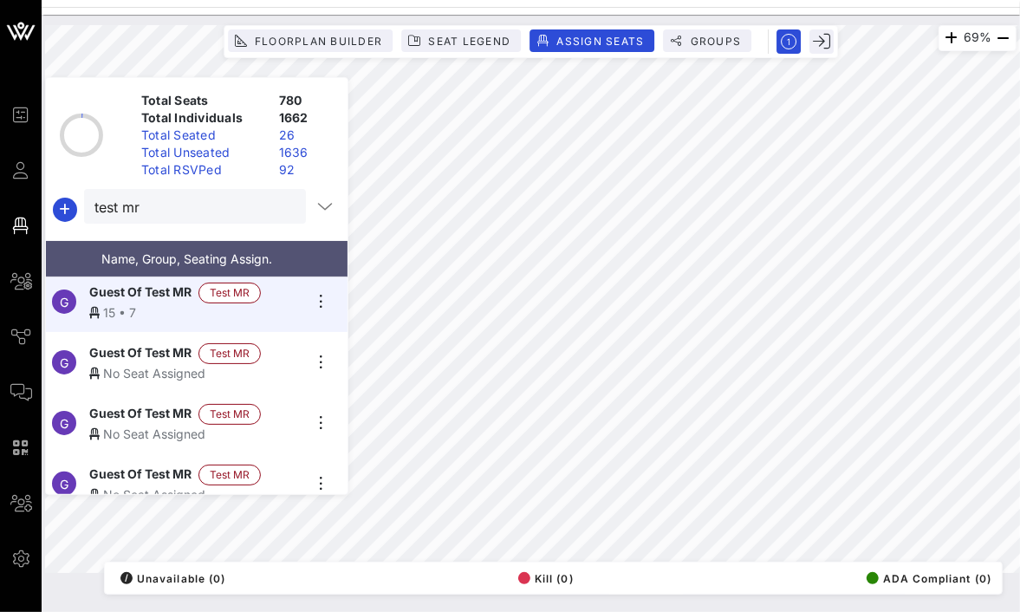
click at [295, 347] on div "Guest Of Test MR Test MR" at bounding box center [195, 353] width 213 height 21
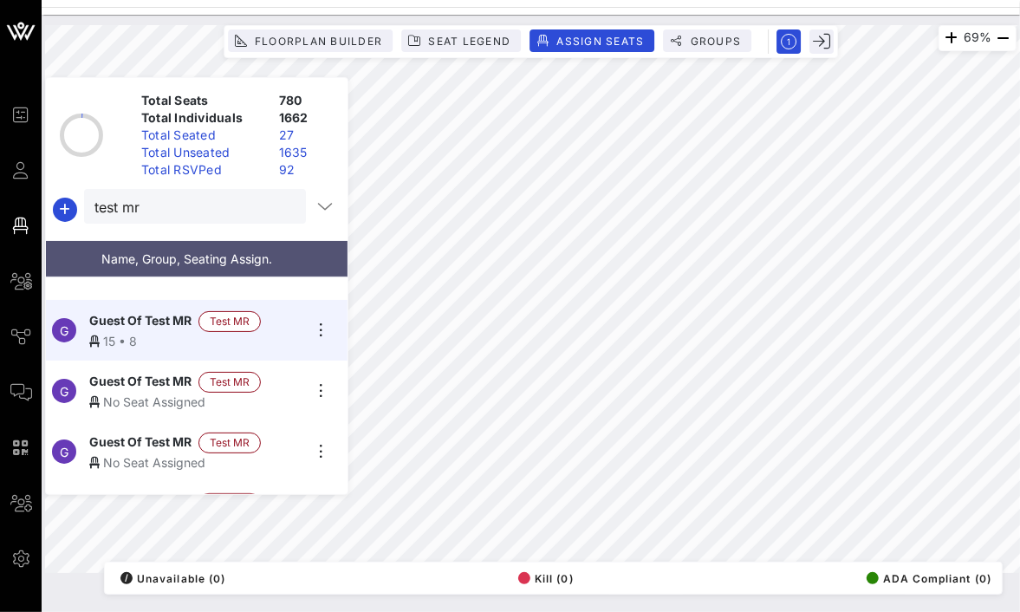
scroll to position [382, 0]
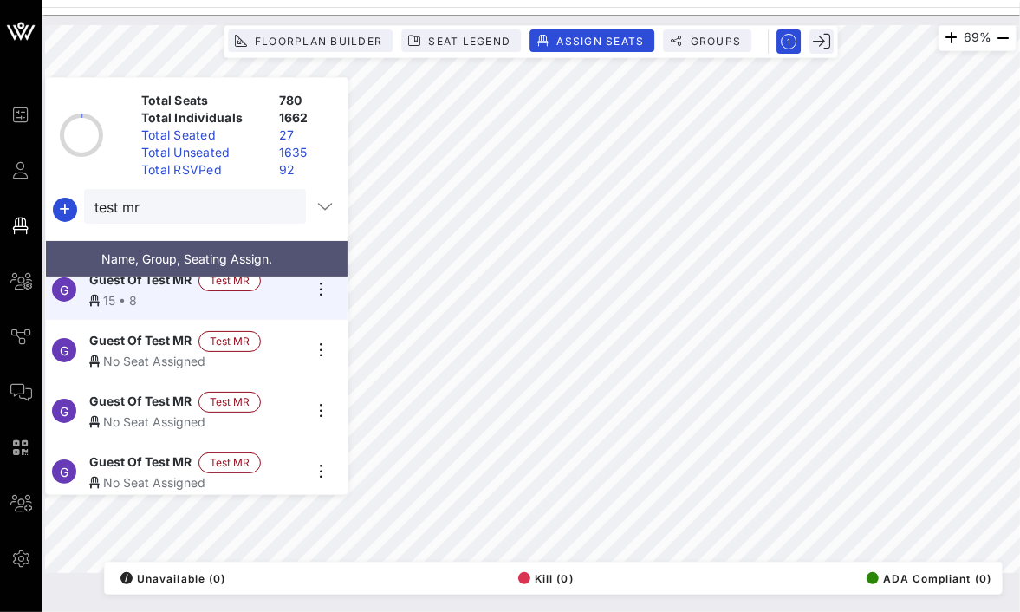
click at [281, 352] on div "No Seat Assigned" at bounding box center [195, 361] width 213 height 18
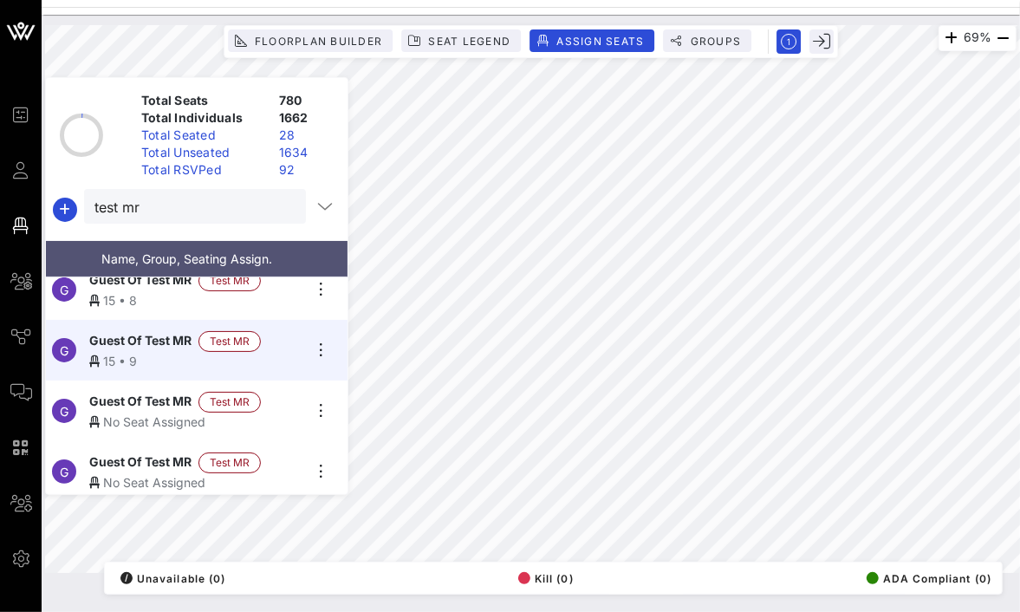
click at [276, 412] on div "No Seat Assigned" at bounding box center [195, 421] width 213 height 18
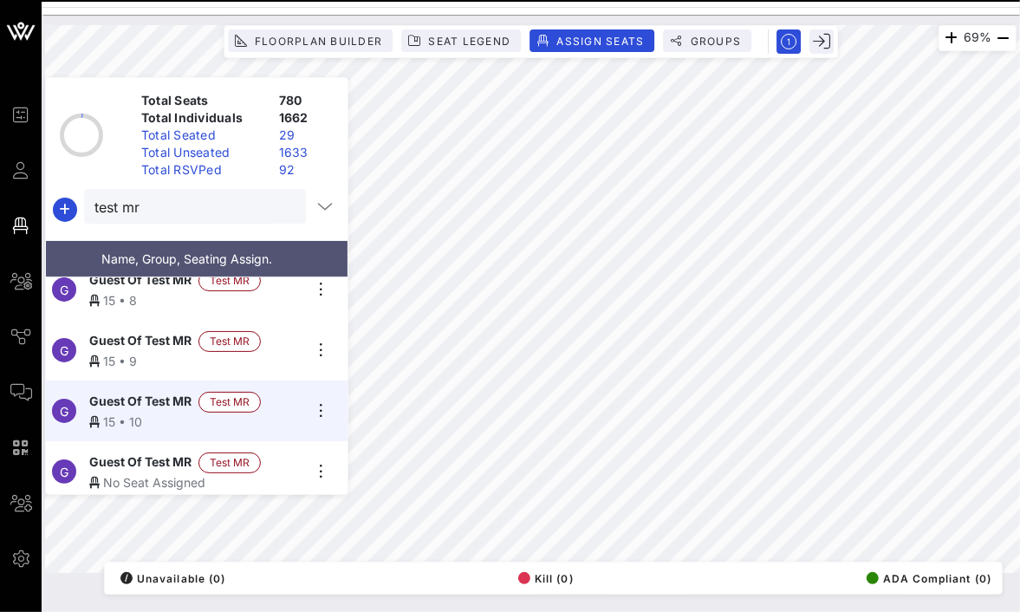
click at [295, 452] on div "Guest Of Test MR Test MR" at bounding box center [195, 462] width 213 height 21
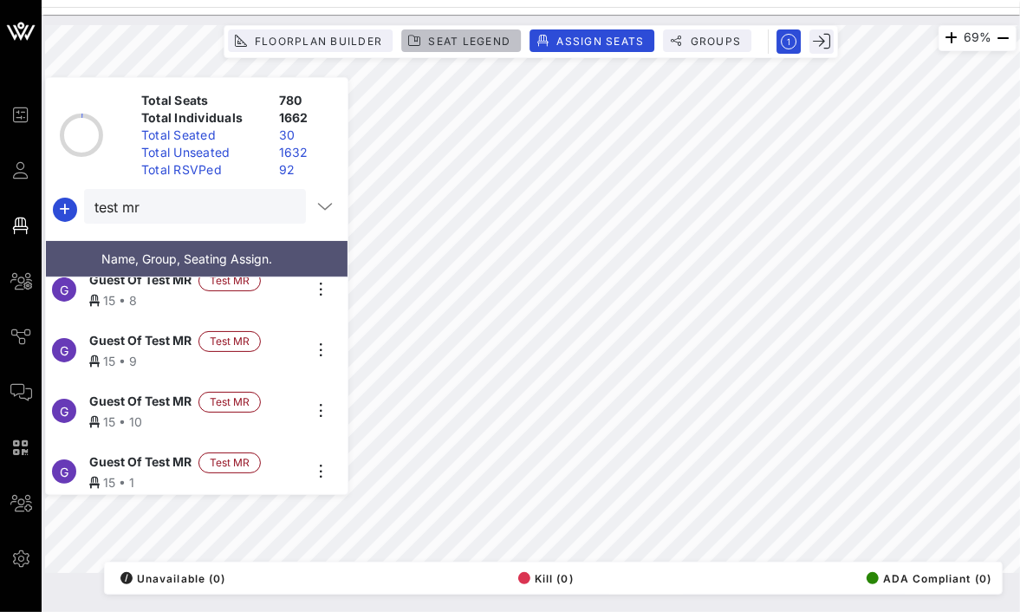
click at [470, 33] on button "Seat Legend" at bounding box center [461, 40] width 120 height 23
